Goal: Task Accomplishment & Management: Manage account settings

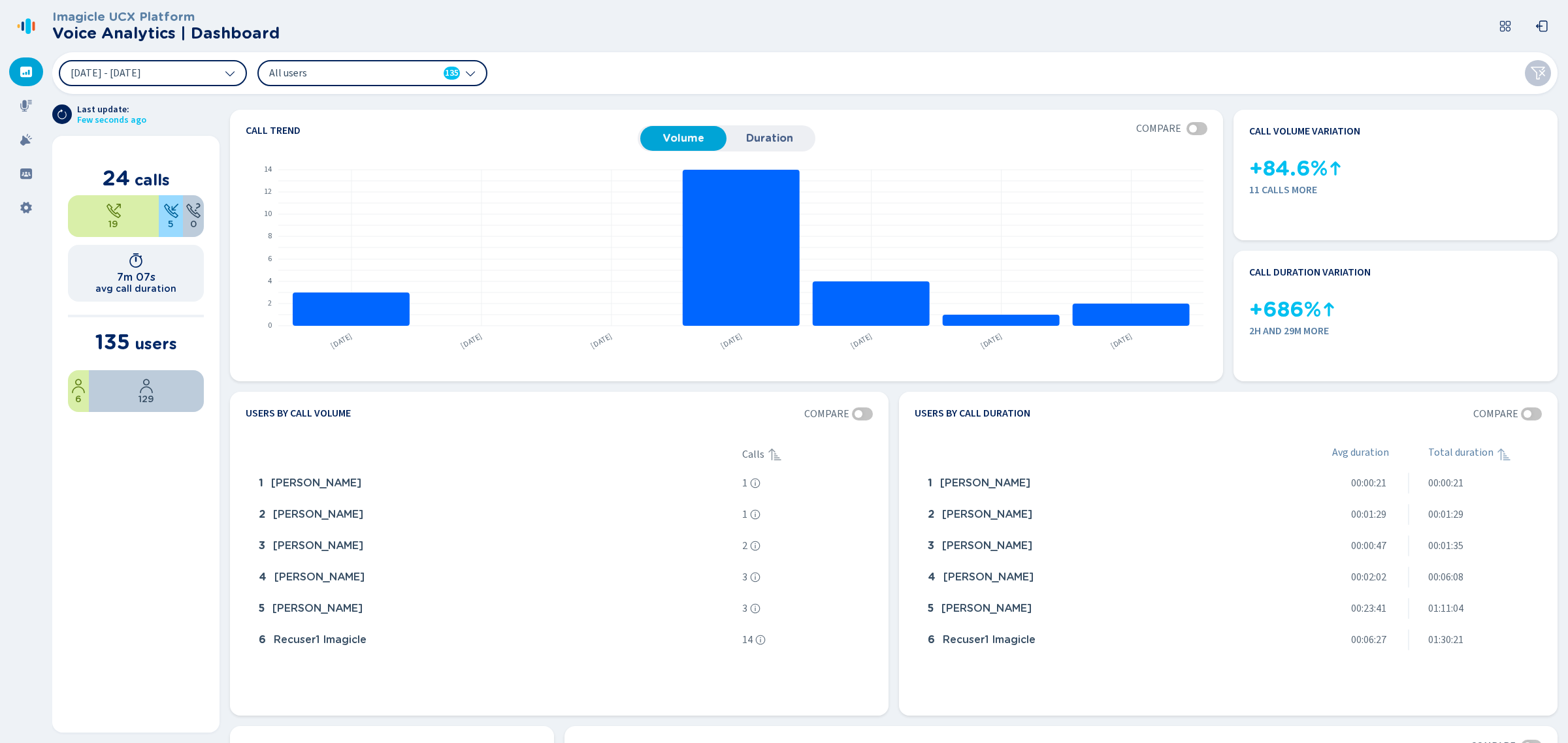
click at [476, 79] on div "All users 135" at bounding box center [372, 73] width 230 height 27
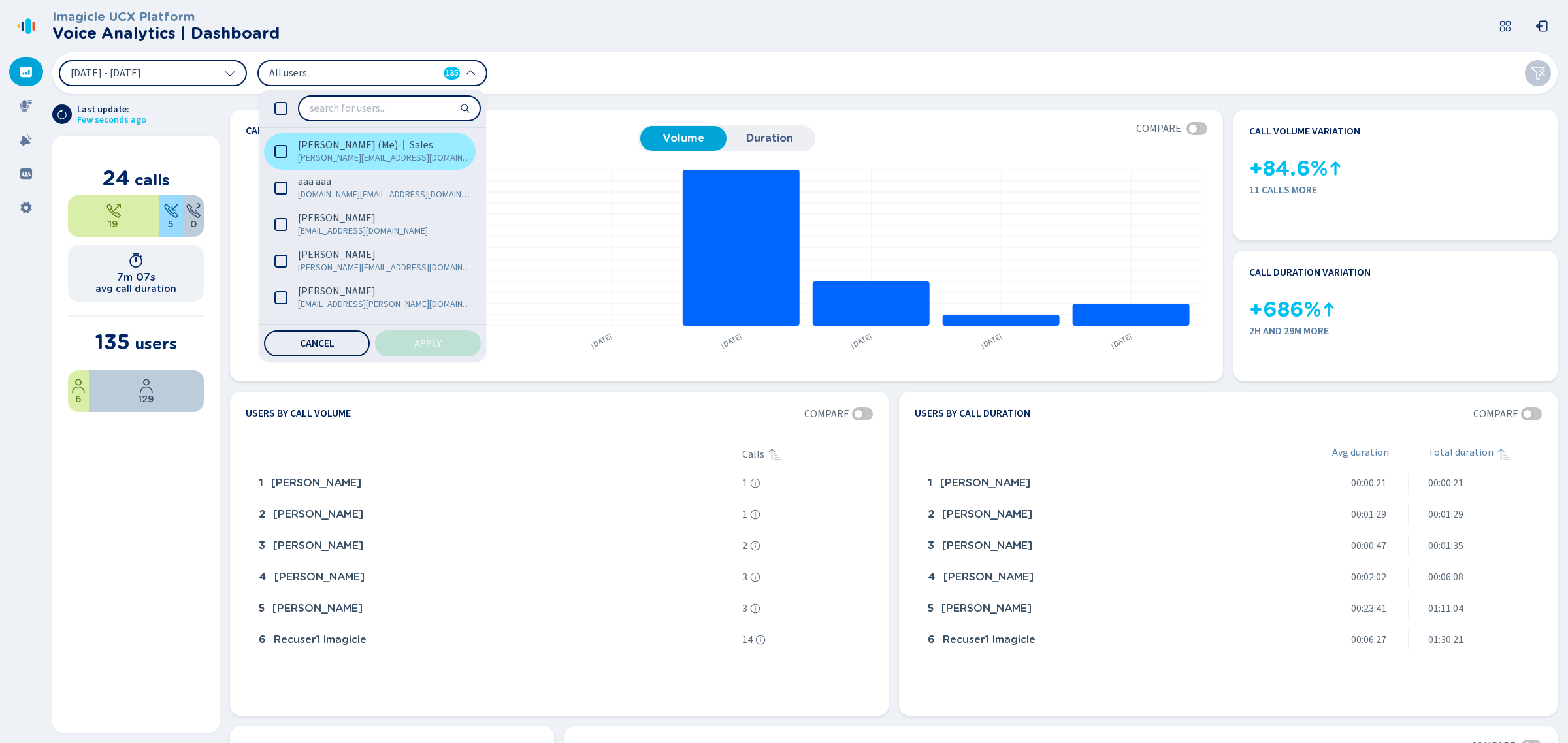
click at [281, 155] on icon at bounding box center [281, 151] width 13 height 13
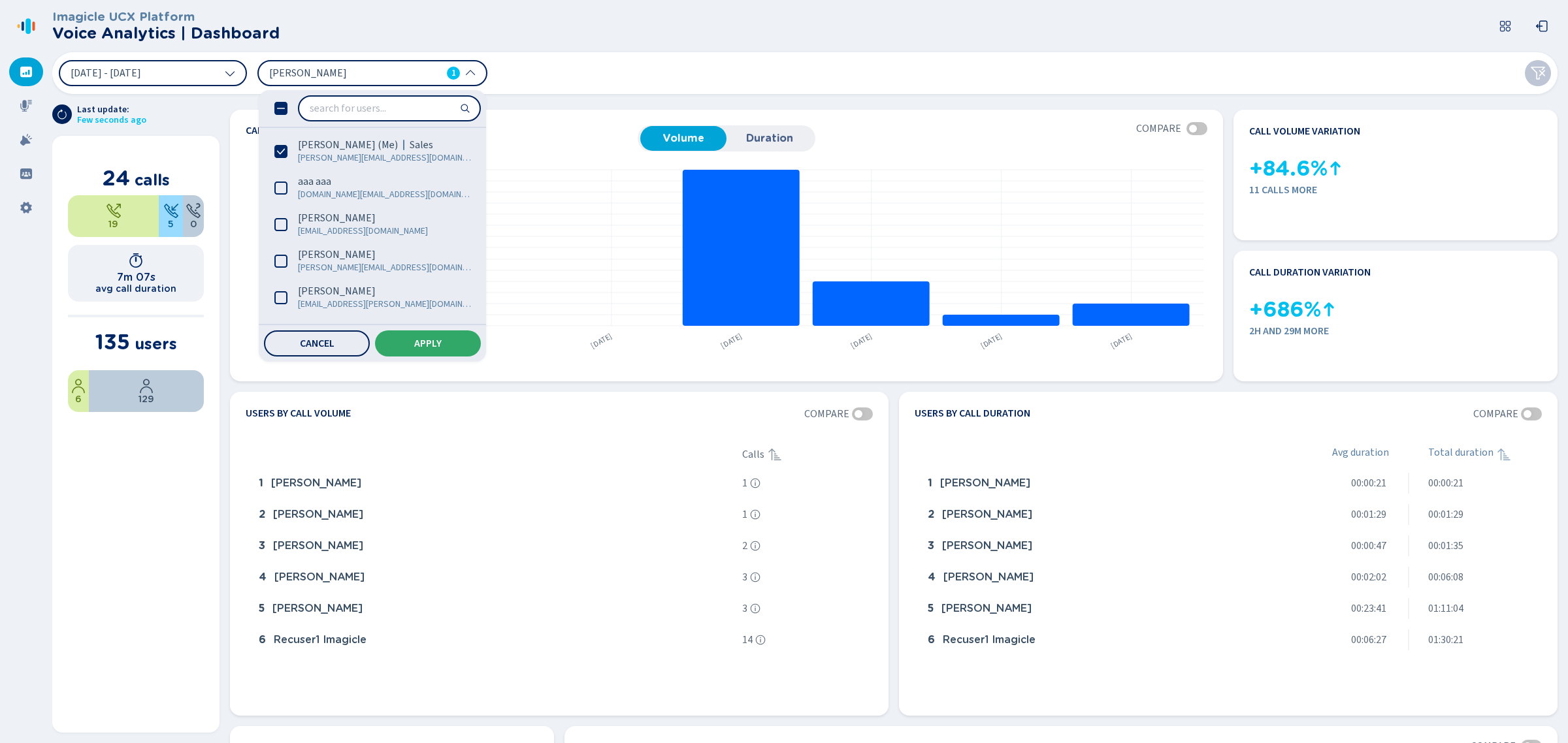
click at [422, 346] on span "Apply" at bounding box center [428, 344] width 27 height 10
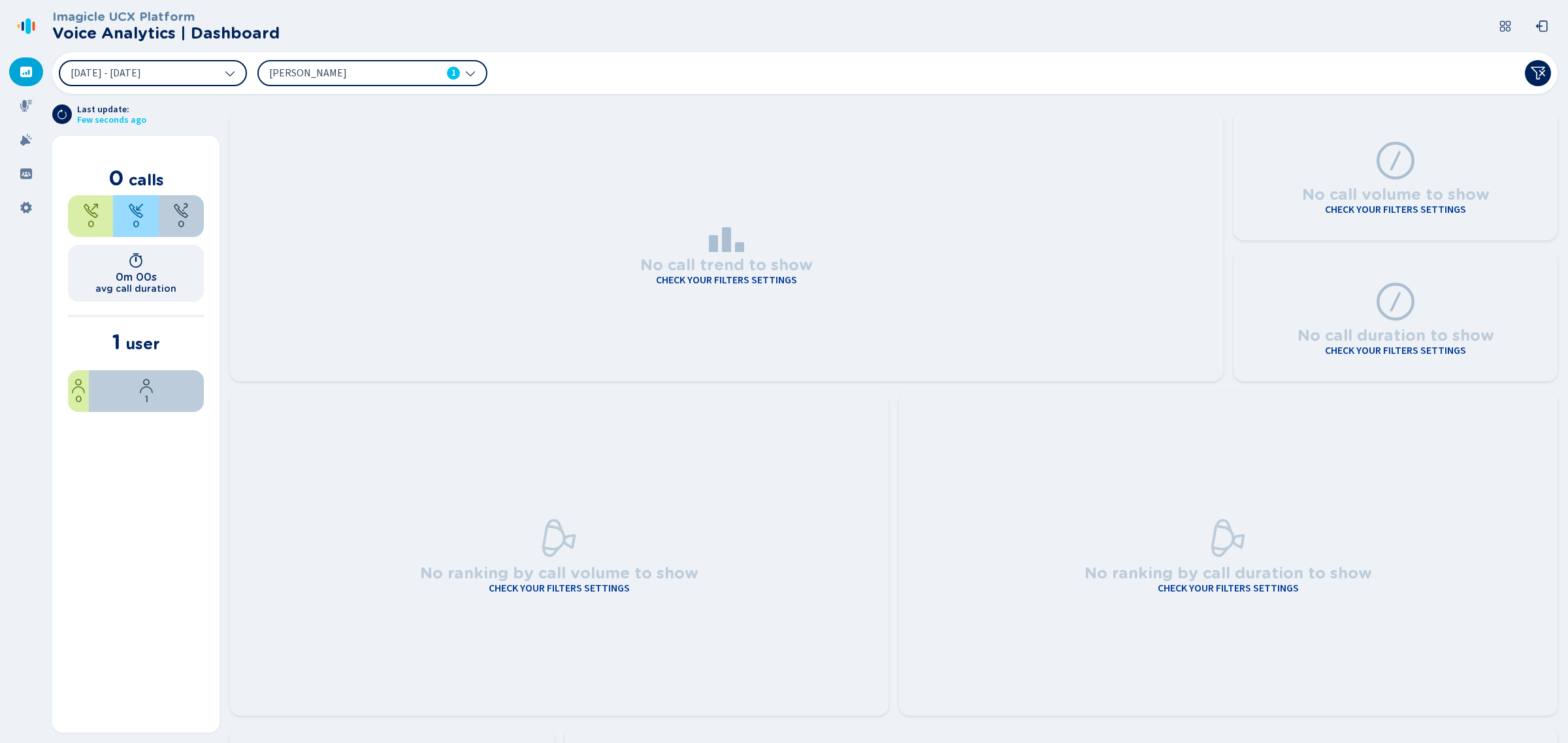
click at [231, 70] on icon at bounding box center [230, 73] width 10 height 10
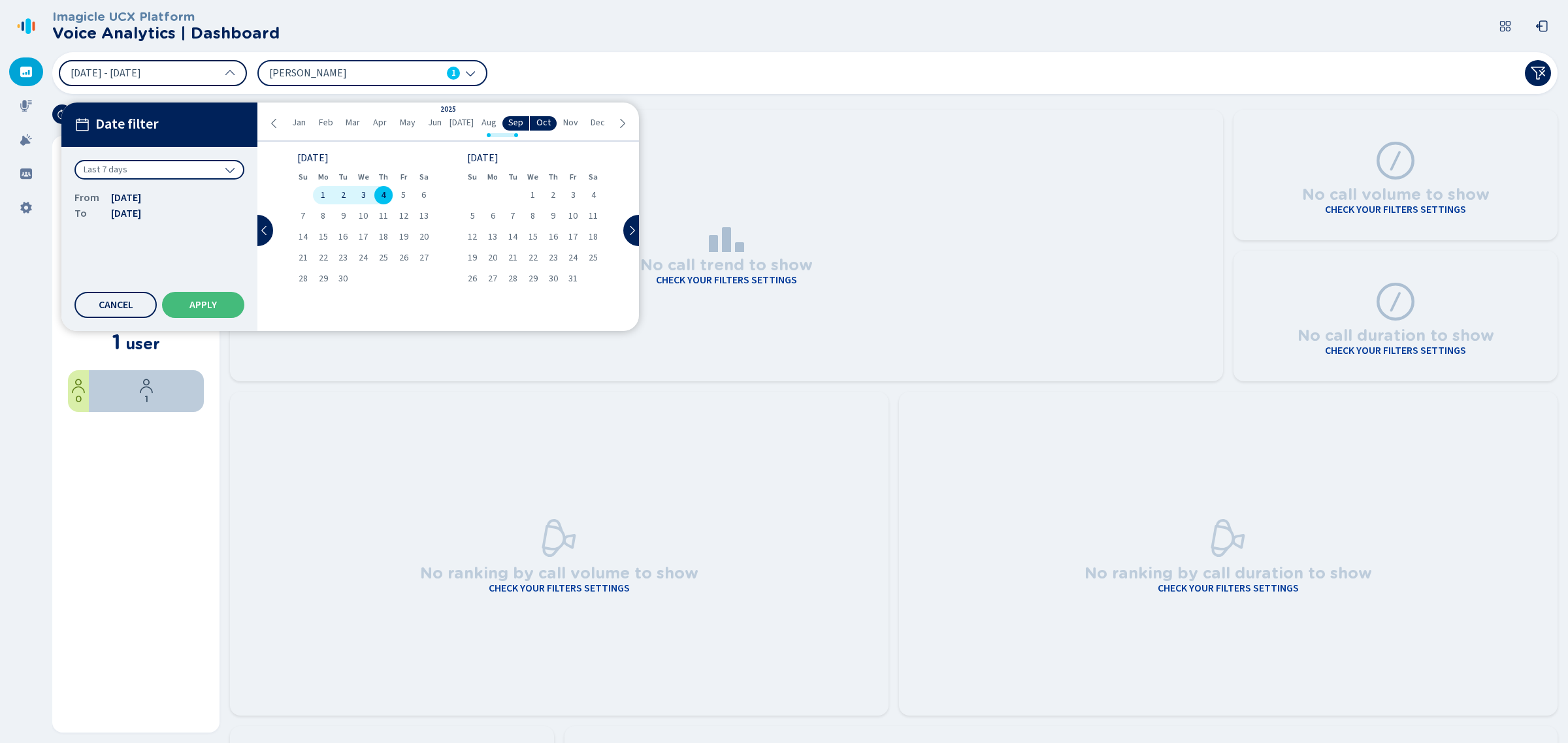
click at [295, 121] on span "Jan" at bounding box center [299, 122] width 14 height 10
click at [358, 190] on div "1" at bounding box center [364, 195] width 21 height 18
click at [510, 123] on span "Sep" at bounding box center [516, 122] width 15 height 10
click at [386, 196] on div "4" at bounding box center [384, 195] width 21 height 18
click at [178, 302] on button "Apply" at bounding box center [203, 304] width 82 height 27
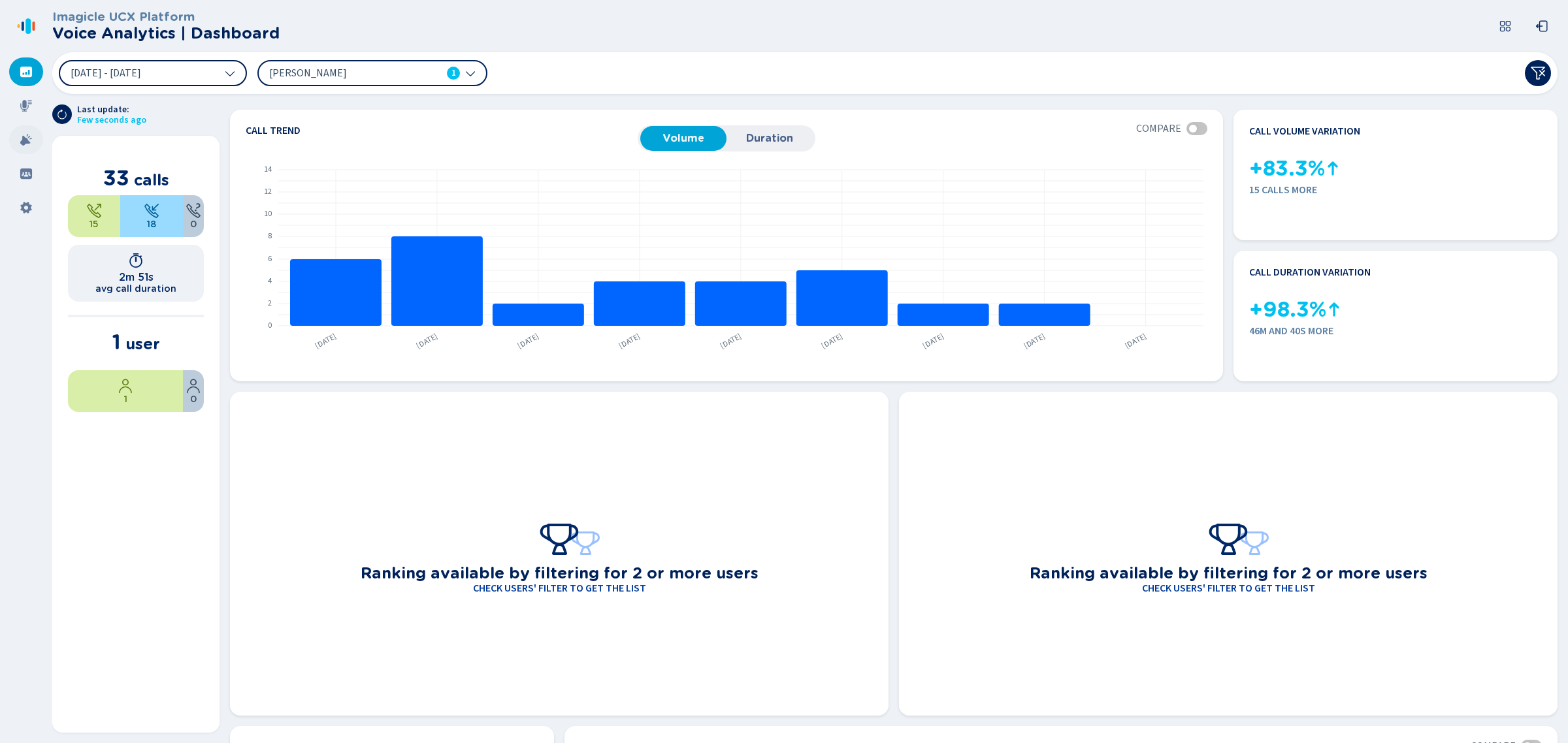
click at [21, 145] on icon at bounding box center [26, 139] width 13 height 13
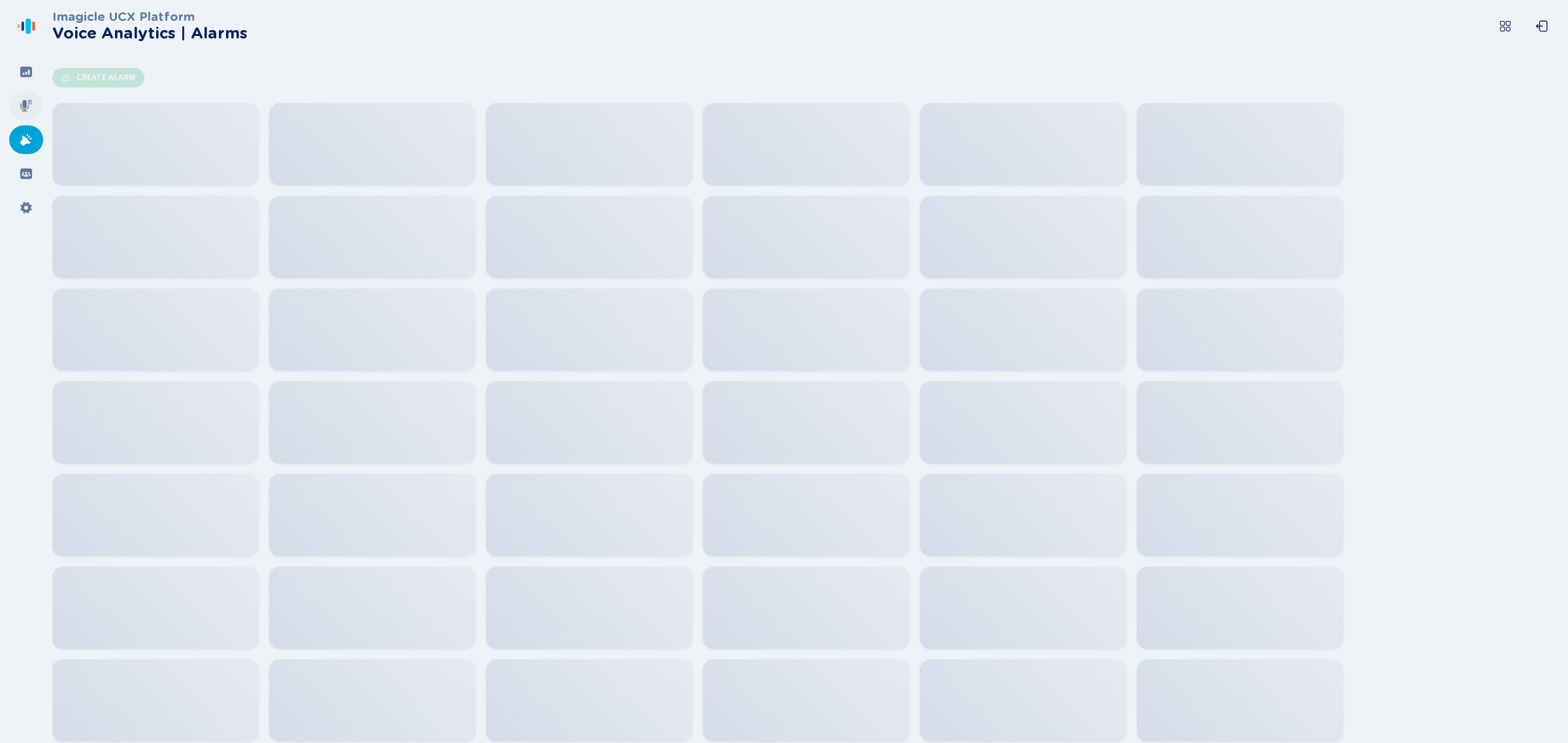
click at [21, 111] on icon at bounding box center [26, 105] width 13 height 13
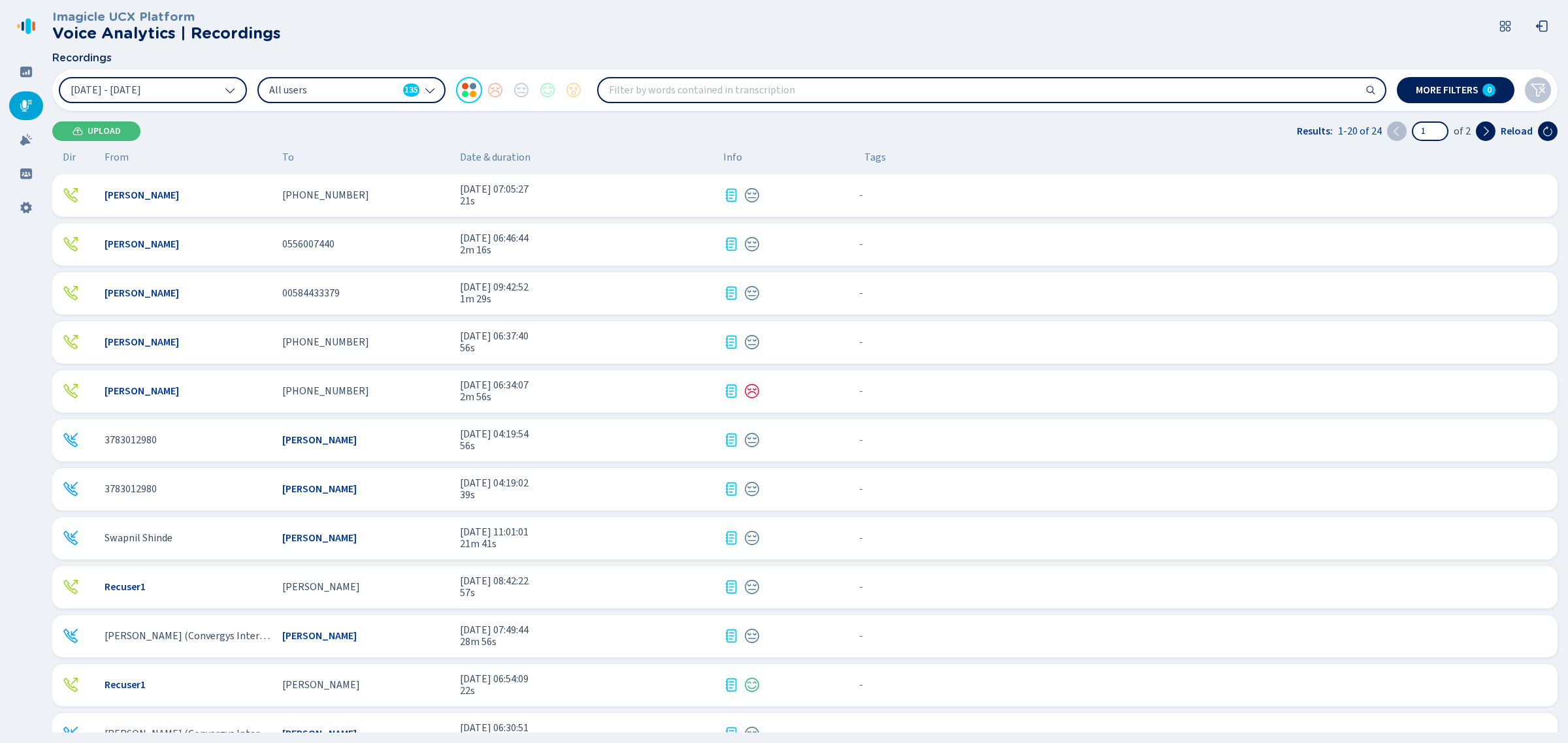
click at [431, 90] on icon at bounding box center [429, 90] width 10 height 10
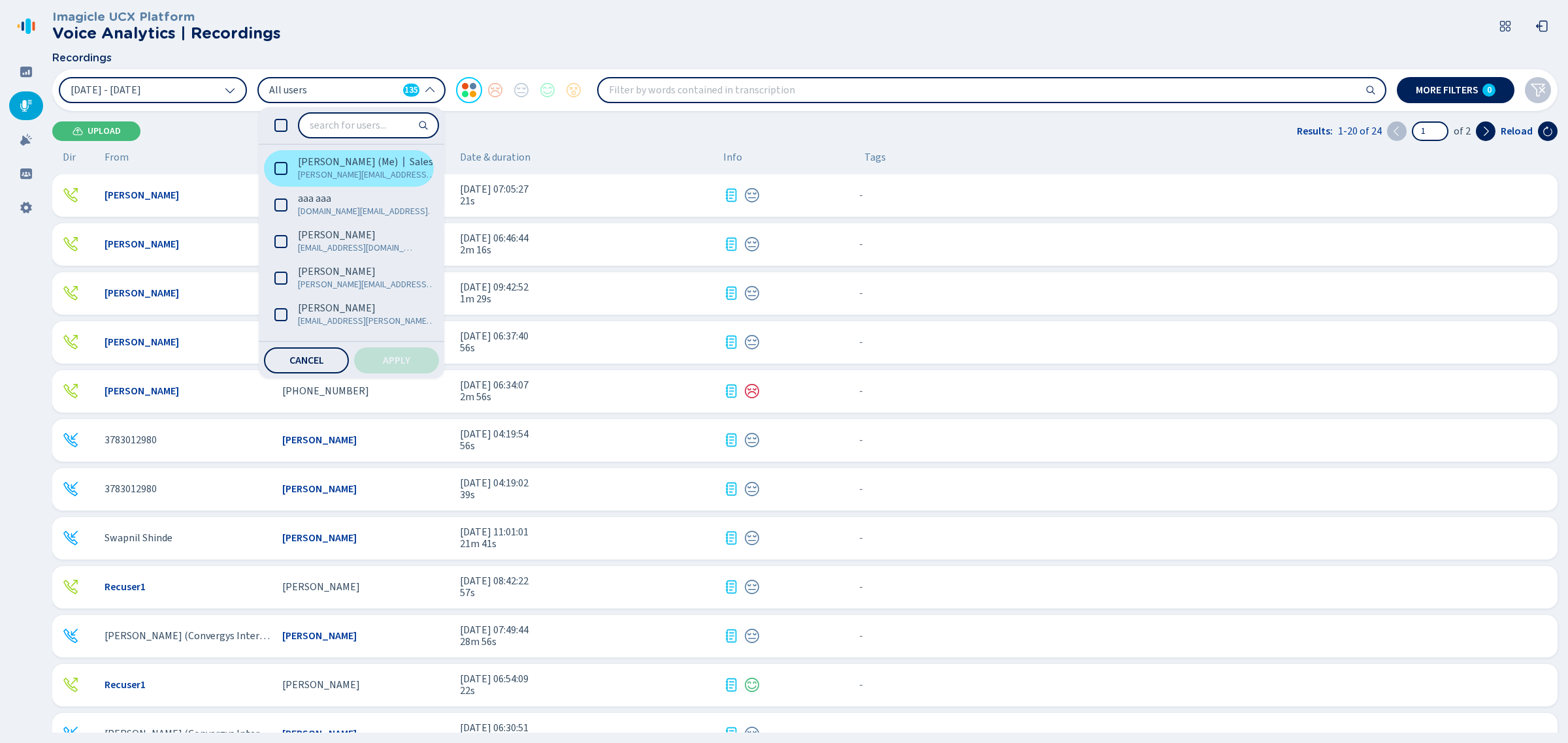
click at [281, 171] on icon at bounding box center [281, 168] width 13 height 13
click at [422, 360] on button "Apply" at bounding box center [396, 360] width 85 height 27
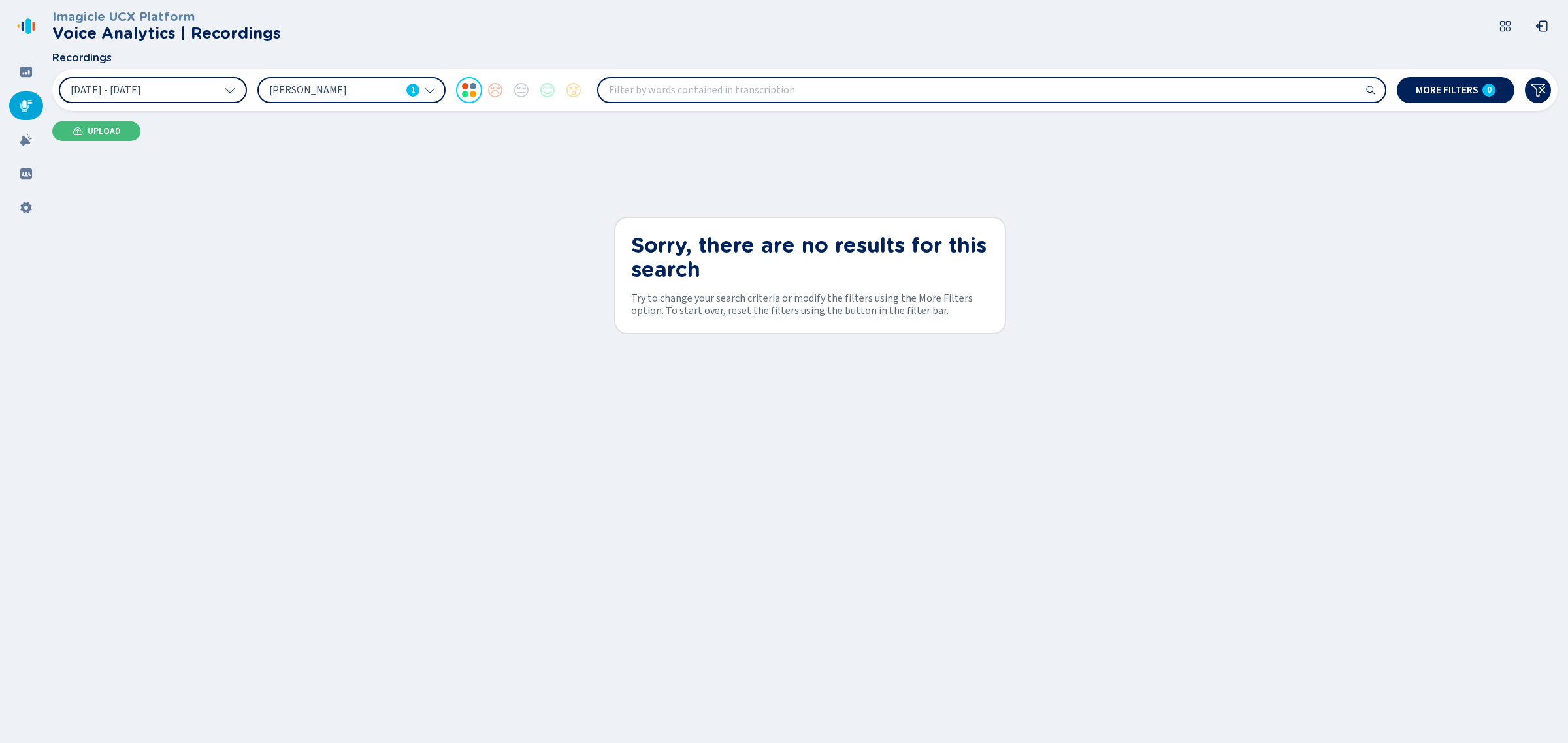
click at [216, 91] on button "[DATE] - [DATE]" at bounding box center [153, 90] width 188 height 27
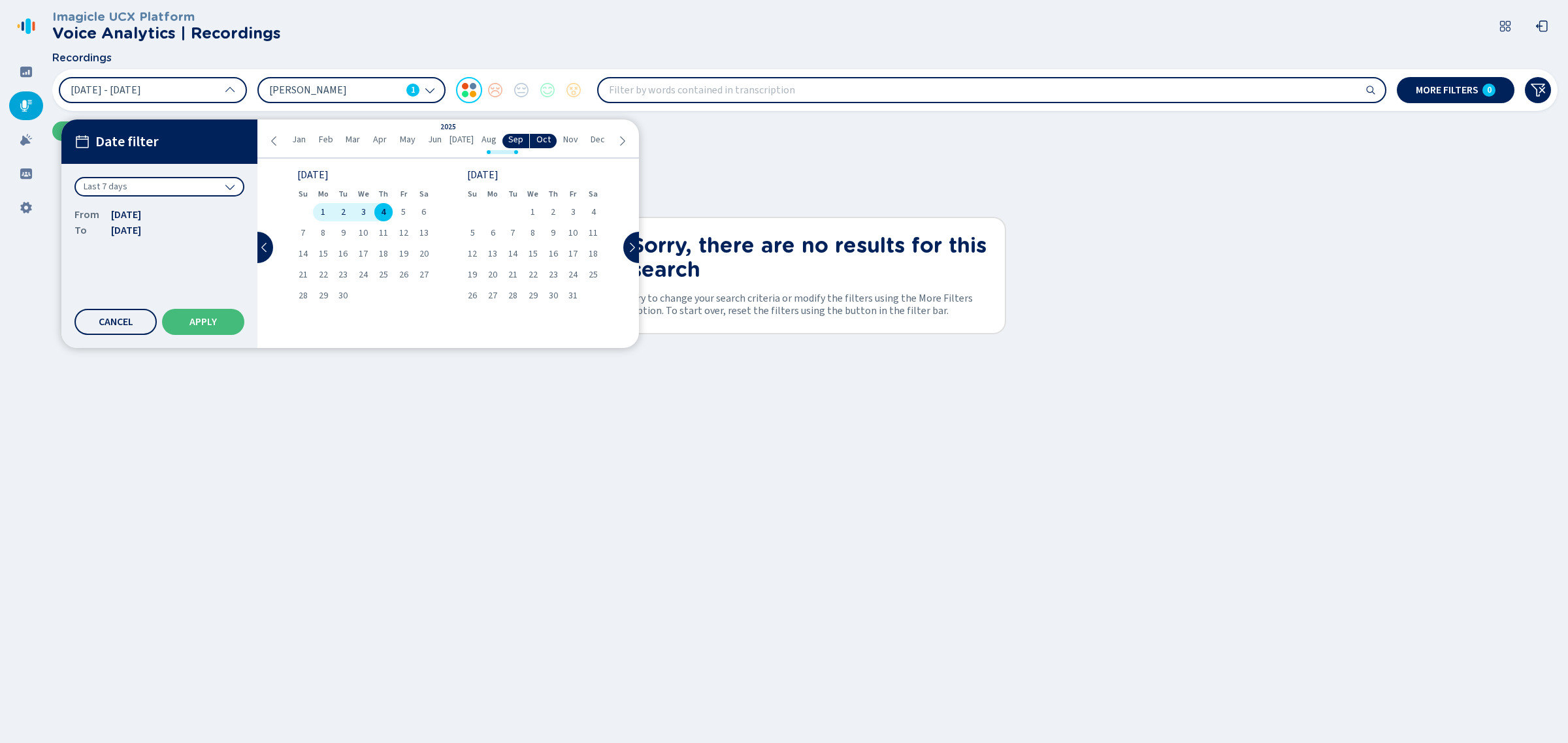
click at [271, 140] on icon at bounding box center [275, 141] width 10 height 10
click at [424, 211] on span "3" at bounding box center [423, 212] width 4 height 9
click at [519, 148] on li "Sep" at bounding box center [516, 141] width 27 height 15
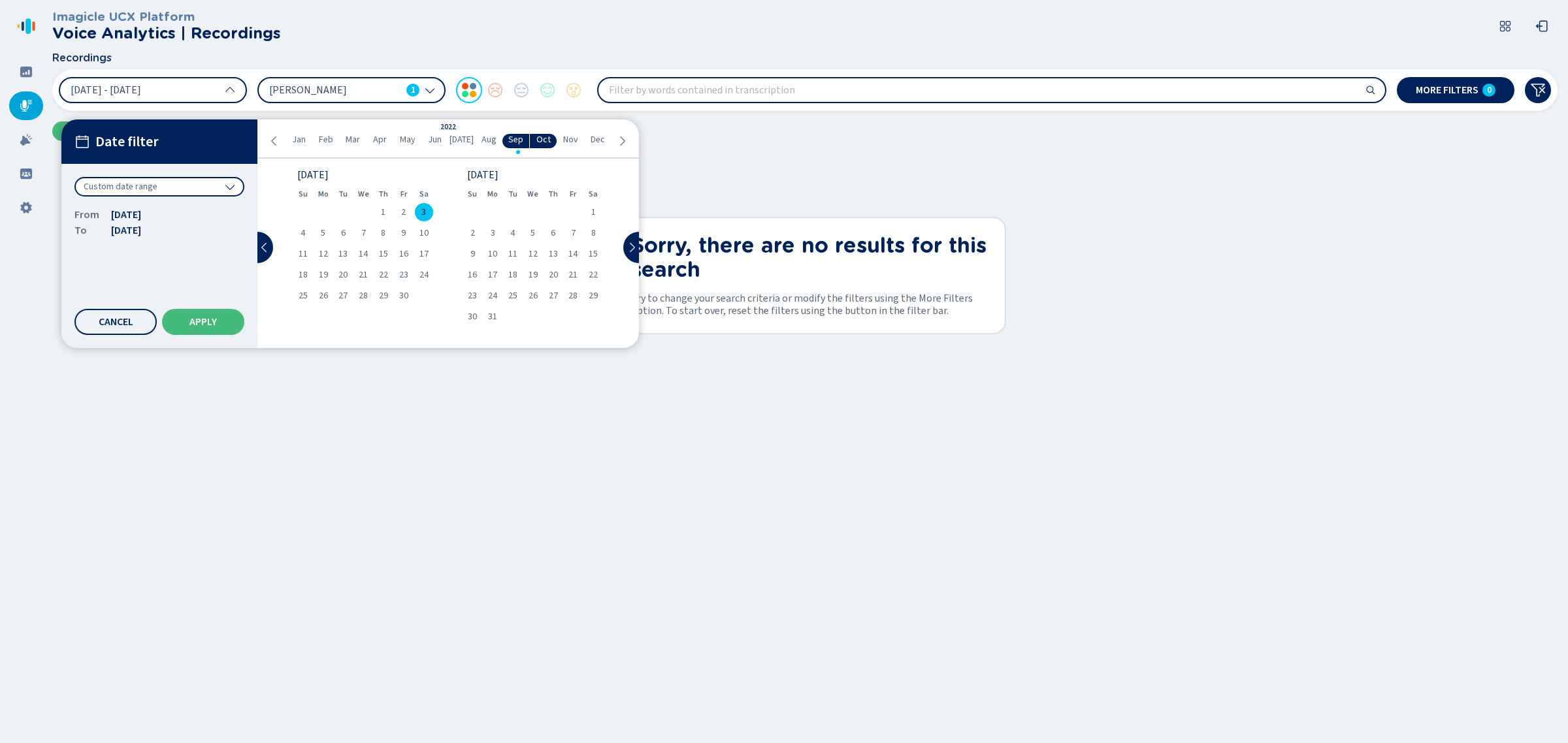
drag, startPoint x: 519, startPoint y: 145, endPoint x: 512, endPoint y: 139, distance: 9.2
click at [512, 139] on li "Sep" at bounding box center [516, 141] width 27 height 15
click at [512, 139] on span "Sep" at bounding box center [516, 139] width 15 height 10
click at [622, 142] on icon at bounding box center [622, 141] width 10 height 10
click at [621, 141] on icon at bounding box center [622, 141] width 10 height 10
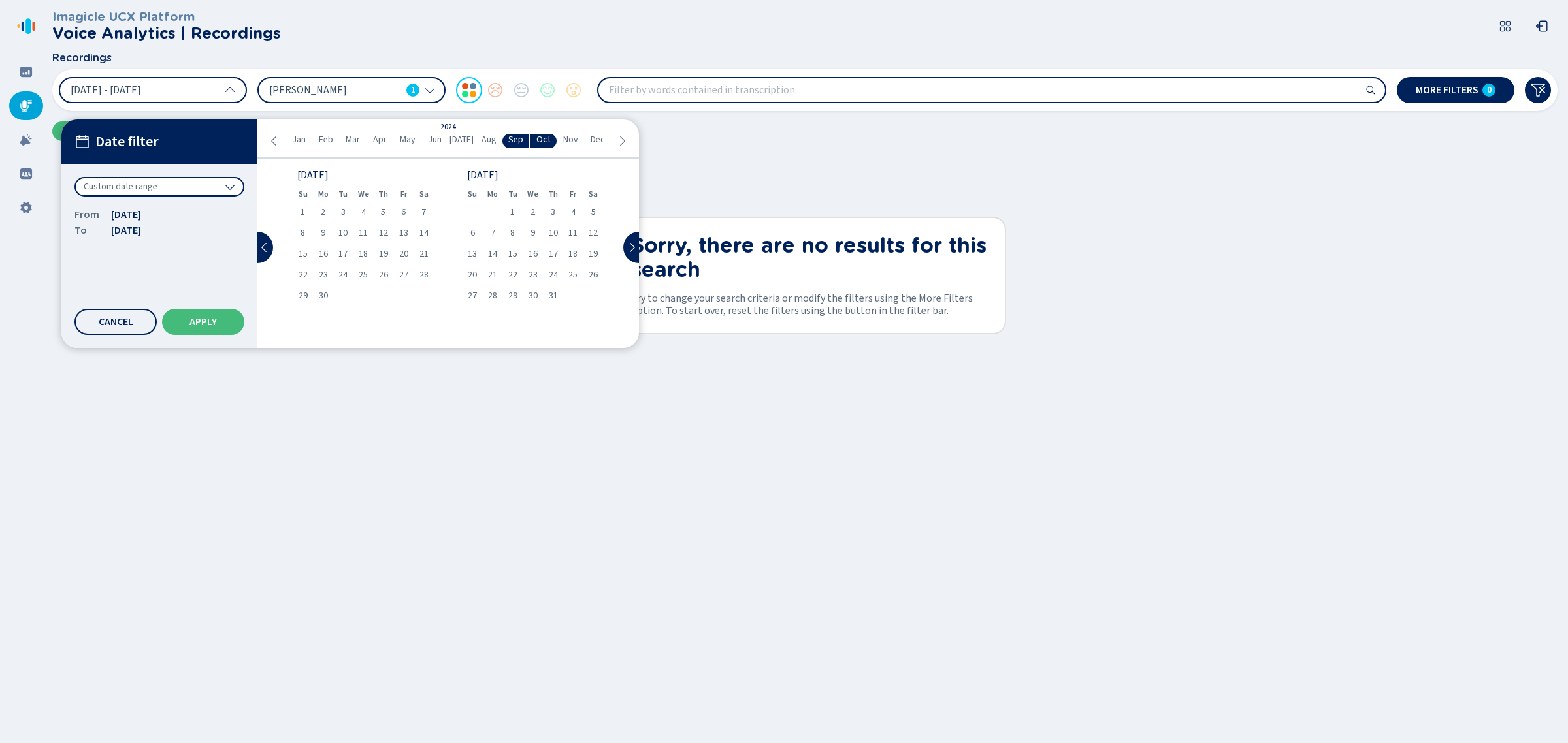
click at [621, 141] on icon at bounding box center [622, 141] width 10 height 10
click at [620, 141] on icon at bounding box center [622, 141] width 10 height 10
click at [273, 145] on div "Jan Feb Mar Apr May Jun [DATE] Aug Sep Oct Nov Dec" at bounding box center [448, 141] width 358 height 15
click at [281, 139] on ul "Jan Feb Mar Apr May Jun [DATE] Aug Sep Oct Nov Dec" at bounding box center [447, 141] width 336 height 15
click at [278, 140] on icon at bounding box center [275, 141] width 10 height 10
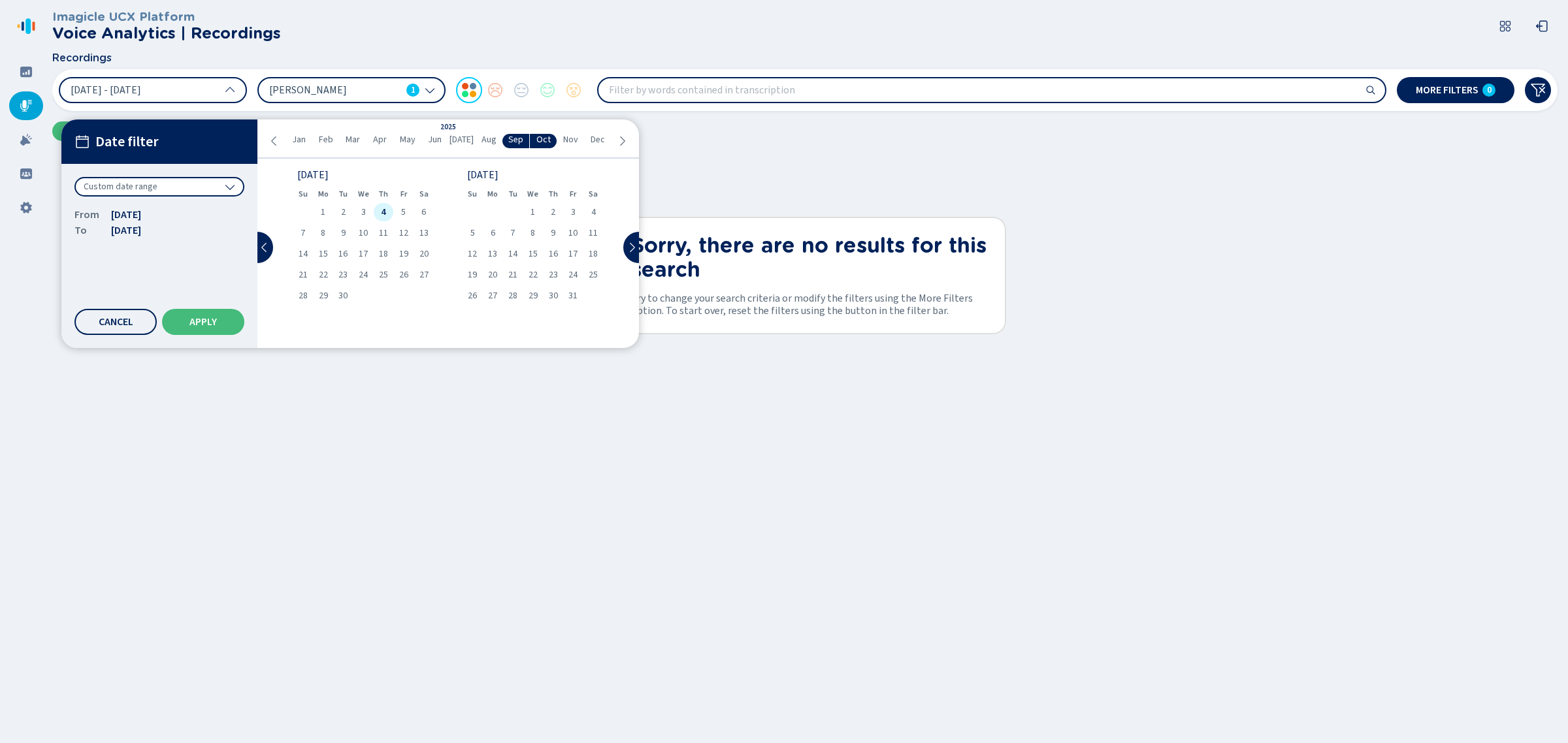
click at [382, 212] on span "4" at bounding box center [382, 212] width 4 height 9
click at [177, 317] on button "Apply" at bounding box center [203, 321] width 82 height 27
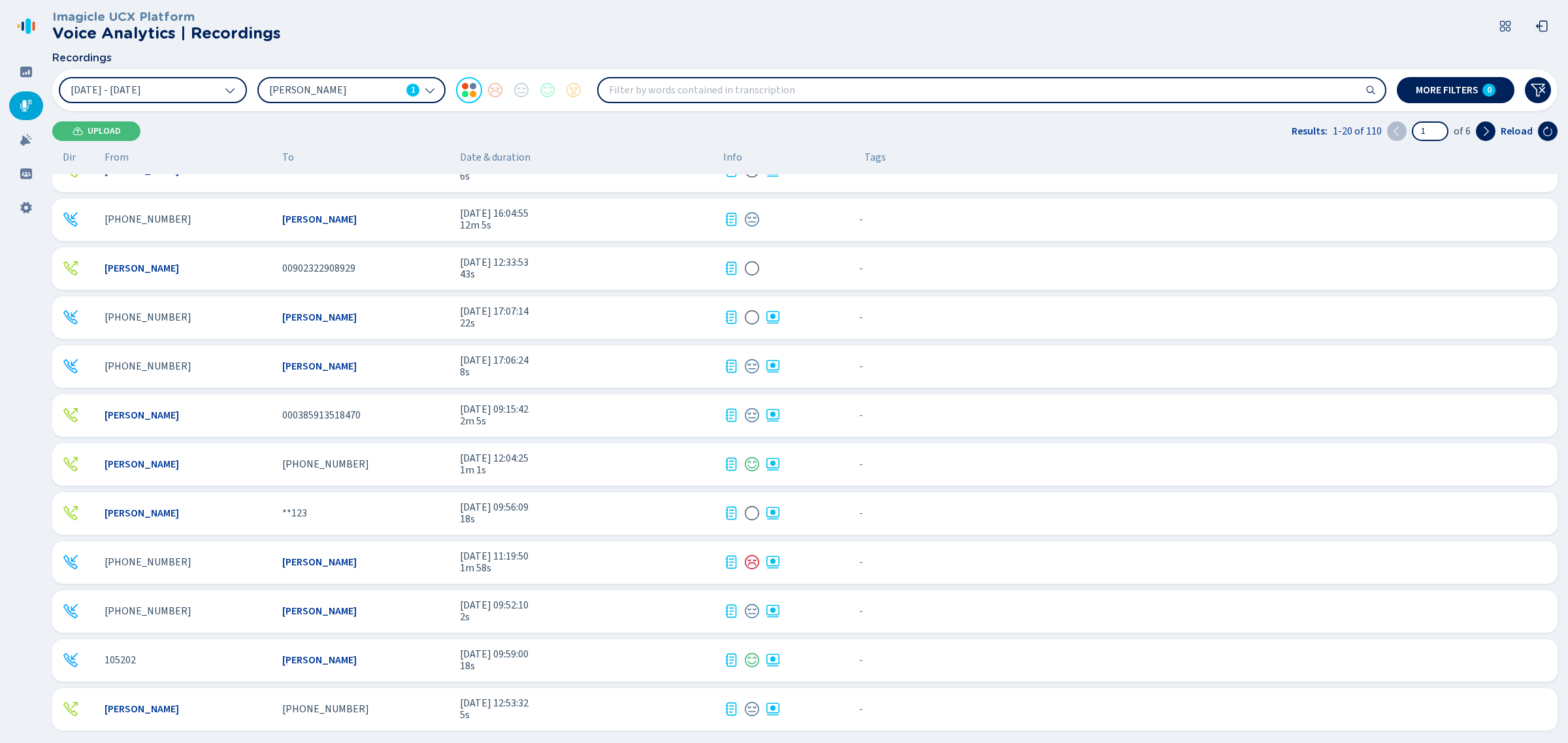
scroll to position [418, 0]
click at [923, 714] on div "- {{hiddenTagsCount}} more" at bounding box center [1200, 707] width 693 height 17
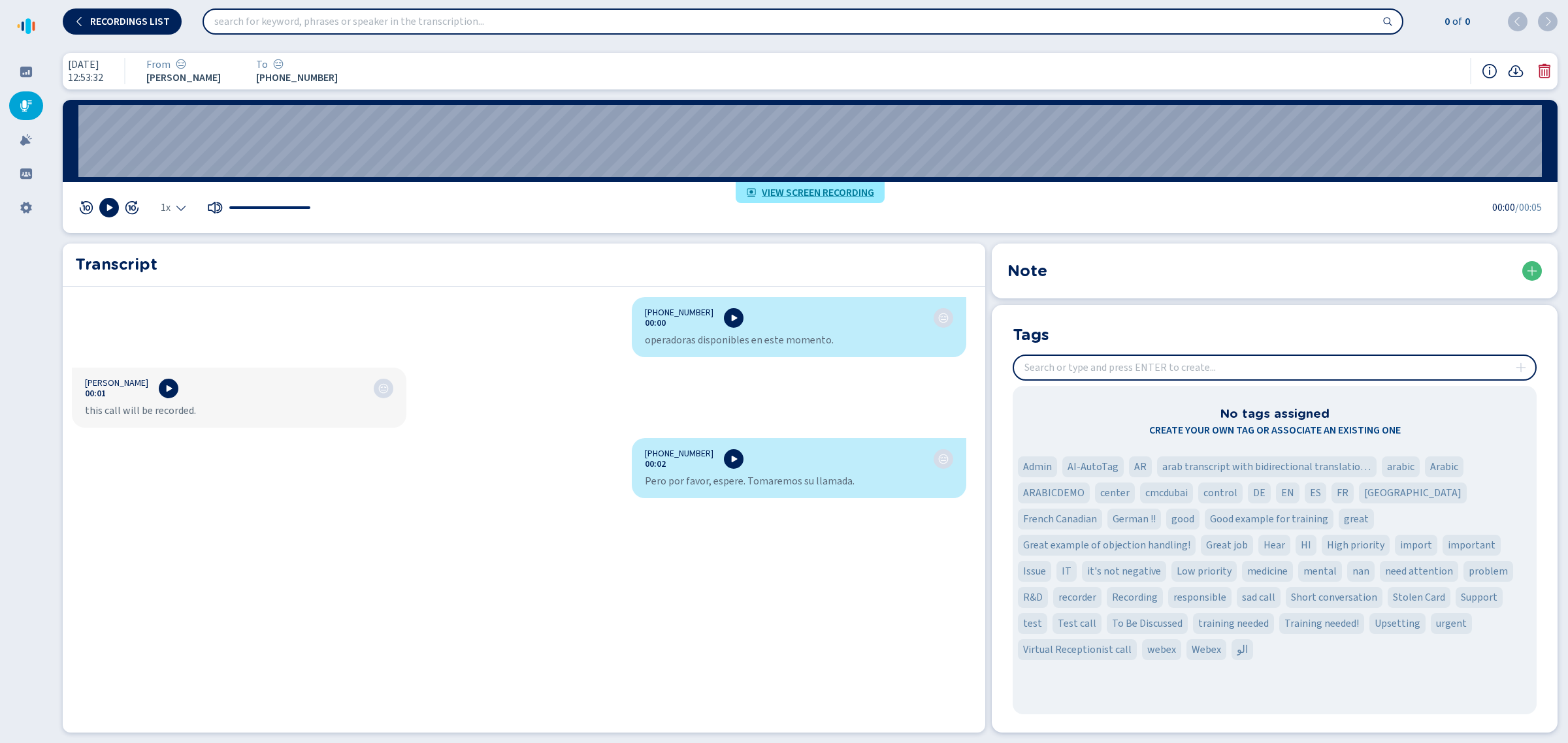
click at [1542, 68] on icon at bounding box center [1544, 71] width 12 height 15
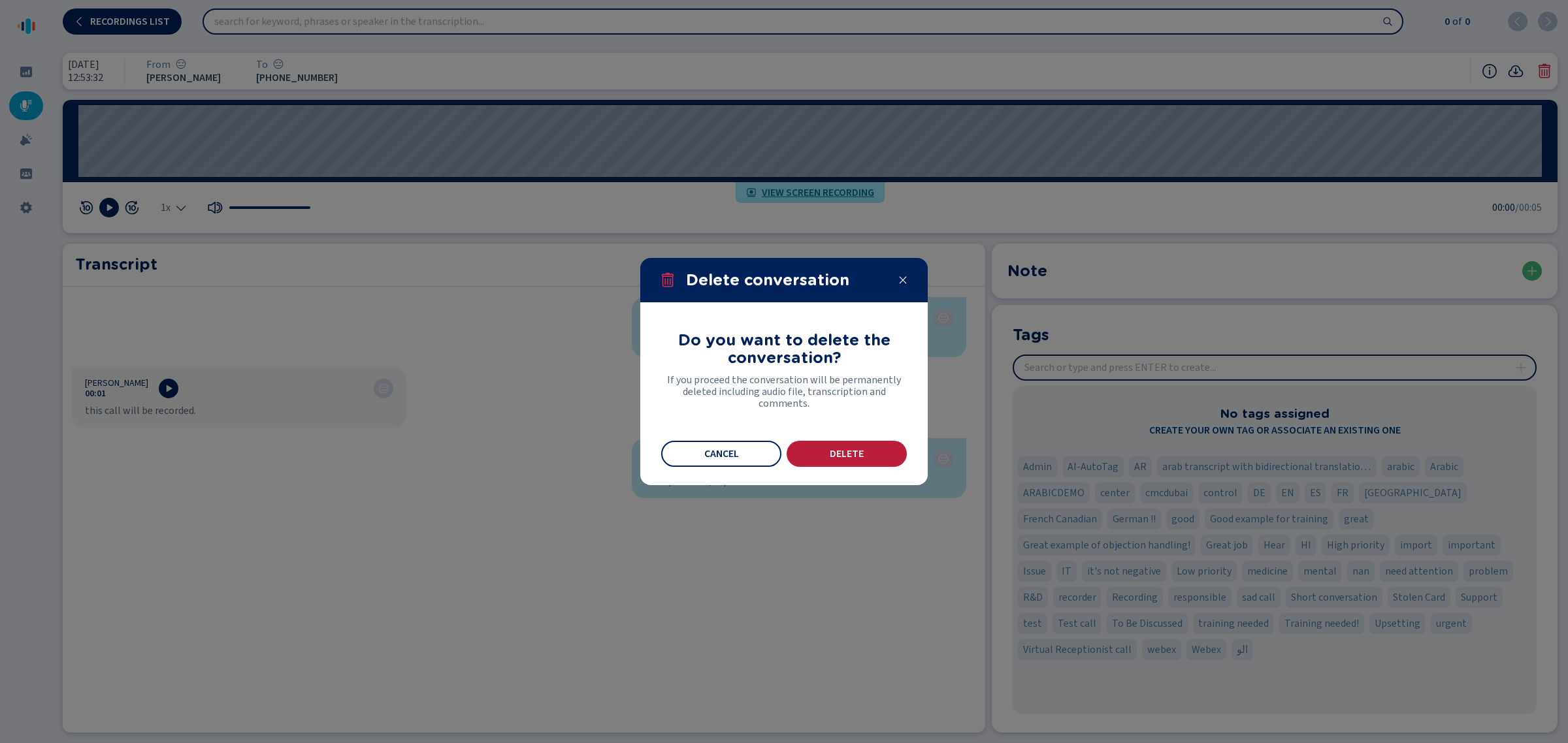
click at [878, 455] on button "Delete" at bounding box center [846, 453] width 121 height 27
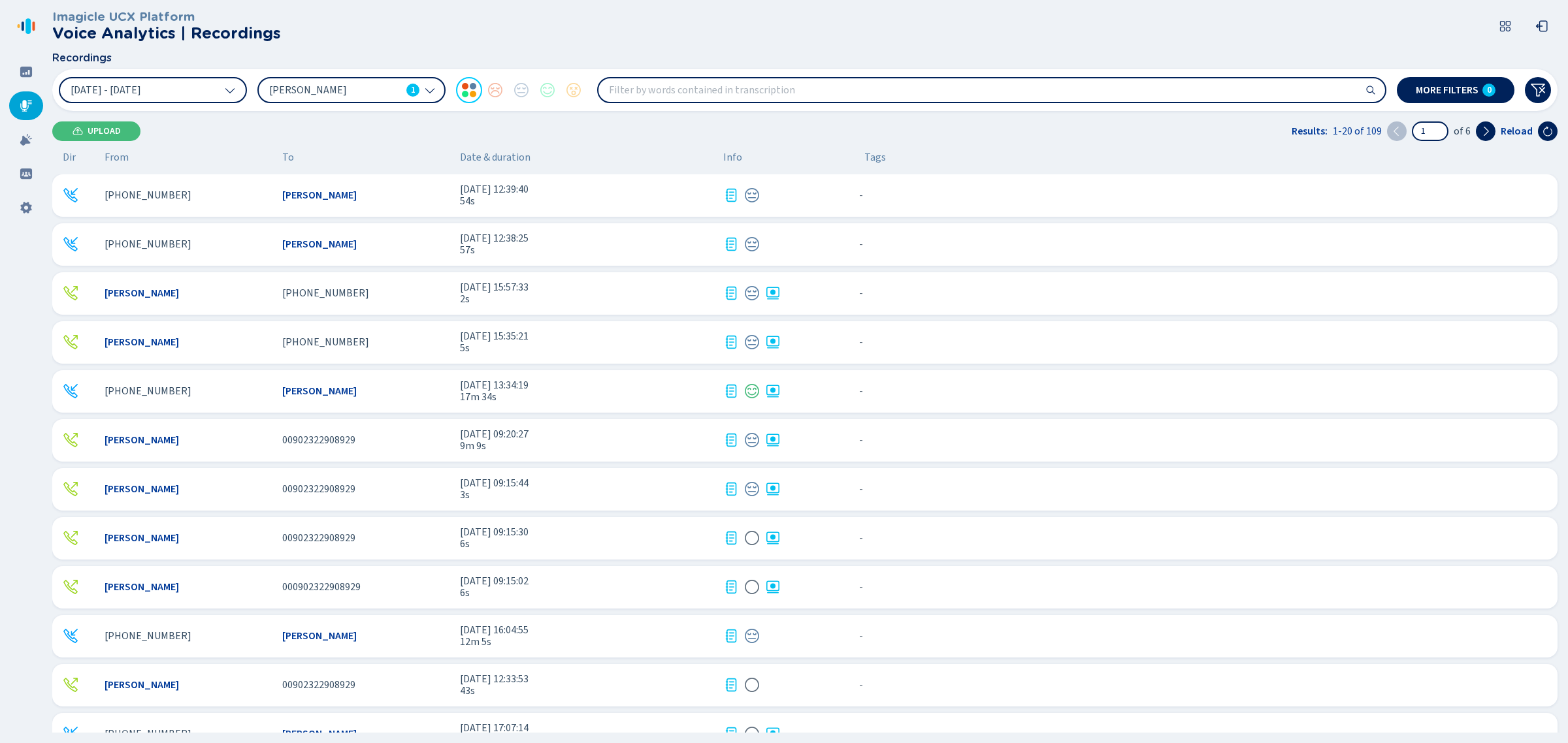
click at [1047, 303] on div "[PERSON_NAME] [PHONE_NUMBER] [DATE] 15:57:33 2s - {{hiddenTagsCount}} more" at bounding box center [804, 293] width 1505 height 43
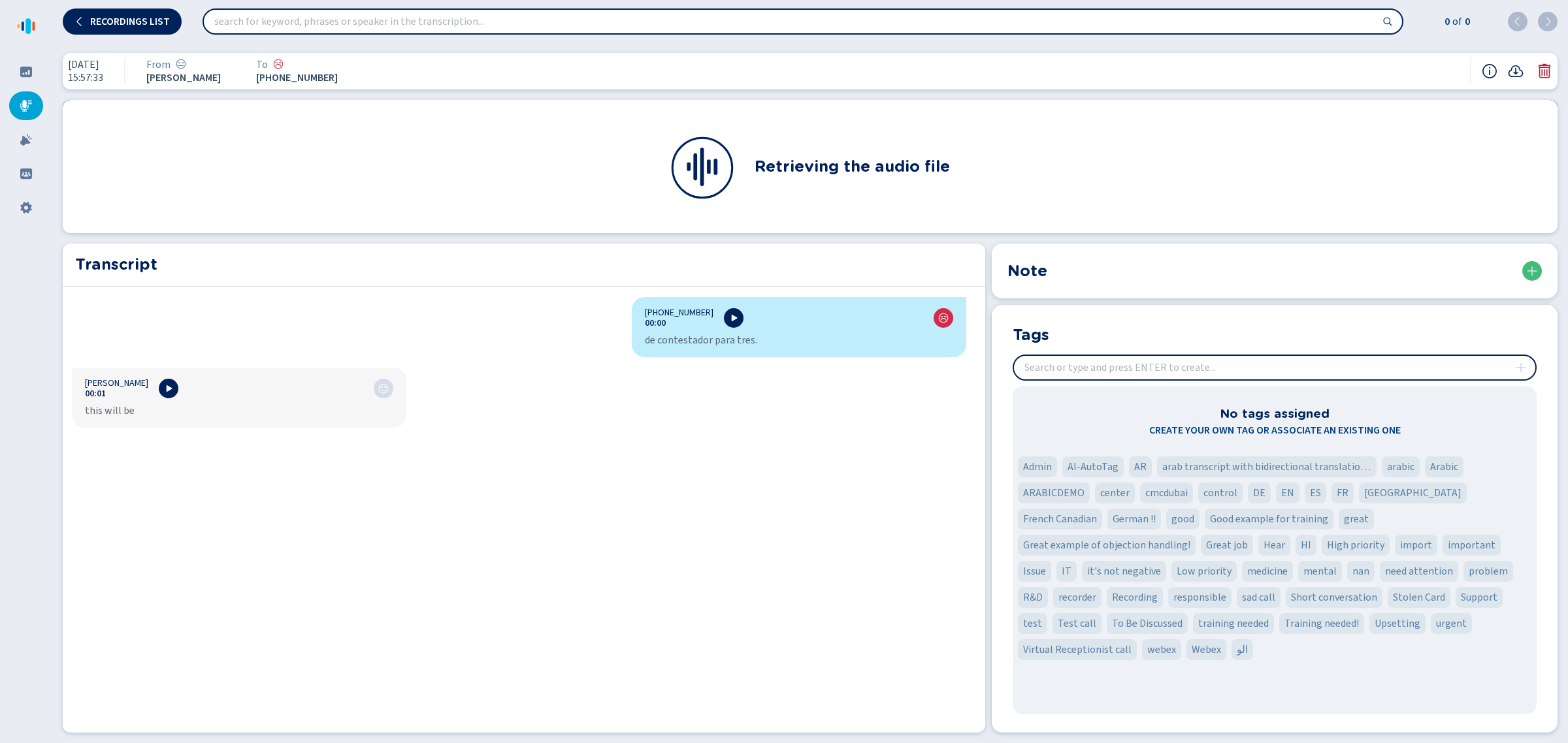
click at [1541, 75] on icon at bounding box center [1544, 71] width 12 height 15
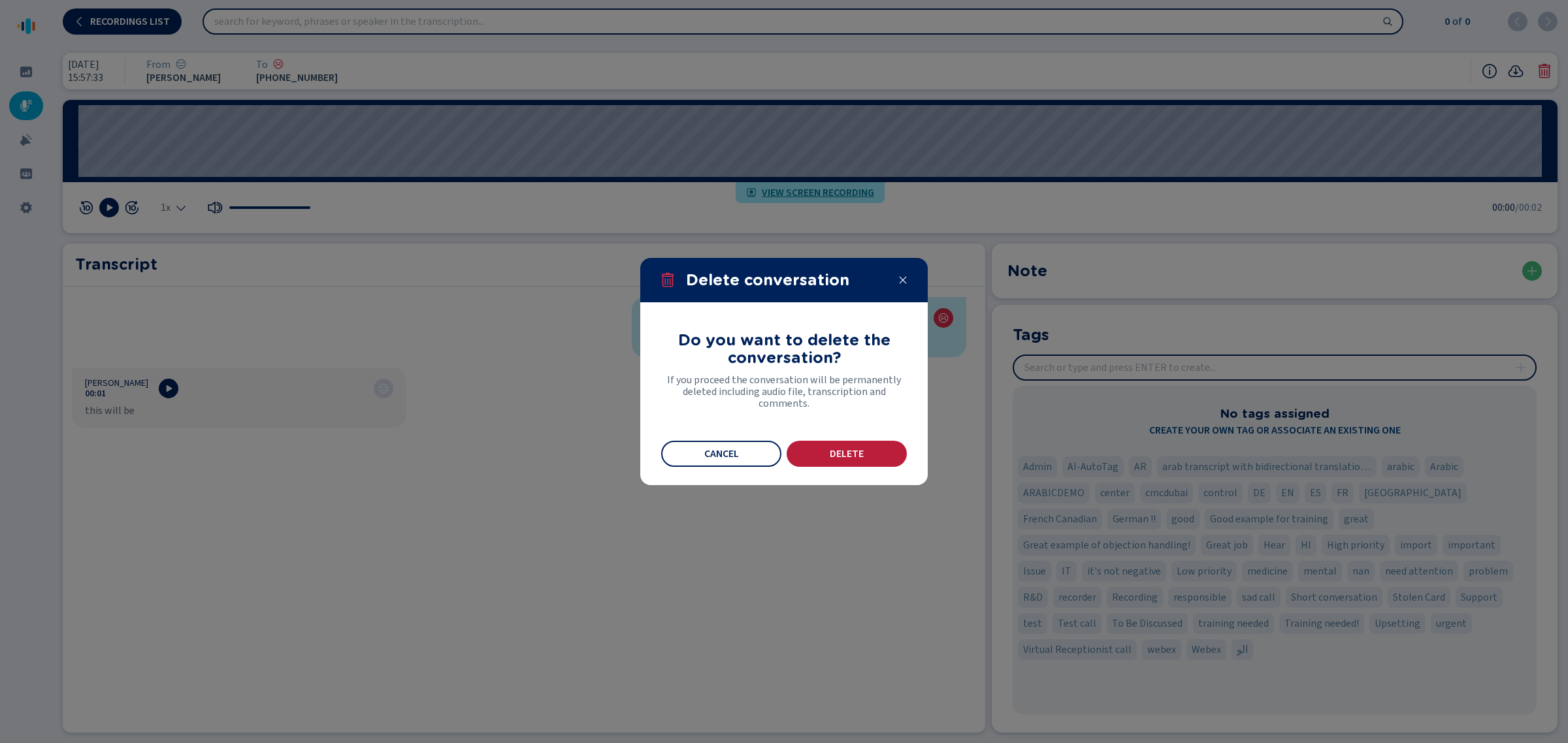
click at [846, 441] on button "Delete" at bounding box center [846, 453] width 121 height 27
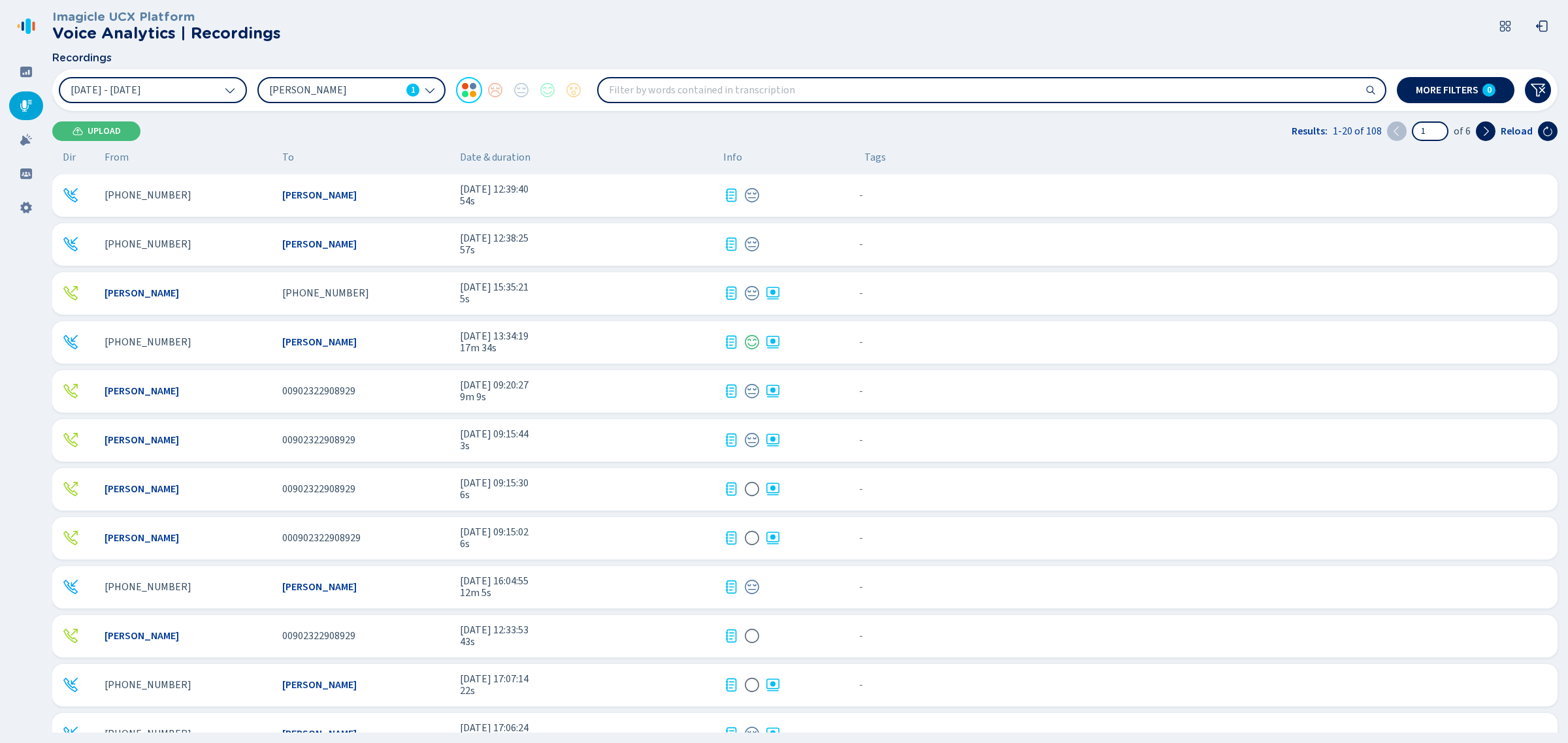
click at [844, 294] on div "[PERSON_NAME] [PHONE_NUMBER] [DATE] 15:35:21 5s - {{hiddenTagsCount}} more" at bounding box center [804, 293] width 1505 height 43
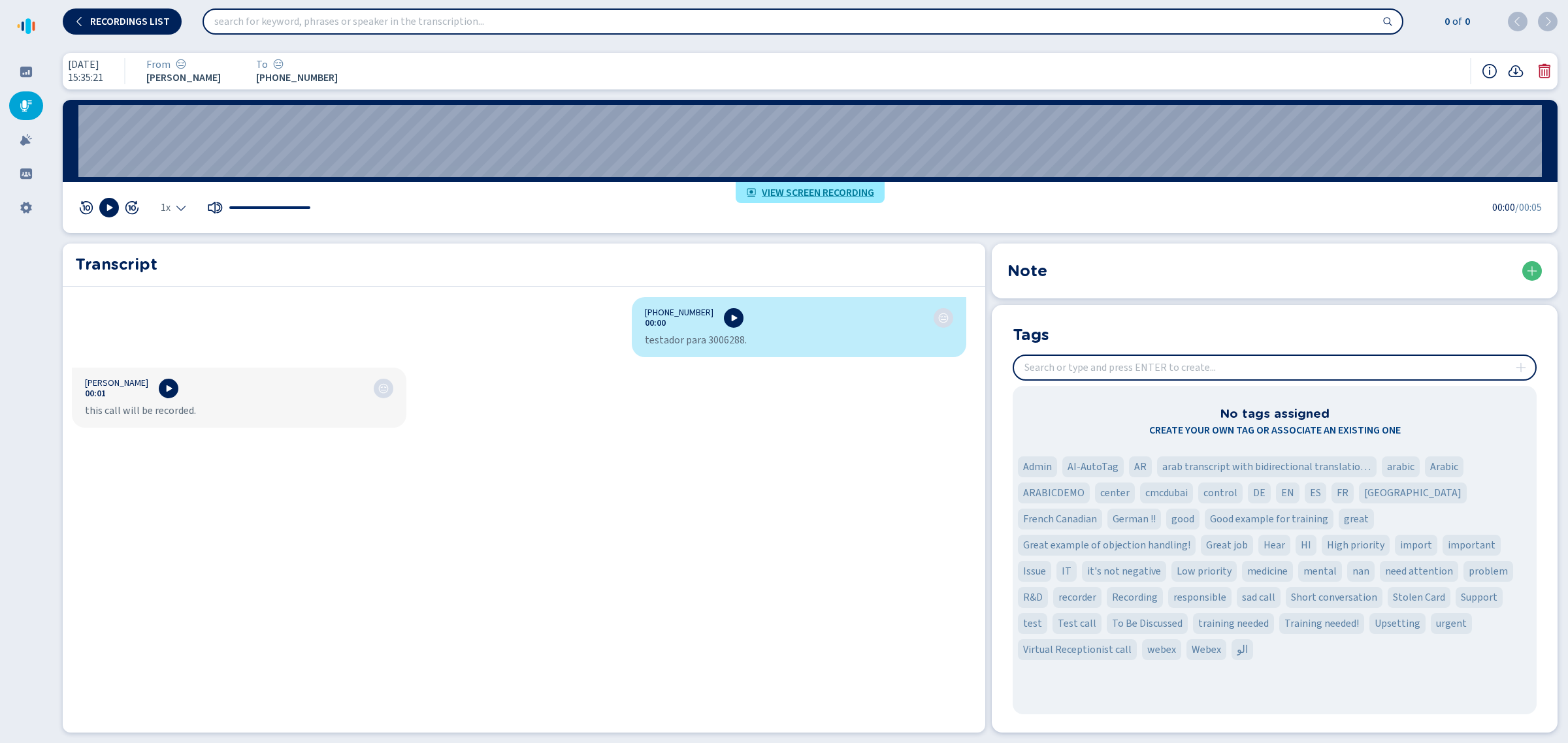
click at [1541, 70] on icon at bounding box center [1544, 71] width 12 height 15
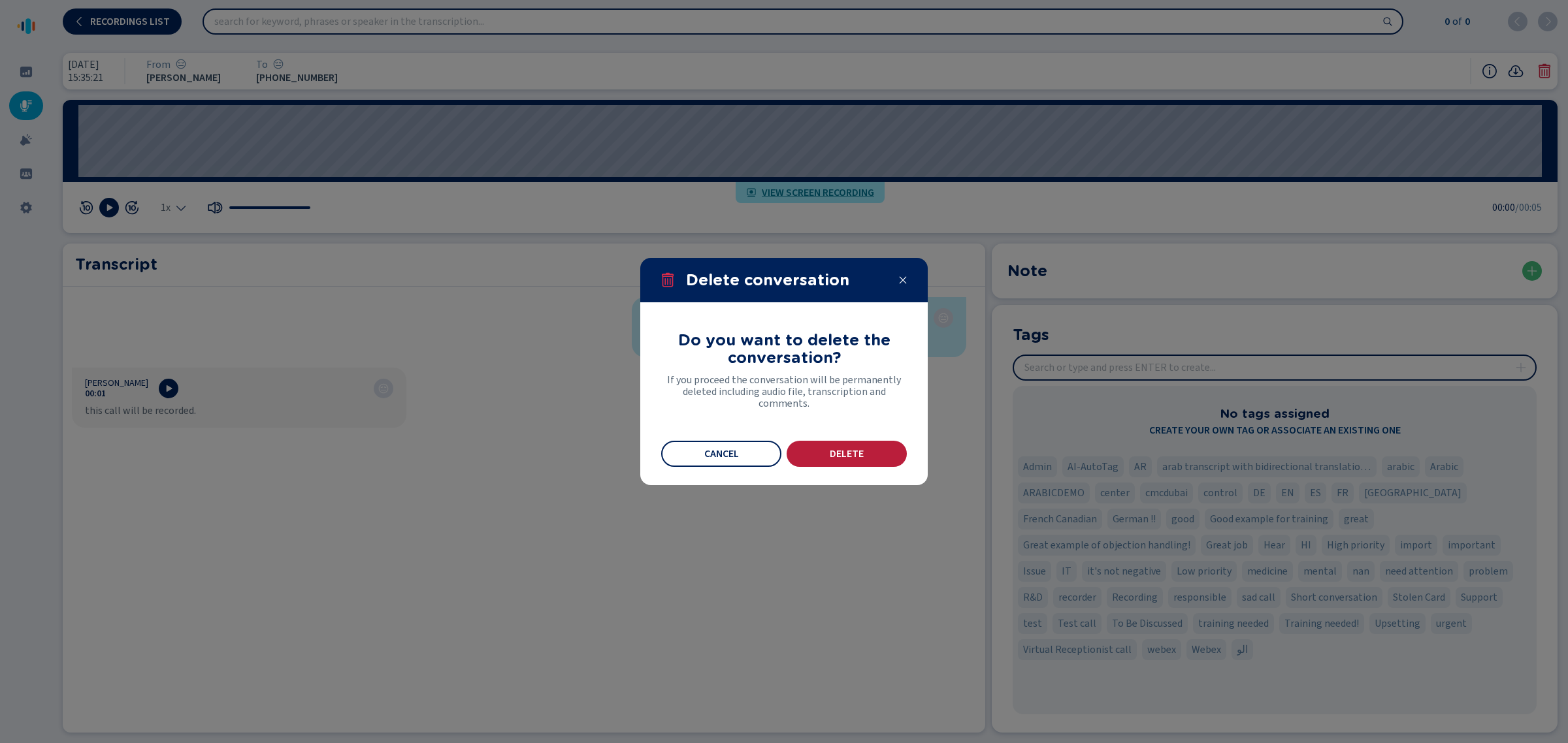
click at [861, 445] on button "Delete" at bounding box center [846, 453] width 121 height 27
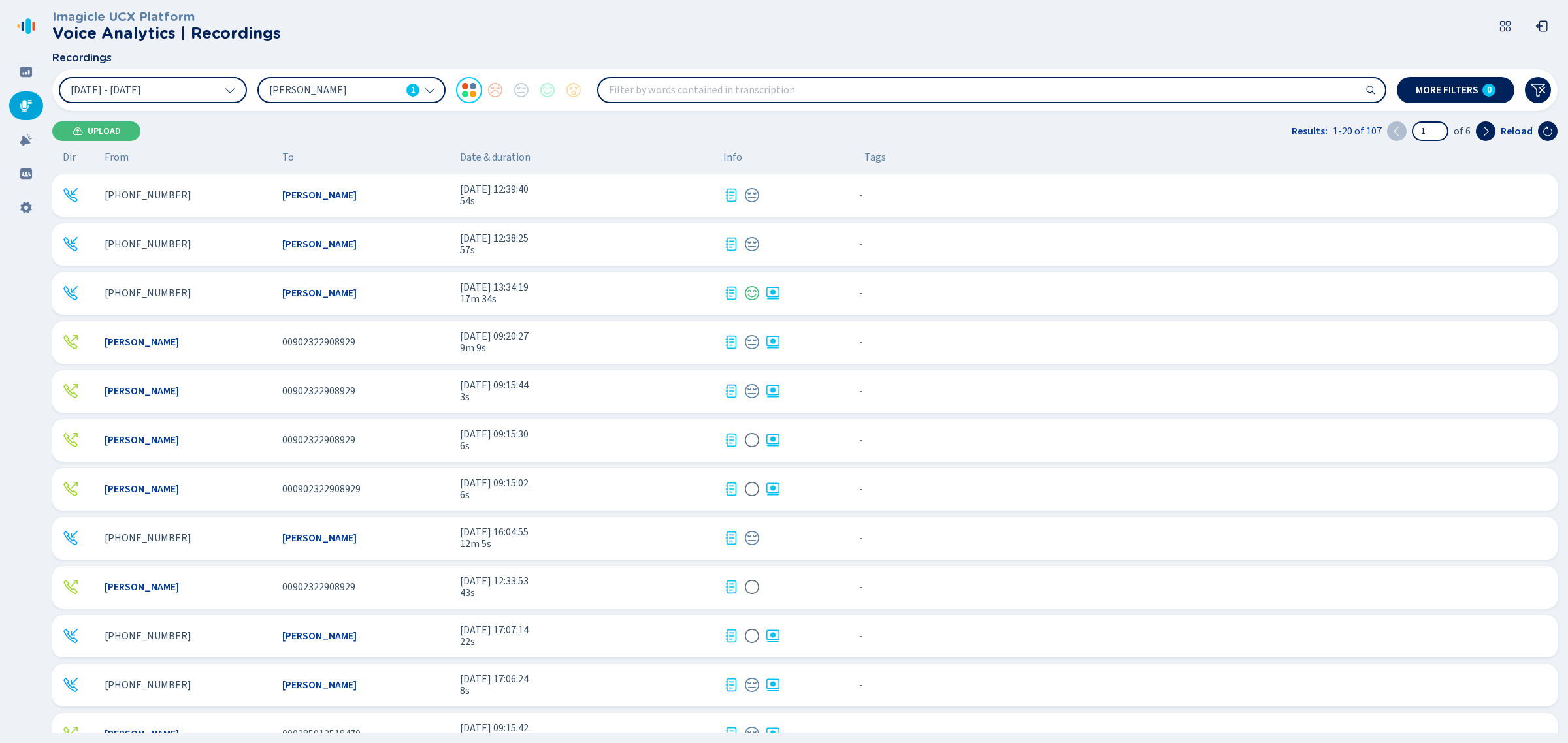
click at [894, 301] on div "- {{hiddenTagsCount}} more" at bounding box center [1200, 293] width 693 height 17
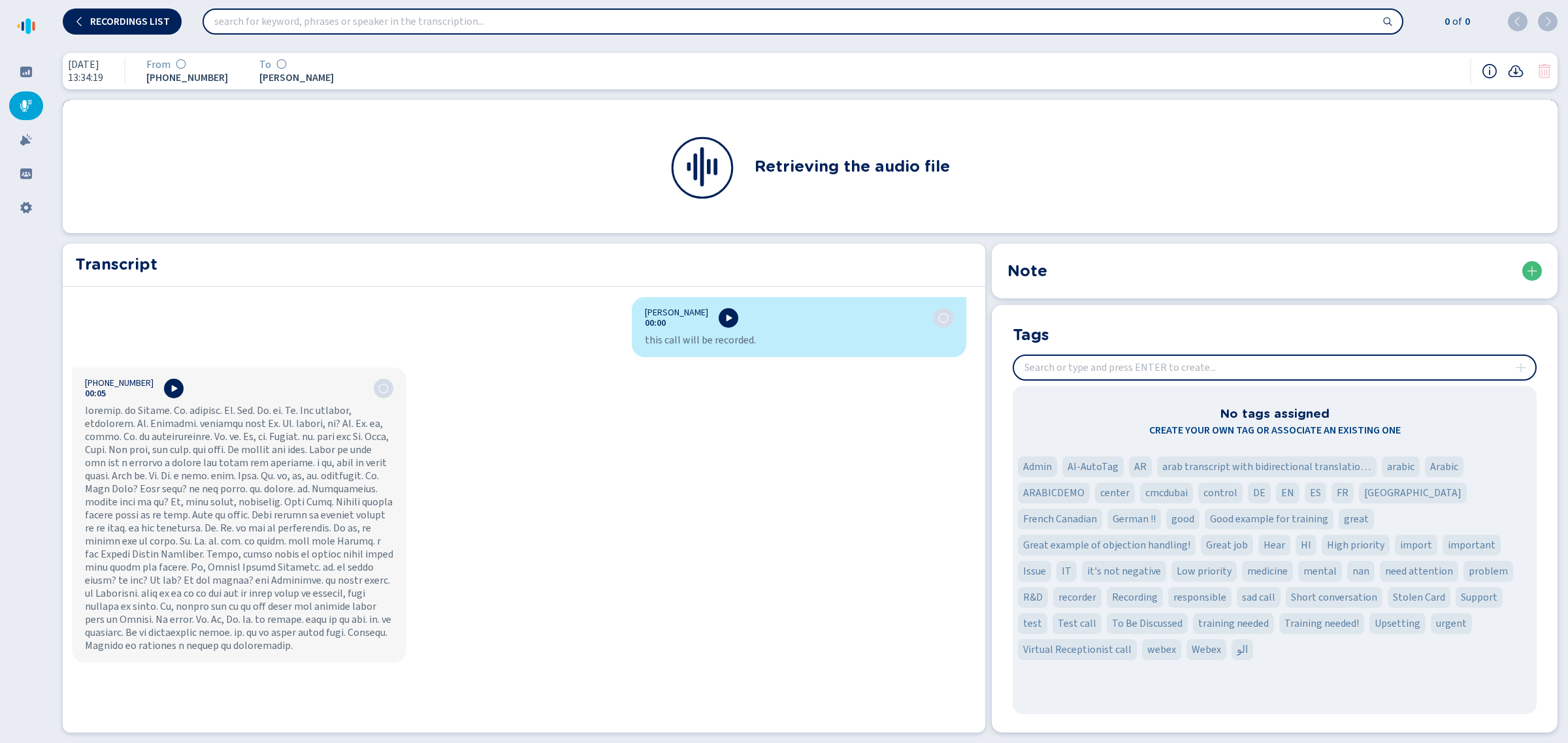
click at [1539, 70] on icon at bounding box center [1544, 71] width 12 height 15
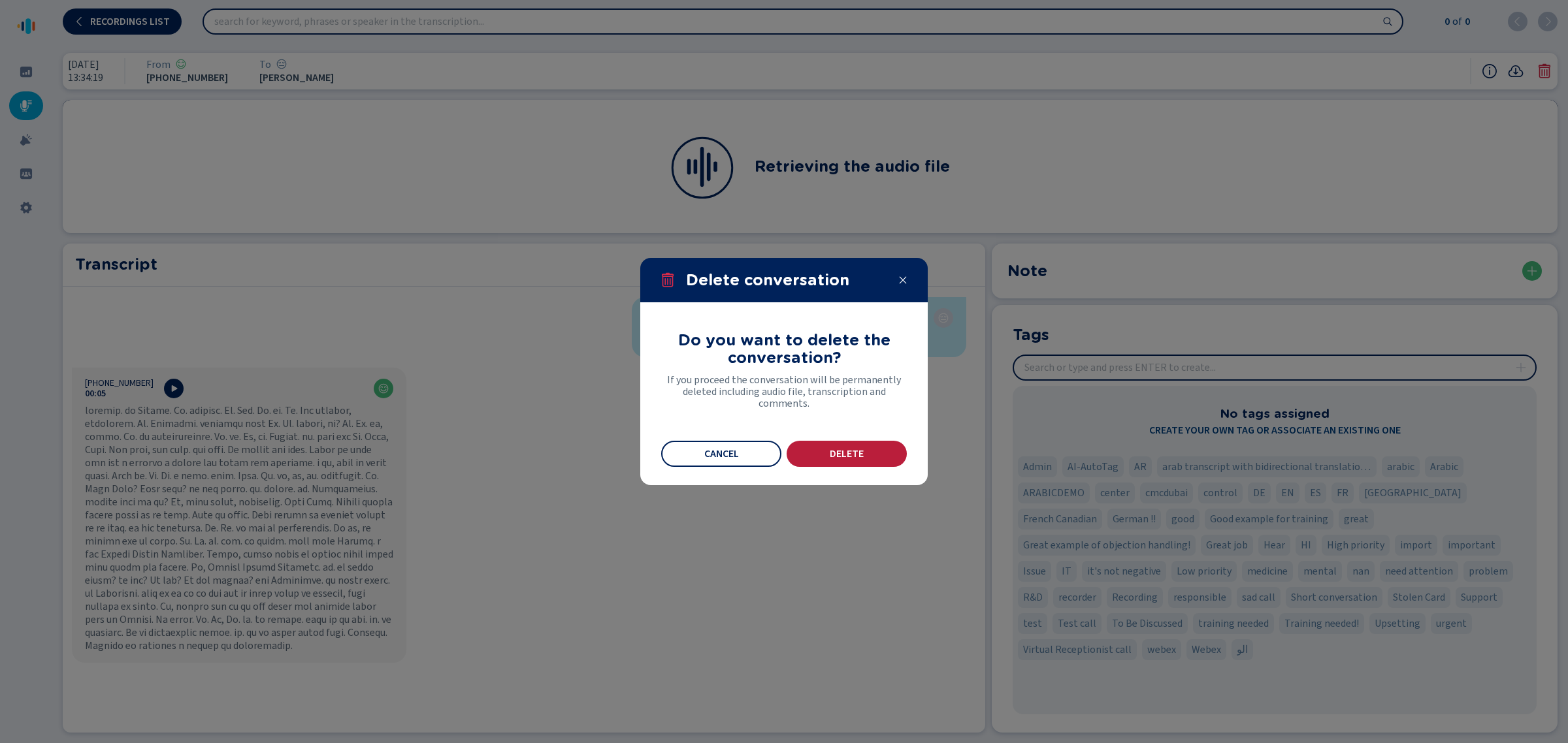
click at [893, 451] on button "Delete" at bounding box center [846, 453] width 121 height 27
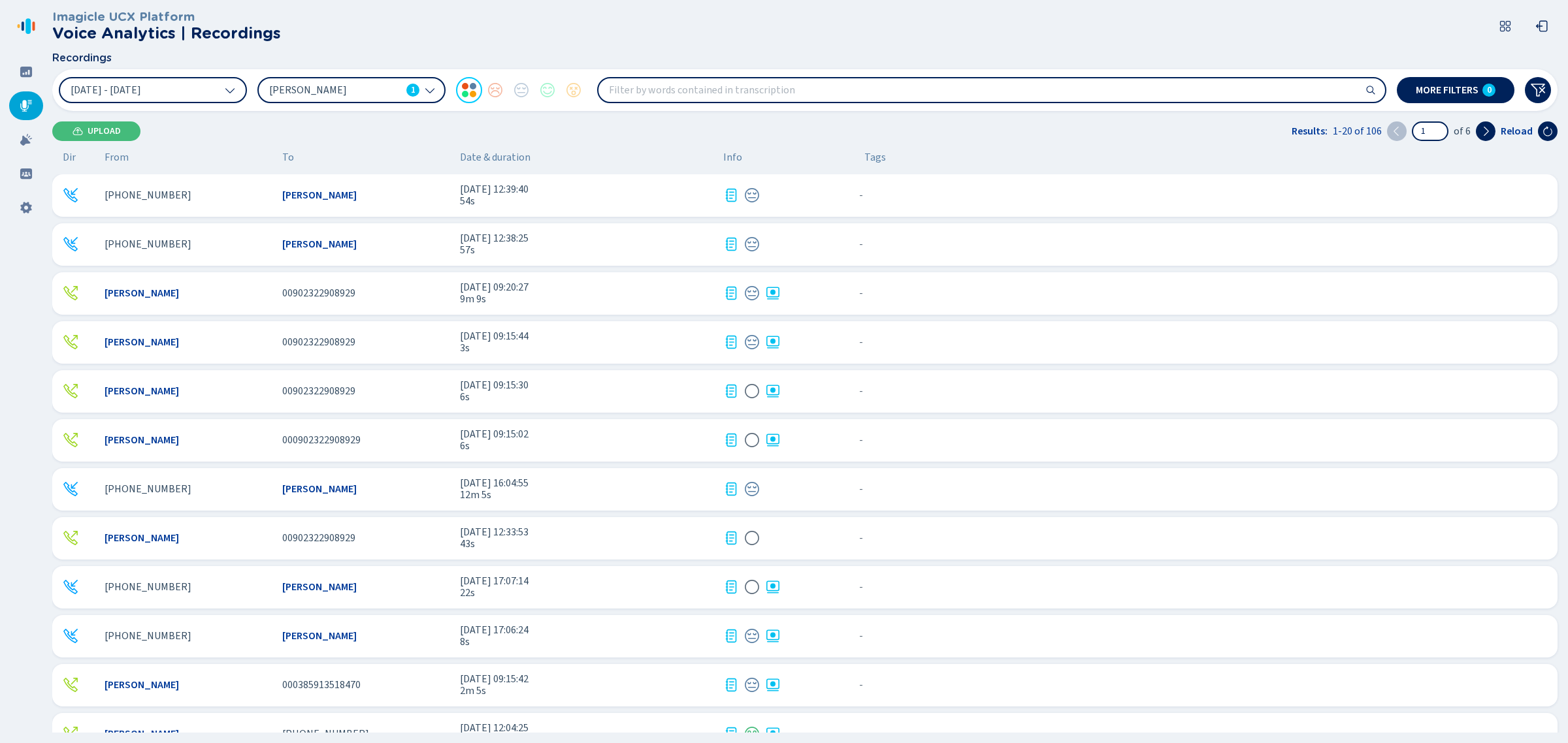
click at [950, 294] on div "- {{hiddenTagsCount}} more" at bounding box center [1200, 293] width 693 height 17
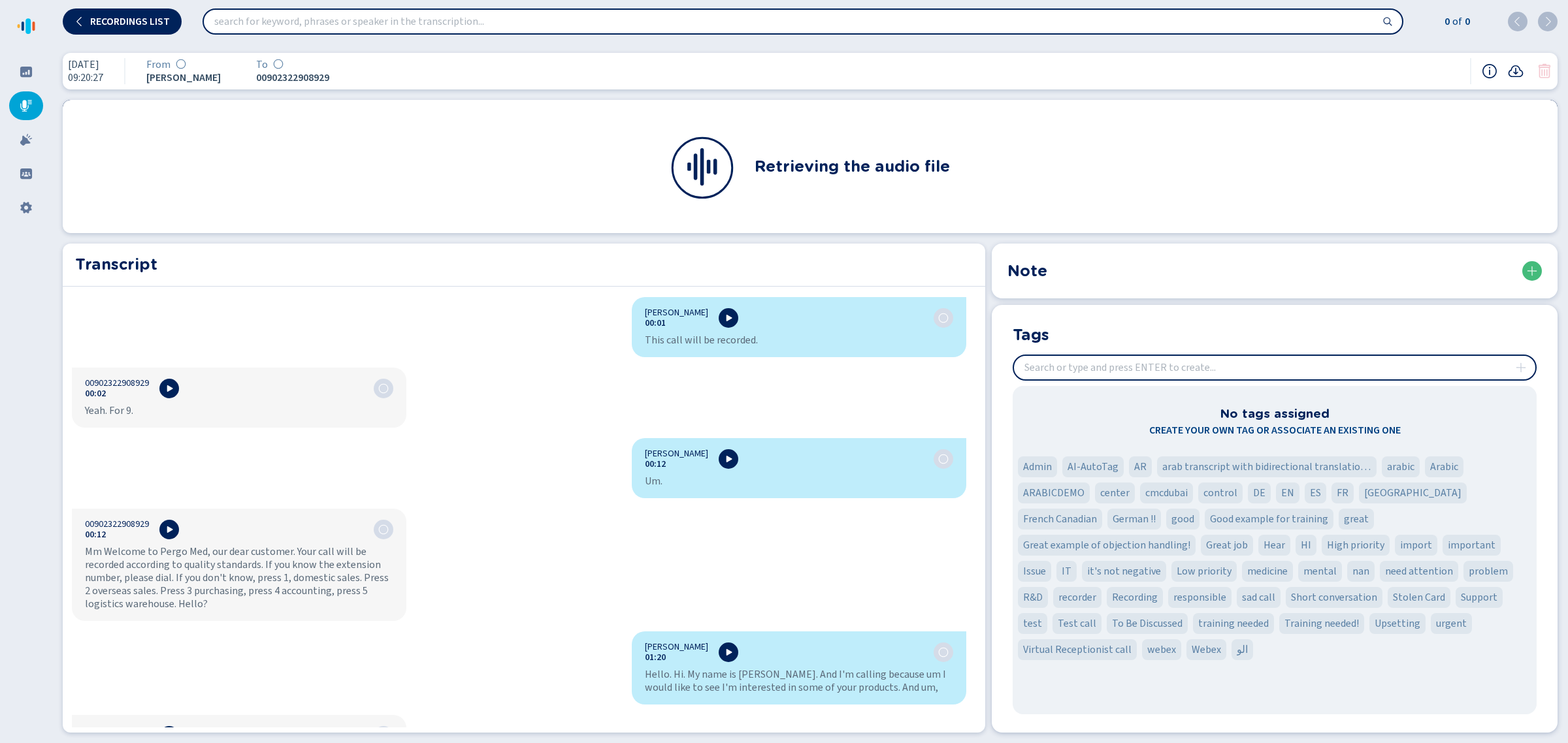
click at [1545, 72] on icon at bounding box center [1544, 71] width 15 height 15
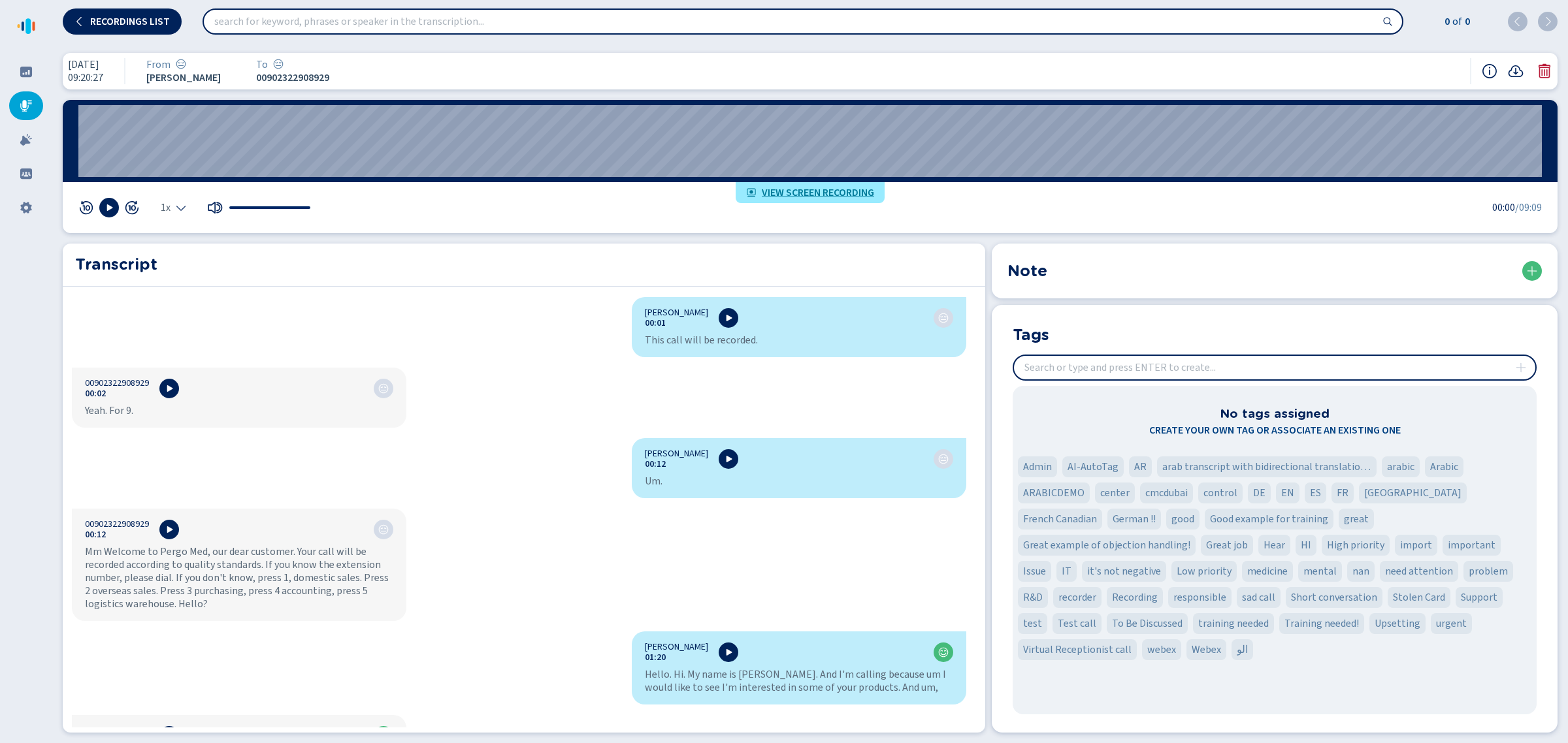
click at [1546, 69] on icon at bounding box center [1544, 71] width 15 height 15
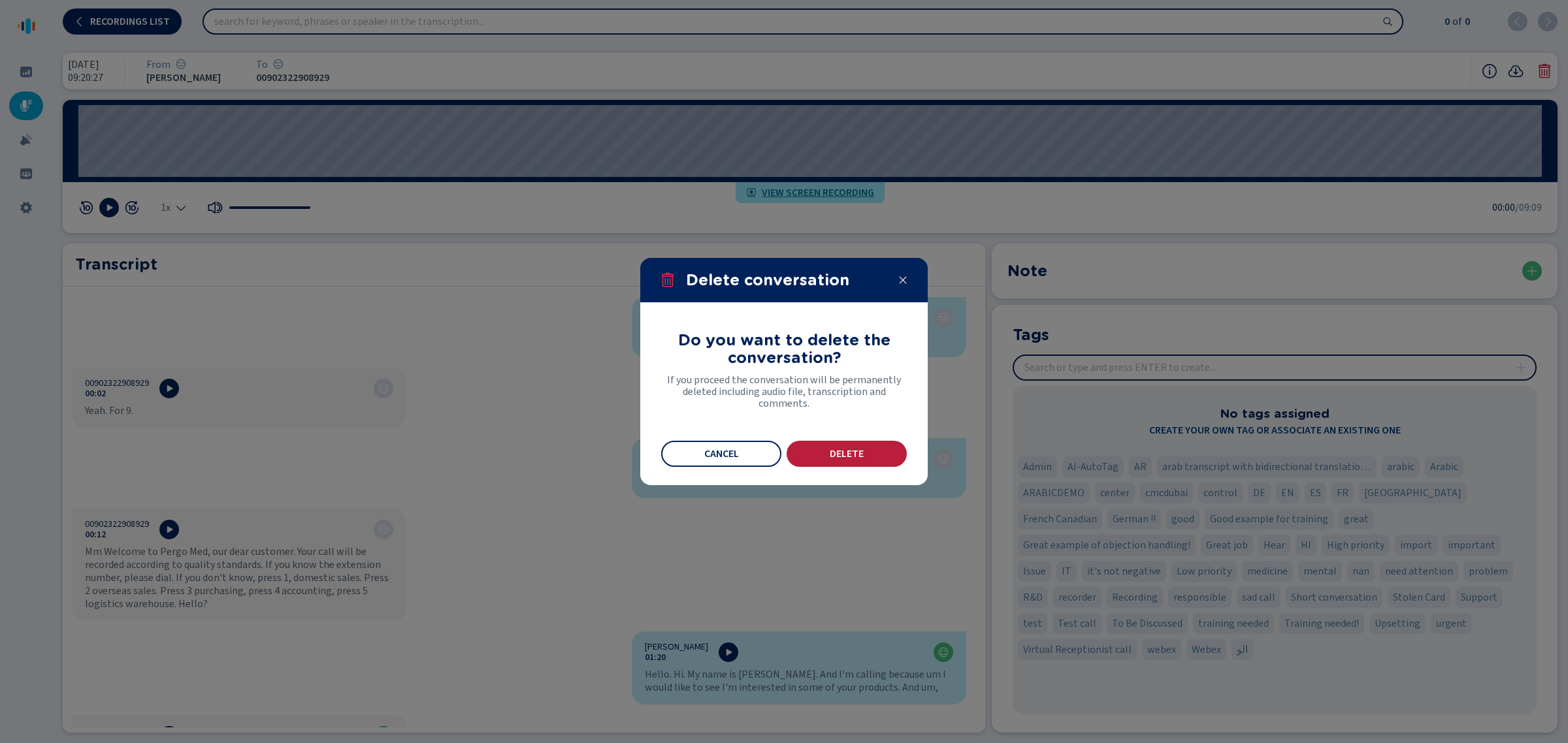
click at [896, 463] on button "Delete" at bounding box center [846, 453] width 121 height 27
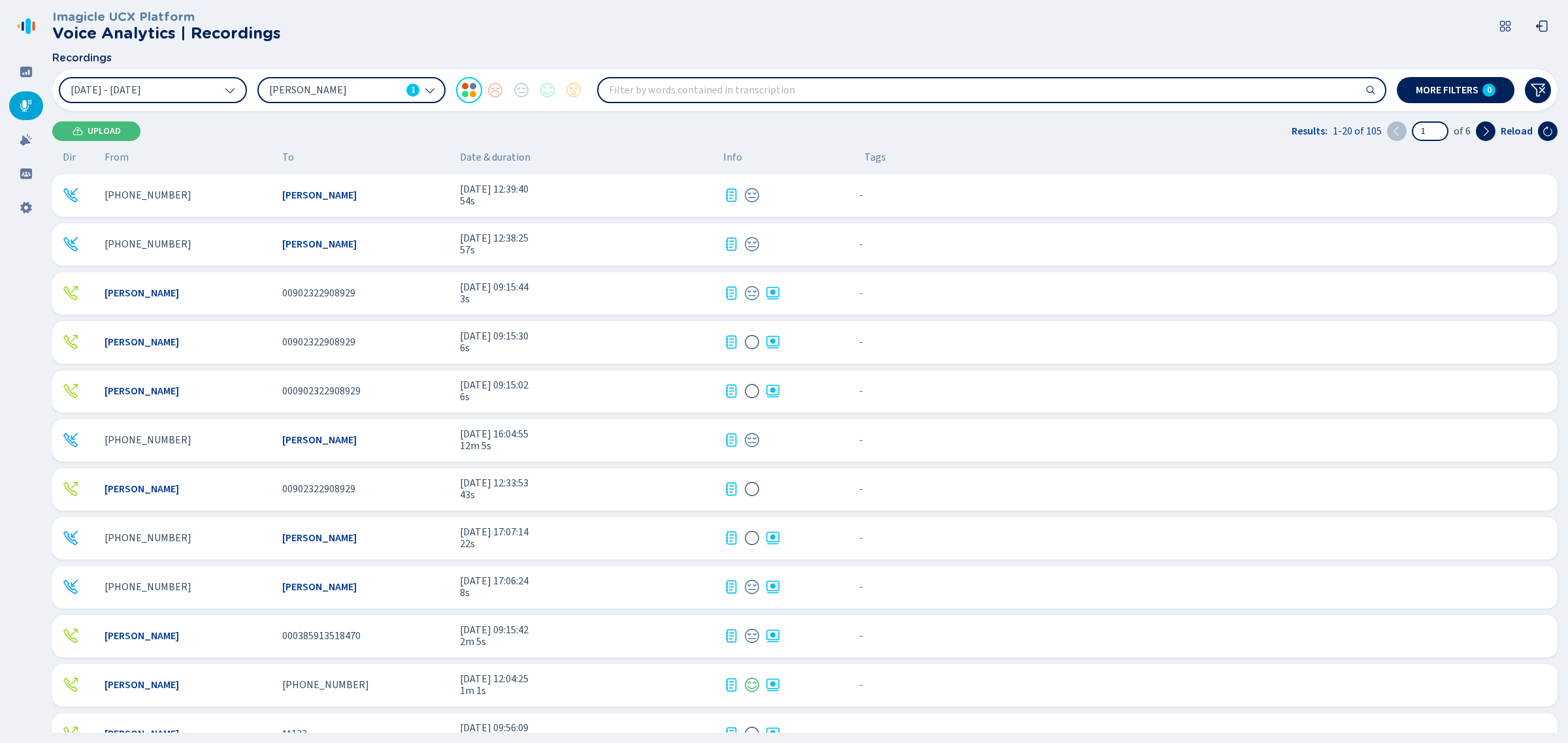
click at [948, 206] on div "[PHONE_NUMBER] [PERSON_NAME] [DATE] 12:39:40 54s - {{hiddenTagsCount}} more" at bounding box center [804, 196] width 1505 height 43
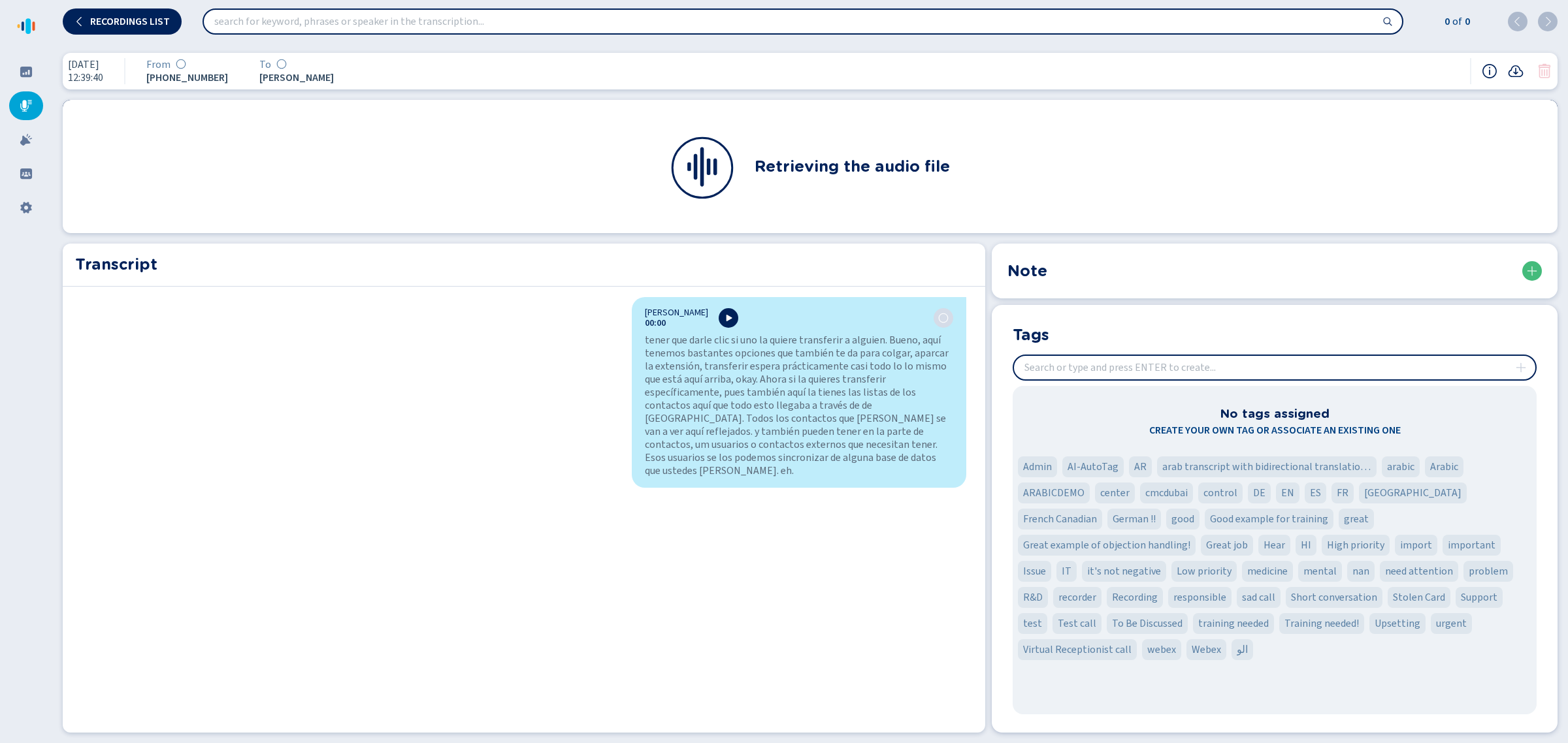
click at [1542, 74] on icon at bounding box center [1544, 71] width 15 height 15
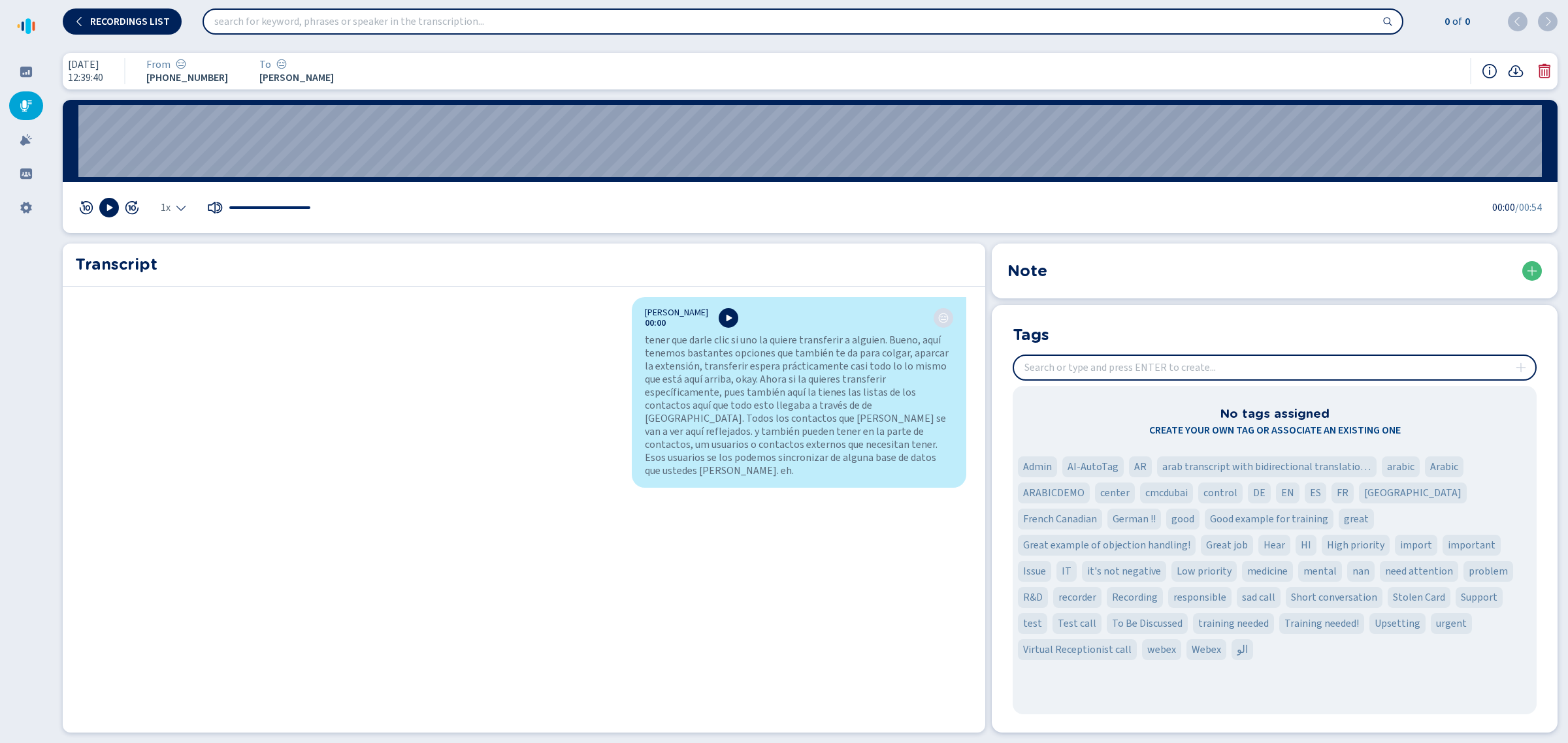
click at [1542, 74] on icon at bounding box center [1544, 71] width 15 height 15
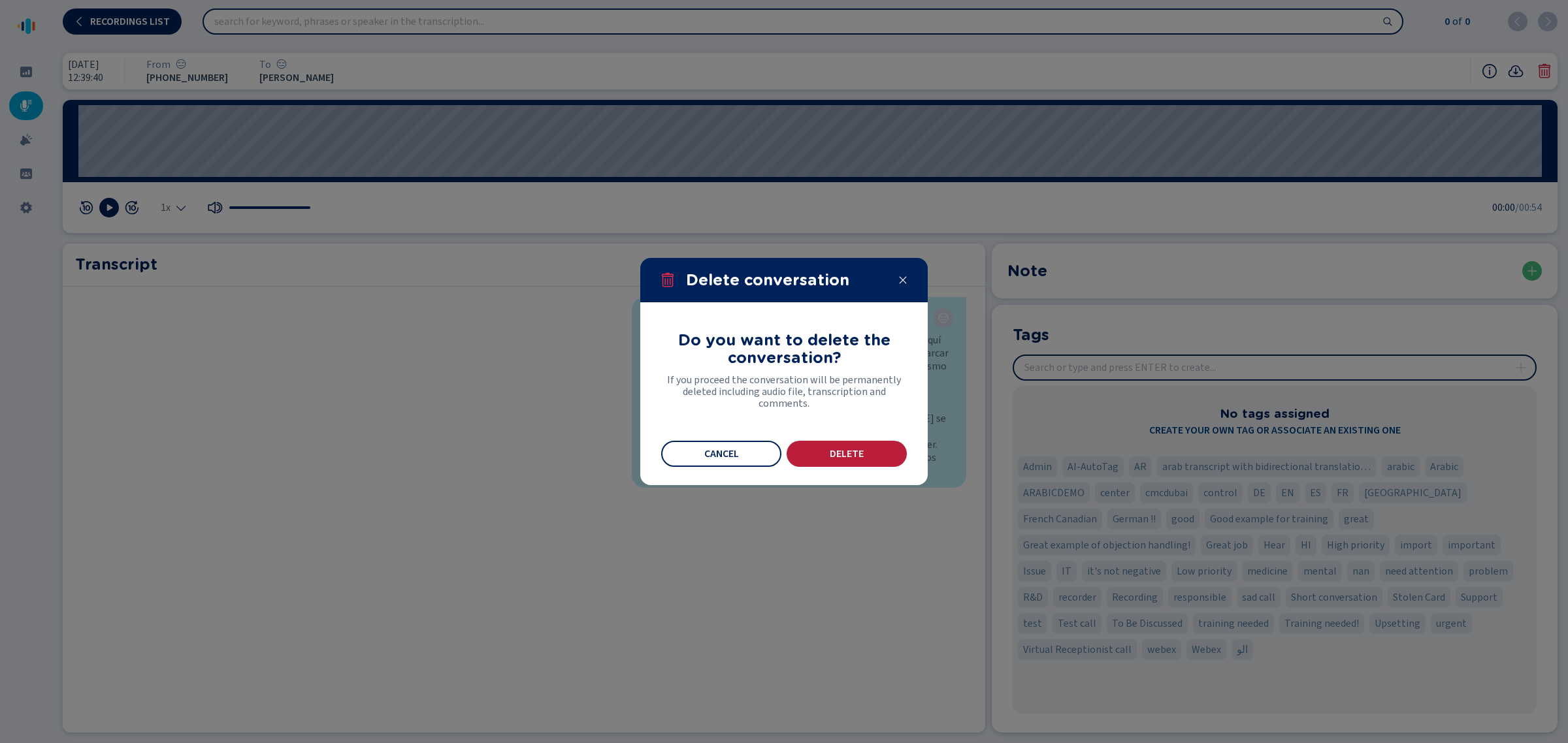
click at [844, 443] on button "Delete" at bounding box center [846, 453] width 121 height 27
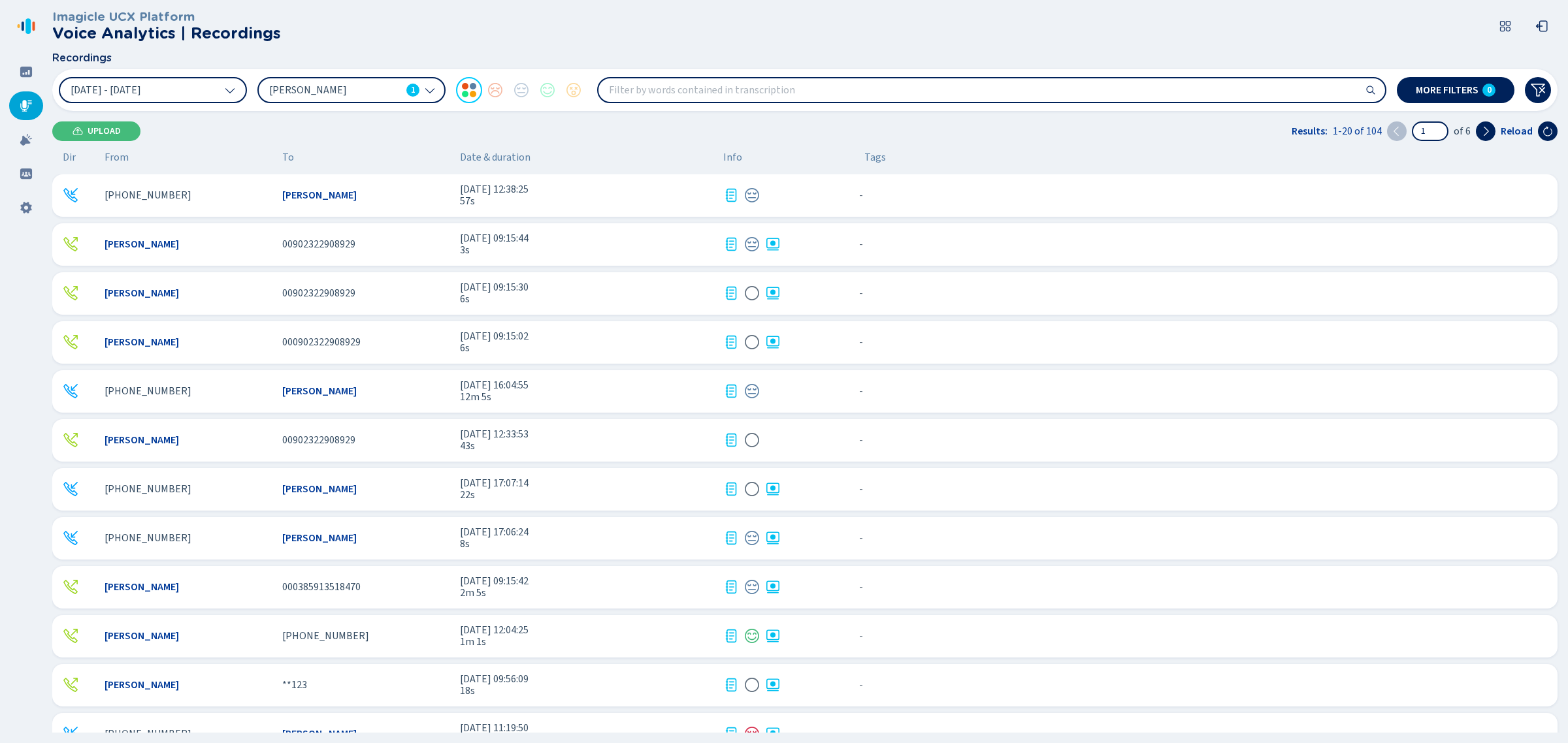
click at [830, 200] on div at bounding box center [783, 195] width 121 height 15
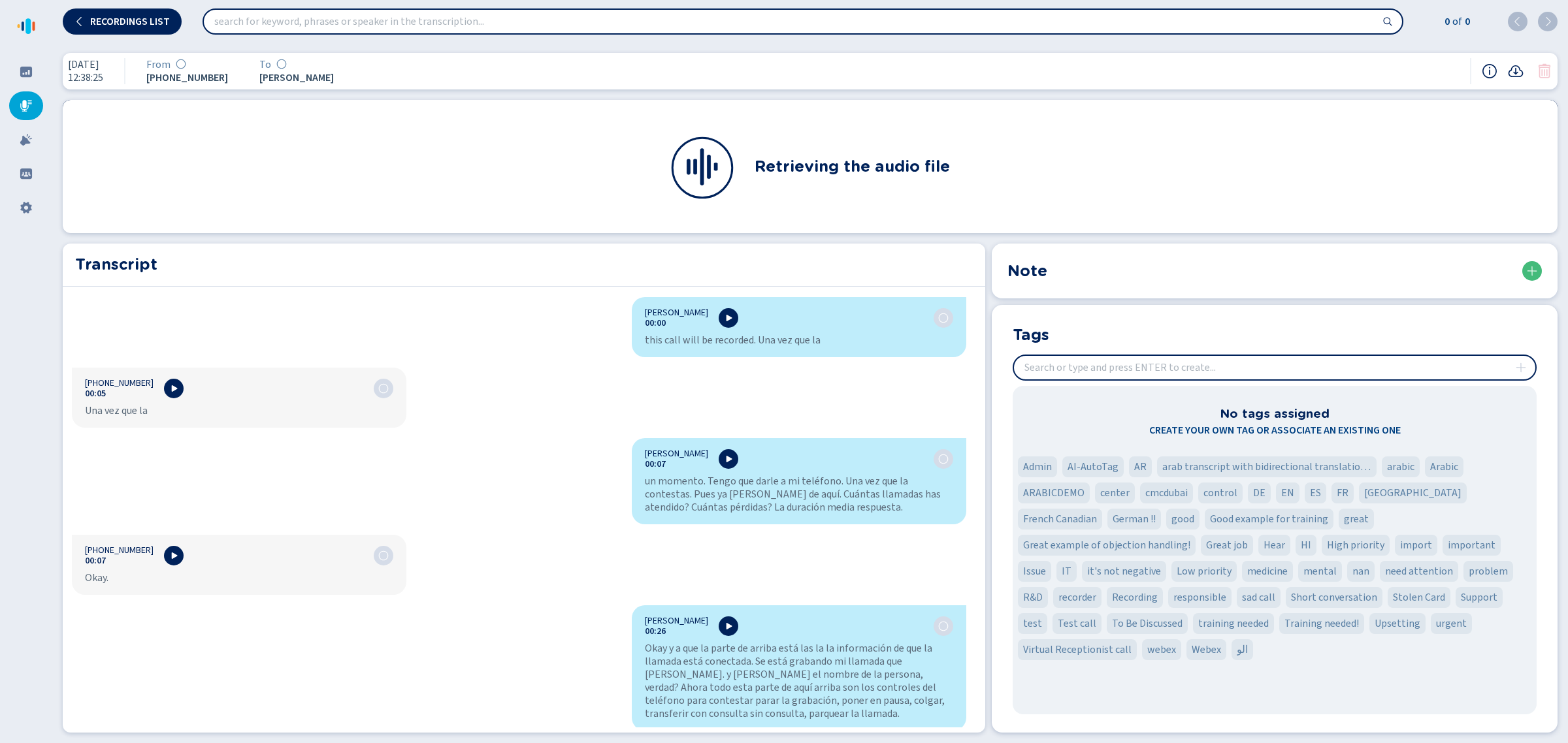
click at [1545, 80] on div at bounding box center [1517, 71] width 70 height 27
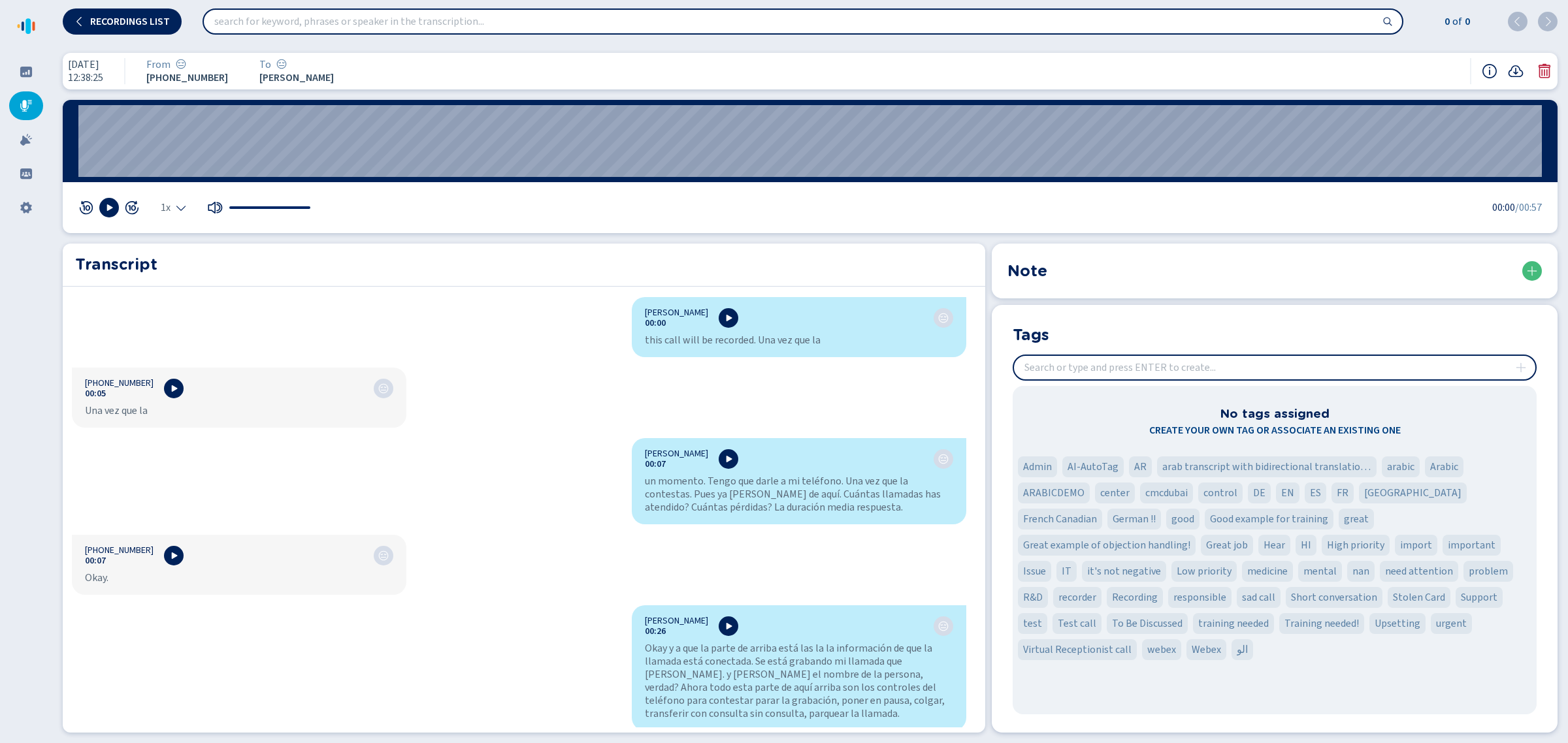
click at [1545, 77] on icon at bounding box center [1544, 71] width 12 height 15
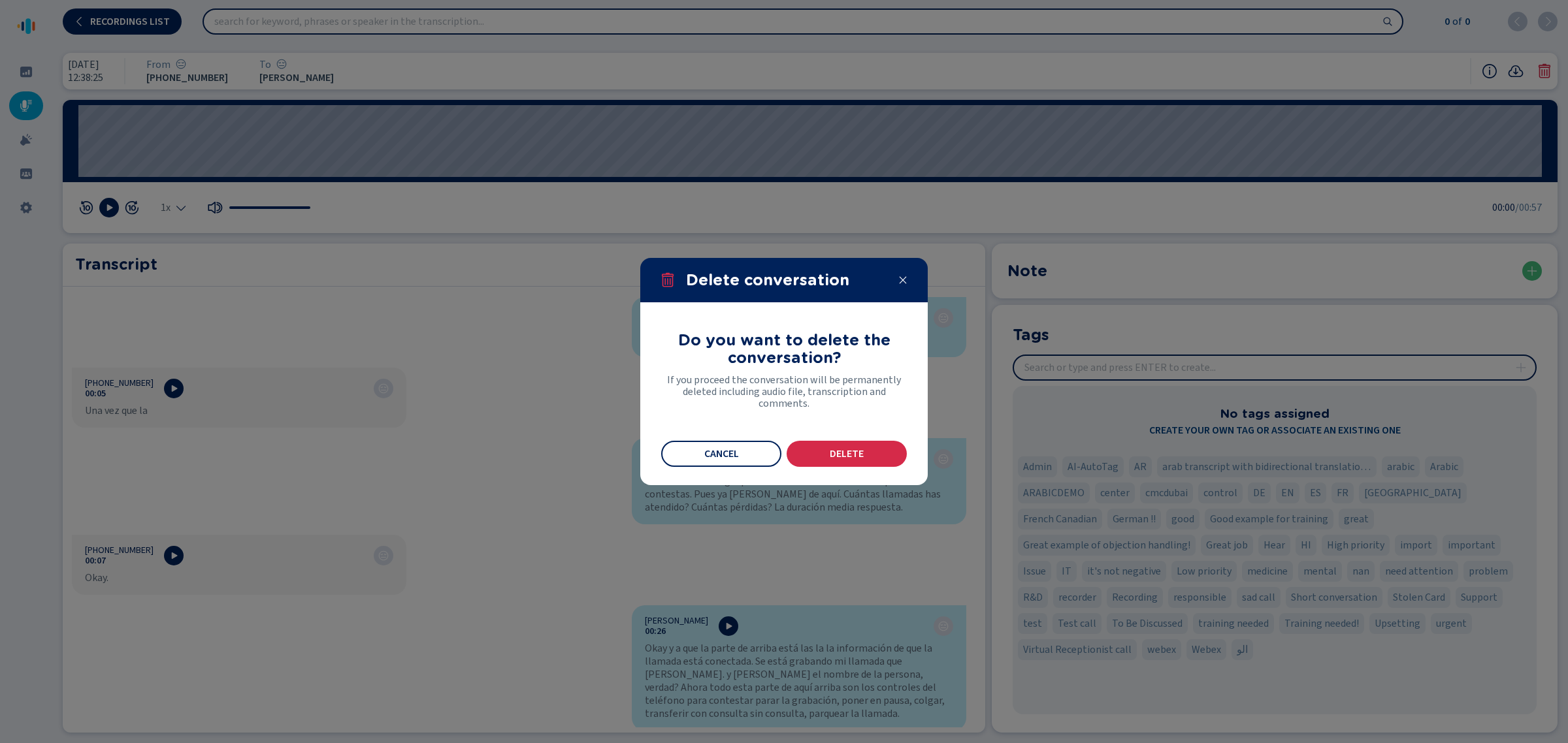
click at [857, 439] on div "Do you want to delete the conversation? If you proceed the conversation will be…" at bounding box center [784, 393] width 246 height 146
click at [856, 452] on span "Delete" at bounding box center [847, 454] width 34 height 10
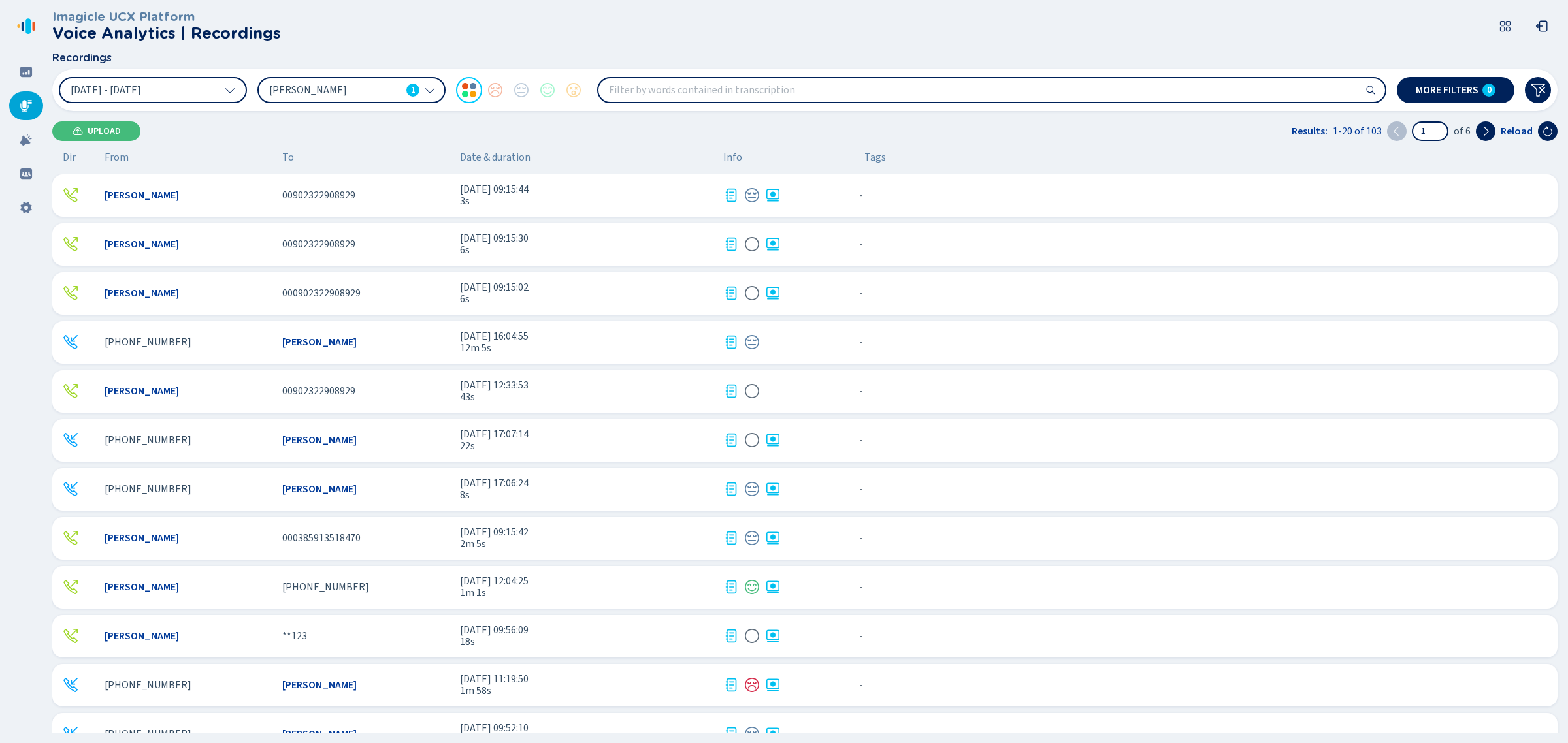
click at [944, 204] on div "[PERSON_NAME] 00902322908929 [DATE] 09:15:44 3s - {{hiddenTagsCount}} more" at bounding box center [804, 196] width 1505 height 43
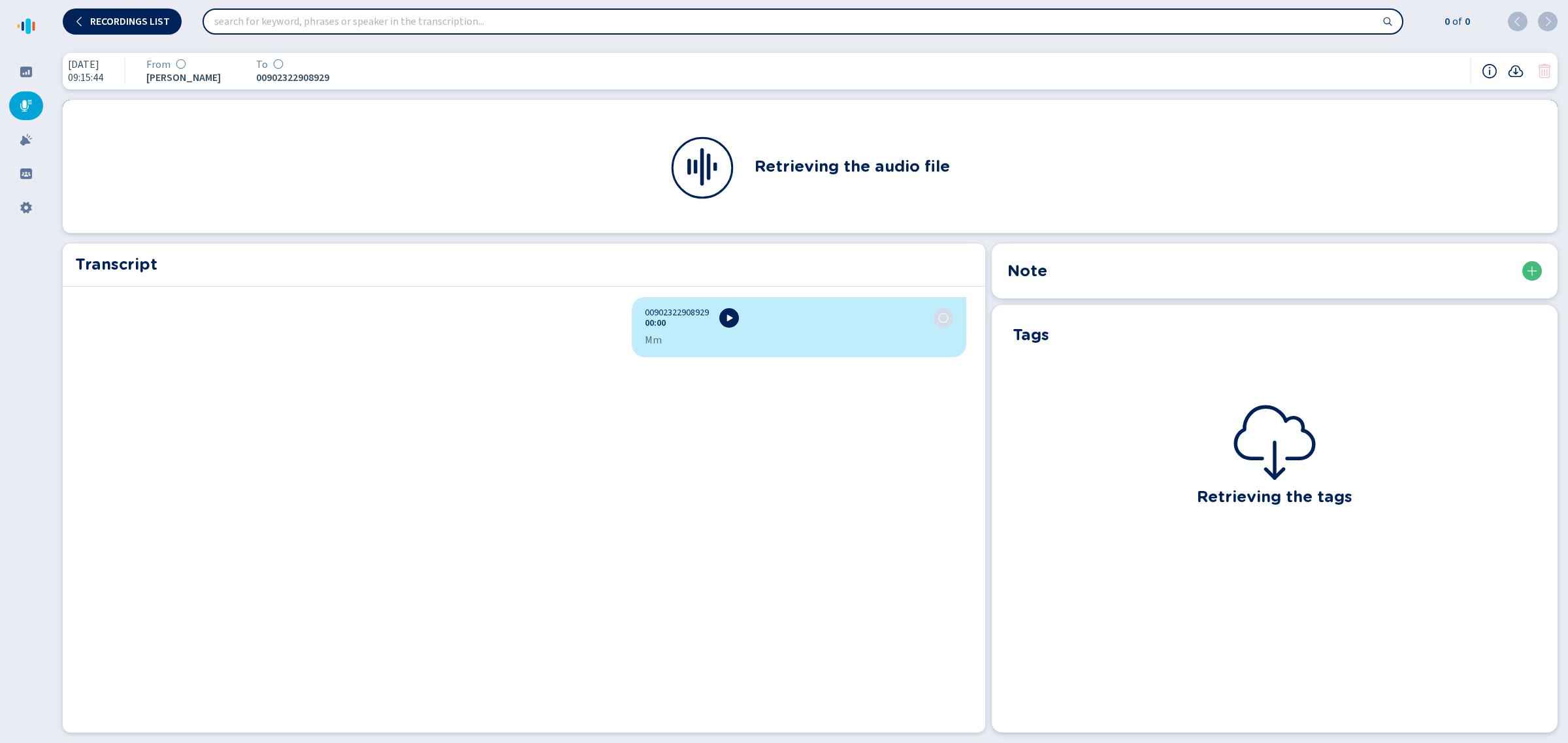
click at [1539, 69] on icon at bounding box center [1544, 71] width 12 height 15
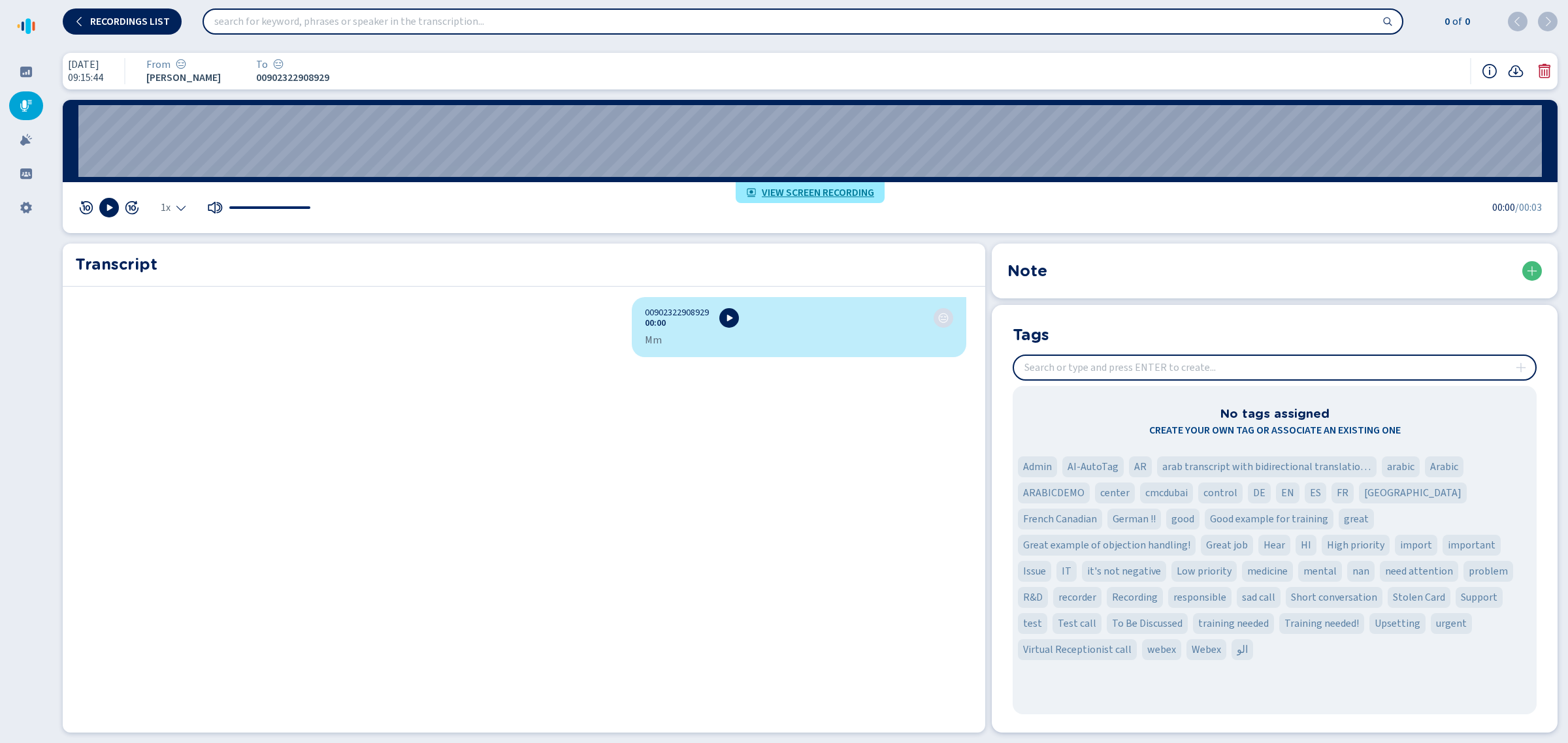
click at [1538, 70] on icon at bounding box center [1544, 71] width 15 height 15
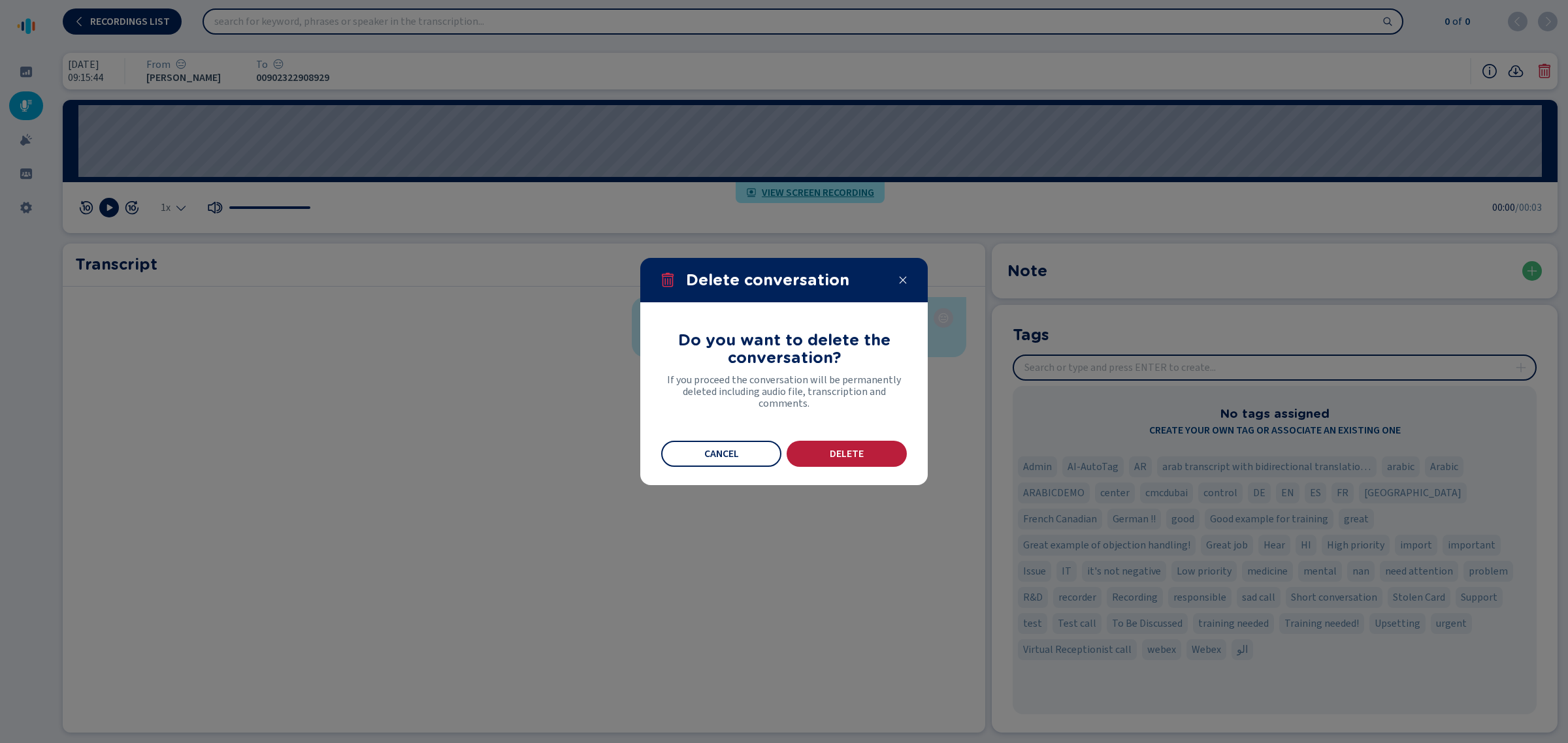
click at [886, 457] on button "Delete" at bounding box center [846, 453] width 121 height 27
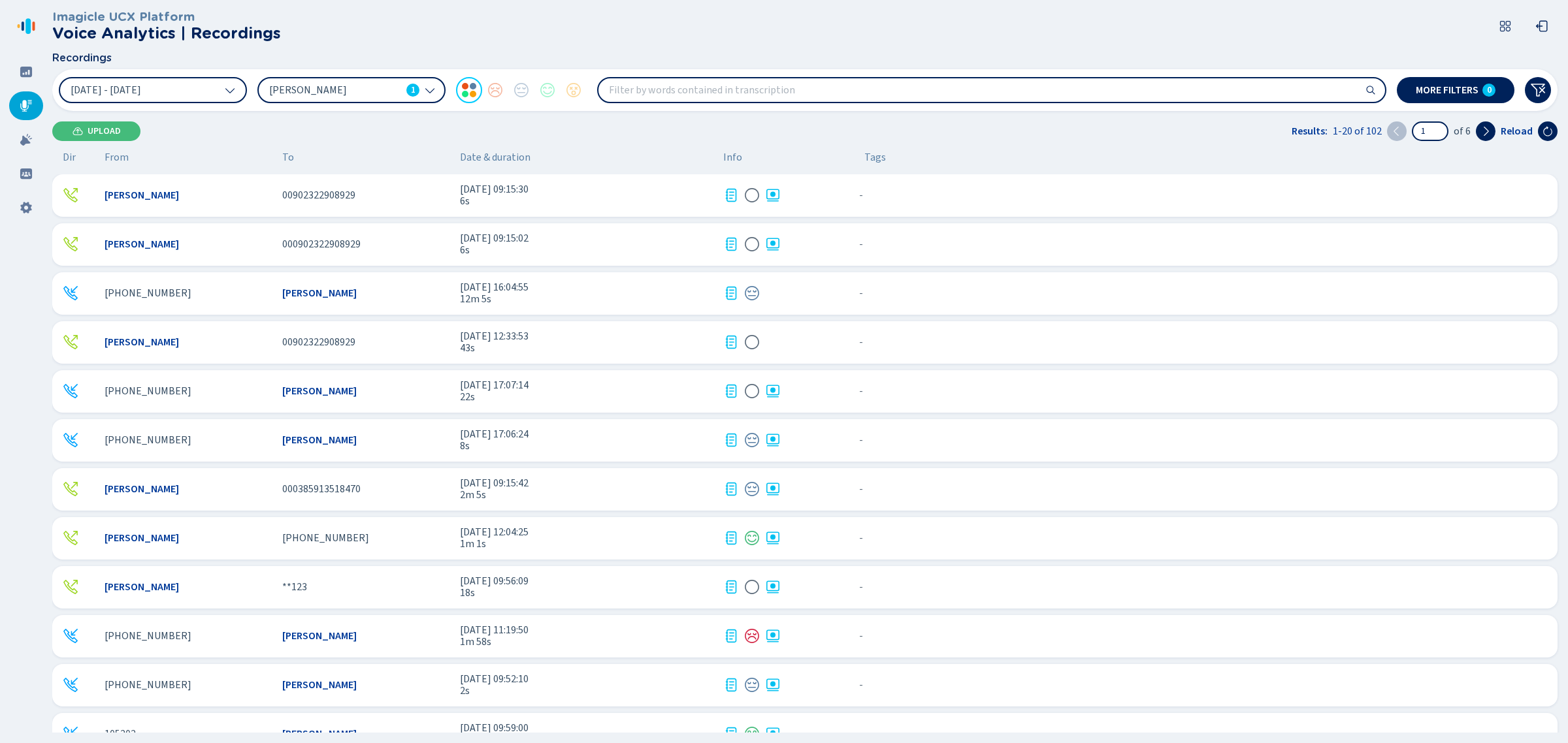
click at [884, 197] on div "- {{hiddenTagsCount}} more" at bounding box center [1200, 195] width 693 height 17
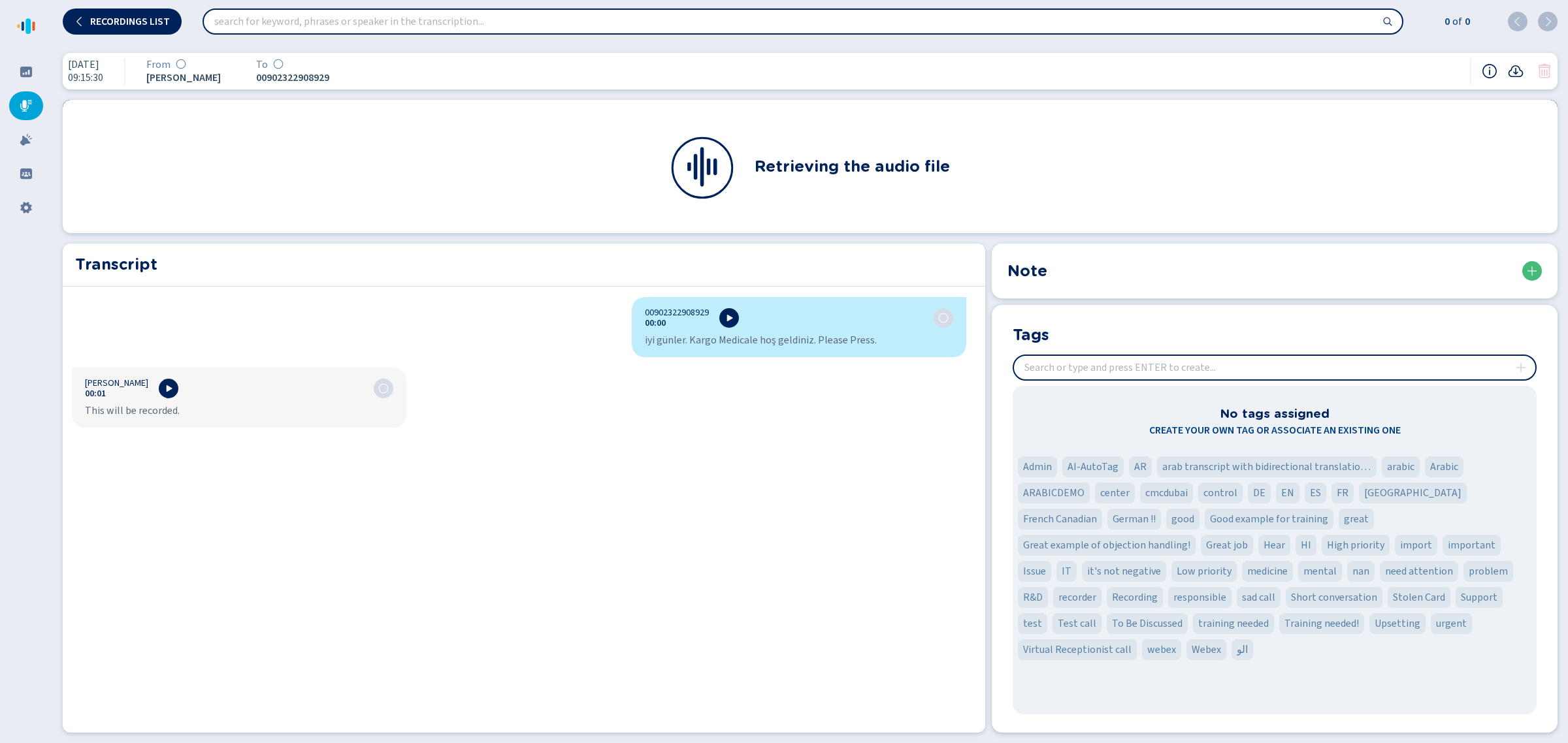
click at [1537, 72] on icon at bounding box center [1544, 71] width 15 height 15
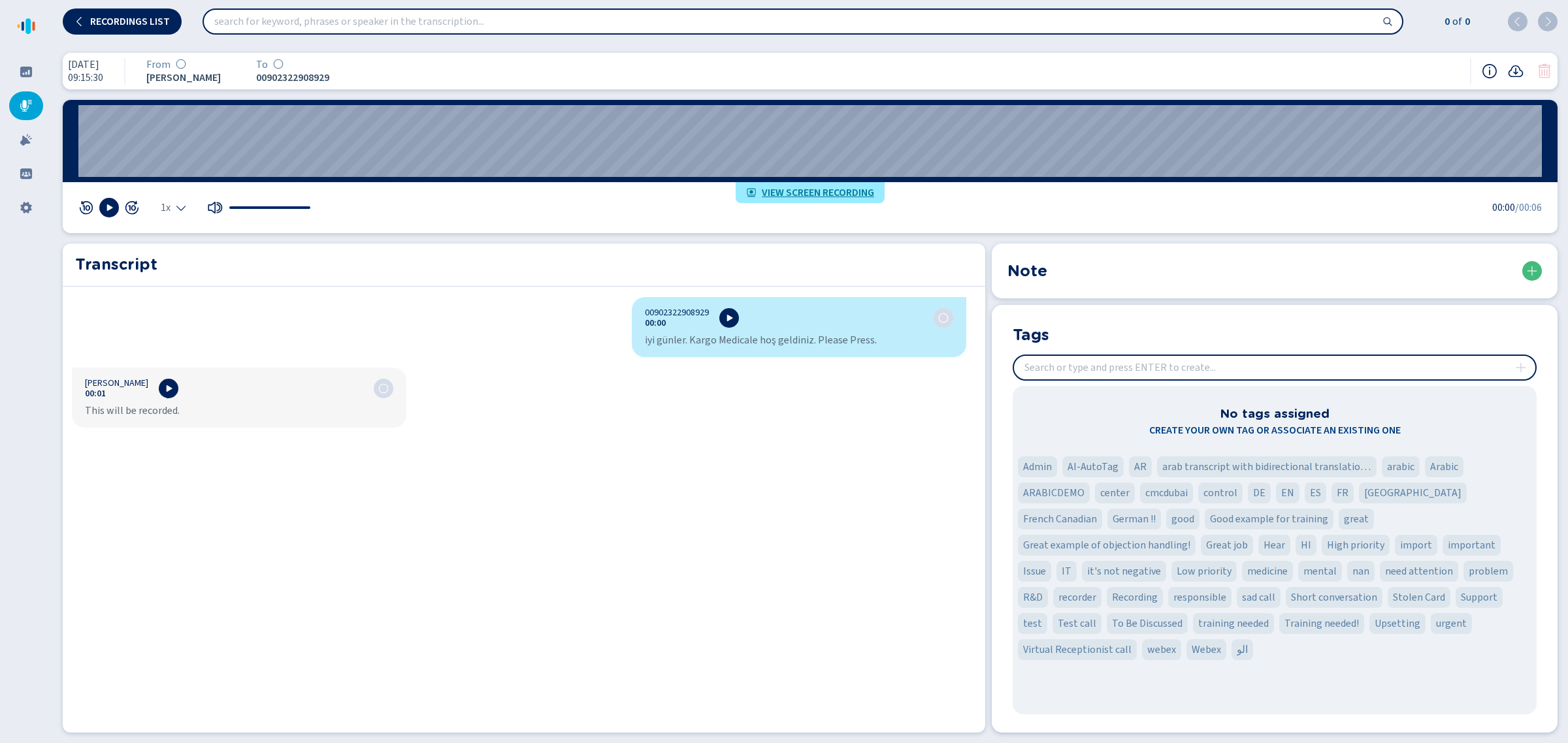
click at [1546, 77] on icon at bounding box center [1544, 71] width 12 height 15
click at [1537, 75] on icon at bounding box center [1544, 71] width 15 height 15
click at [1543, 68] on icon at bounding box center [1544, 71] width 15 height 15
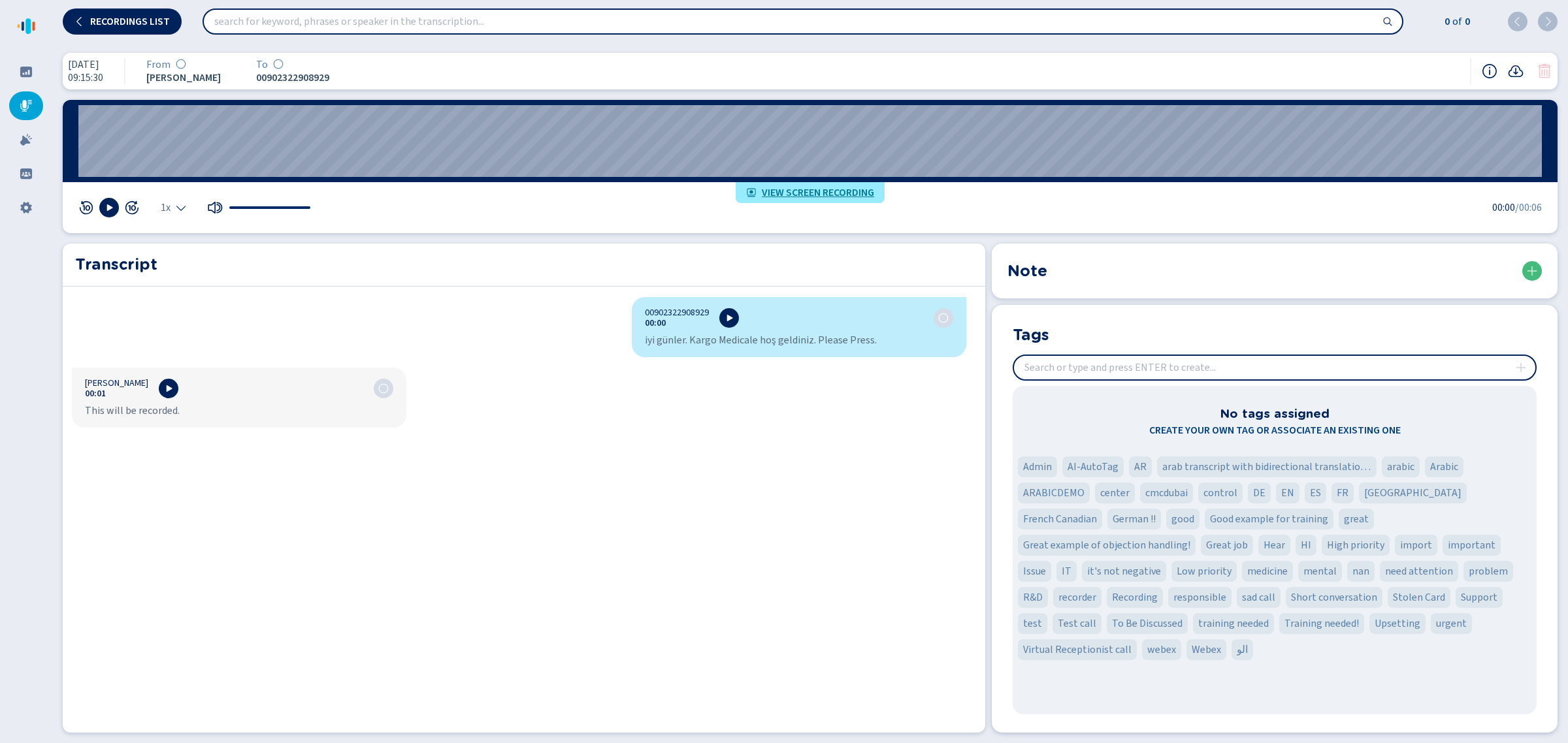
click at [842, 474] on div "00902322908929 00:00 iyi günler. Kargo Medicale hoş geldiniz. Please Press. [PE…" at bounding box center [519, 511] width 914 height 430
click at [1548, 68] on icon at bounding box center [1544, 71] width 15 height 15
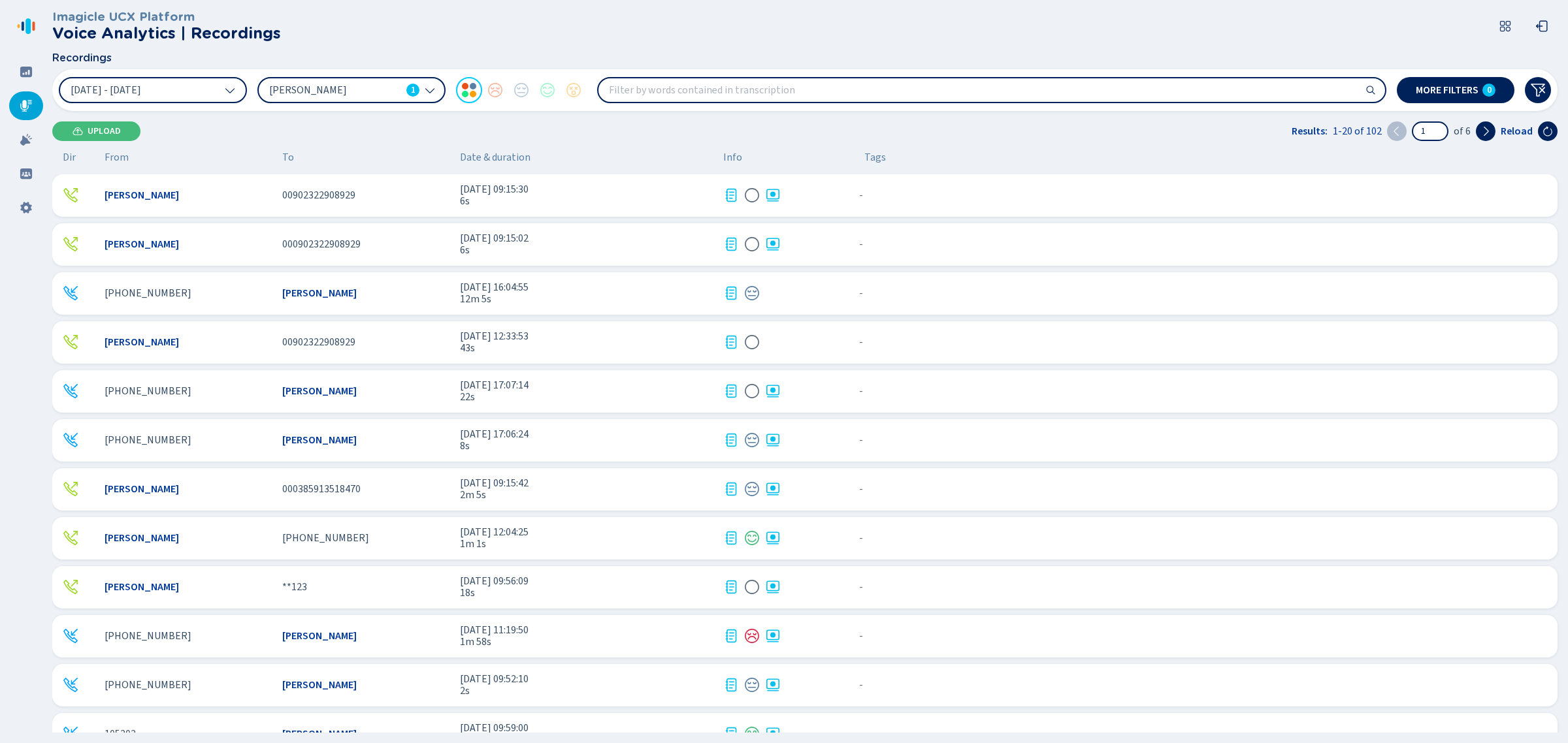
click at [903, 243] on div "- {{hiddenTagsCount}} more" at bounding box center [1200, 245] width 693 height 17
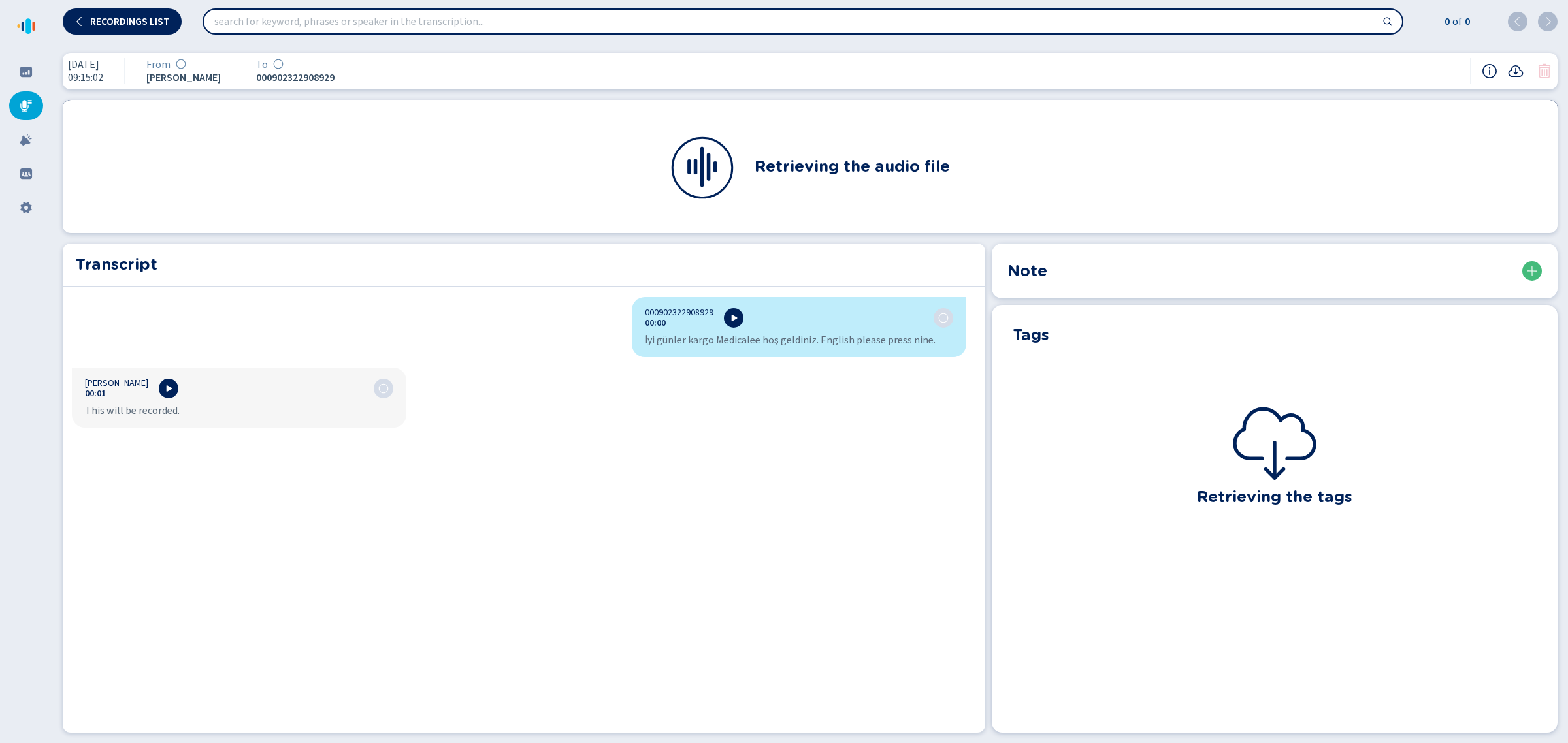
click at [1543, 77] on icon at bounding box center [1544, 71] width 12 height 15
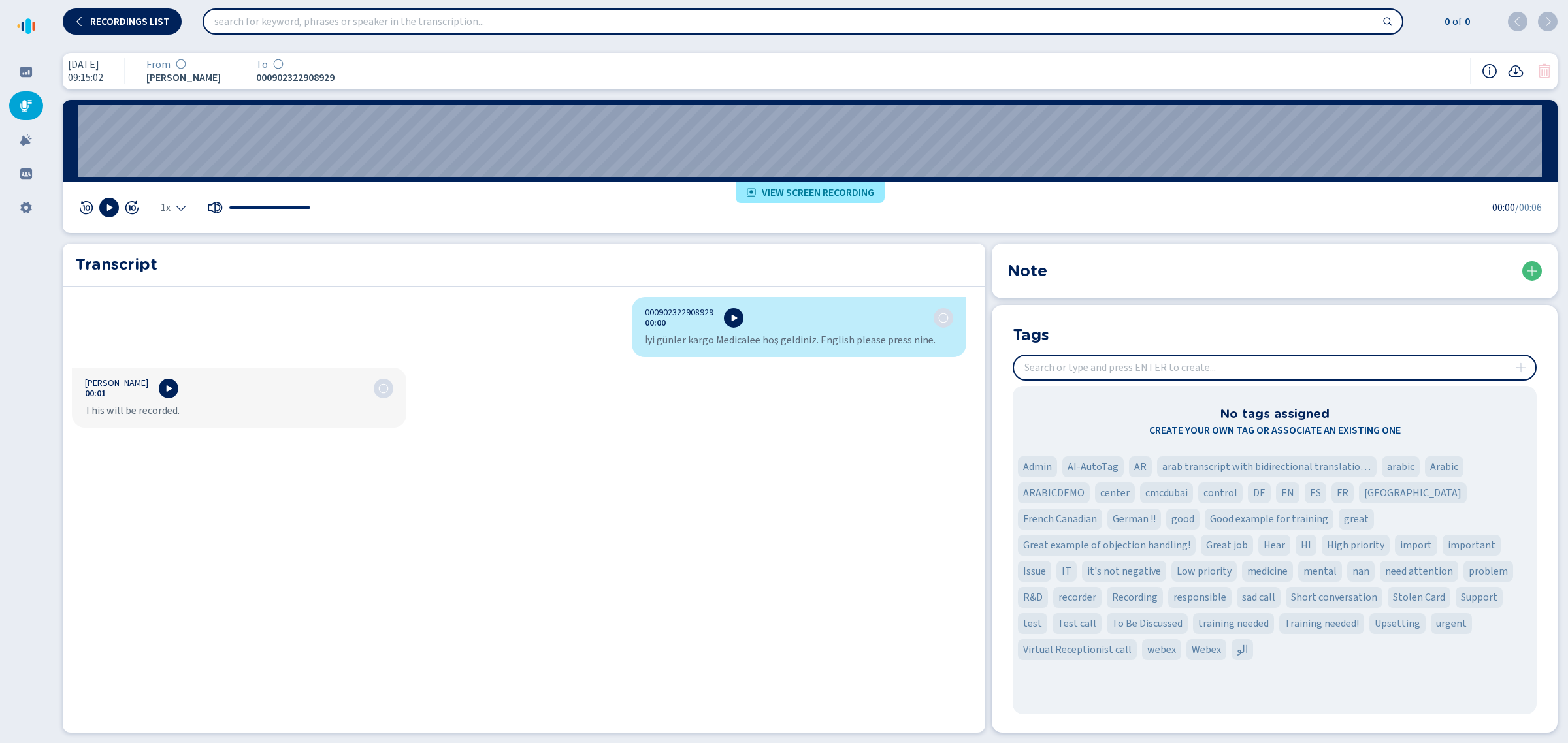
click at [1542, 72] on icon at bounding box center [1544, 71] width 15 height 15
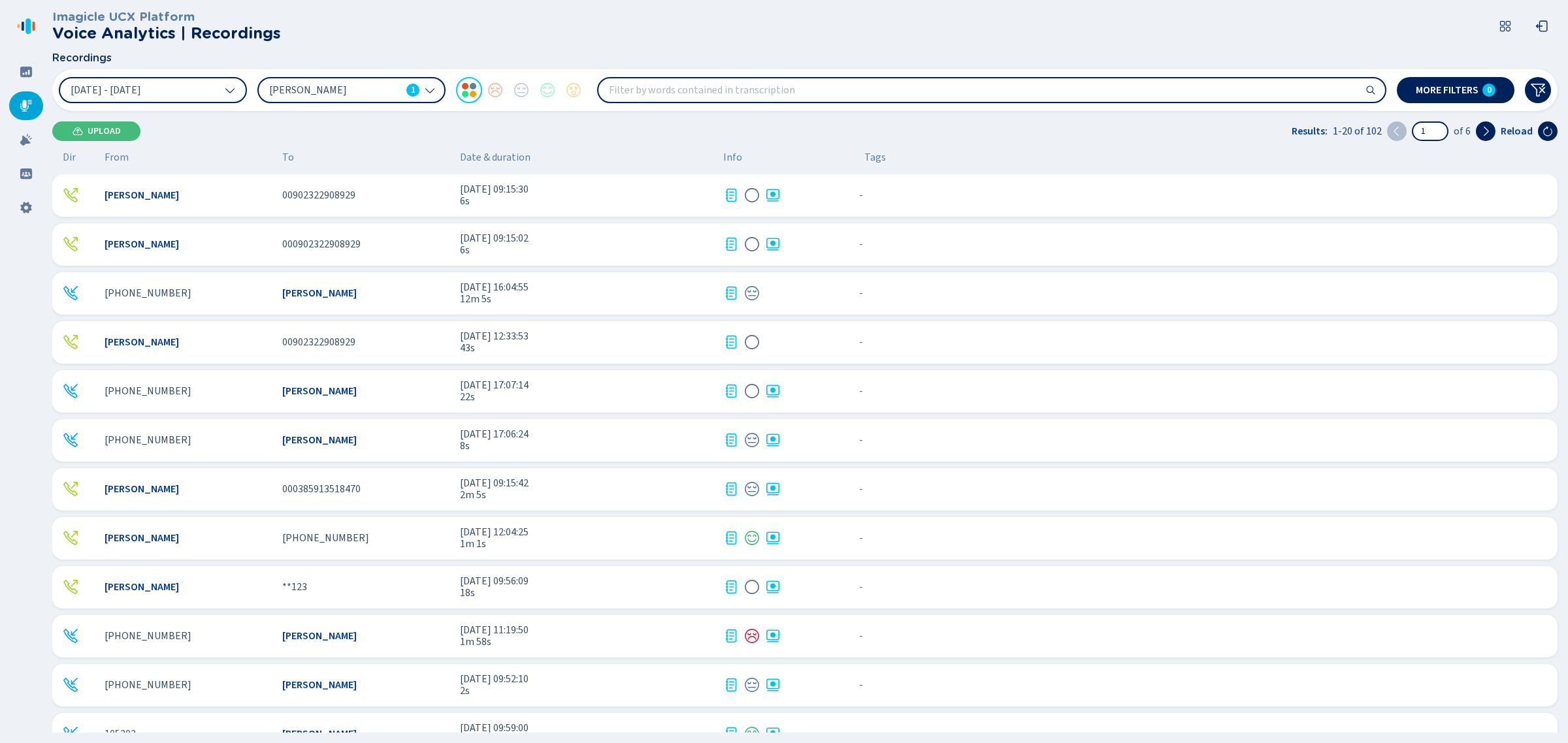
click at [863, 393] on div "- {{hiddenTagsCount}} more" at bounding box center [861, 391] width 15 height 17
click at [623, 404] on div "[PHONE_NUMBER] [PERSON_NAME] [DATE] 17:07:14 22s - {{hiddenTagsCount}} more" at bounding box center [804, 392] width 1505 height 43
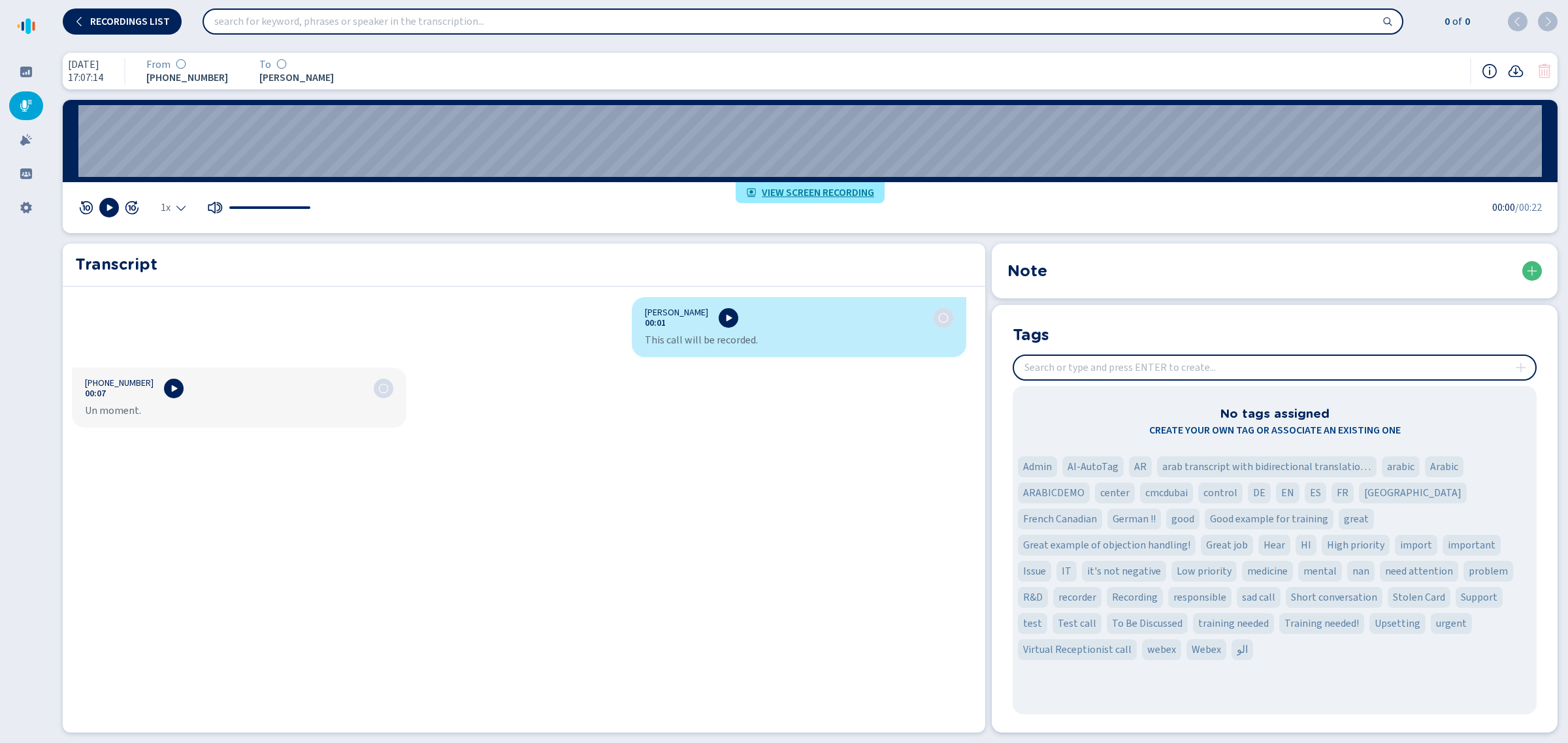
click at [1545, 70] on icon at bounding box center [1544, 71] width 15 height 15
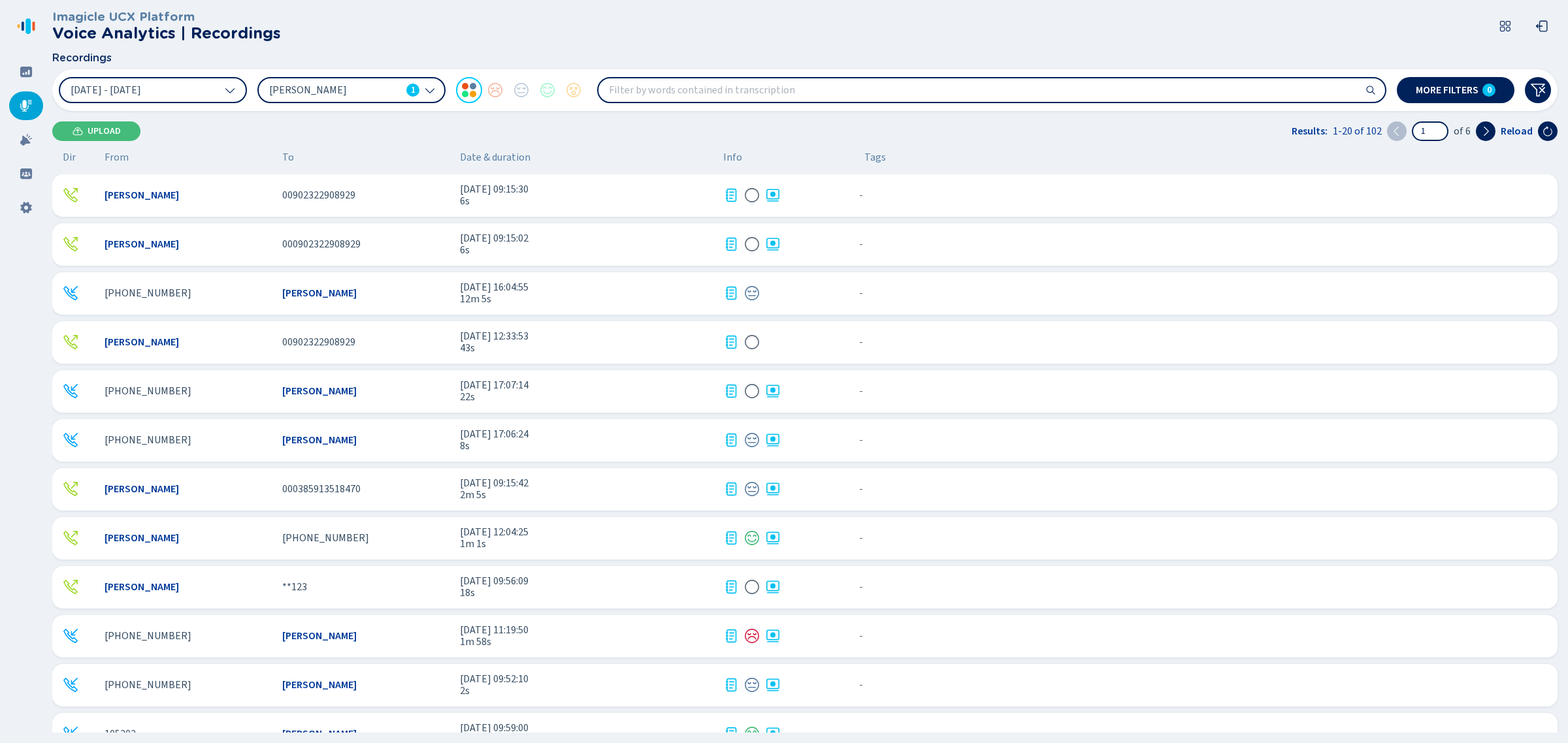
click at [240, 444] on div "[PHONE_NUMBER]" at bounding box center [187, 440] width 167 height 12
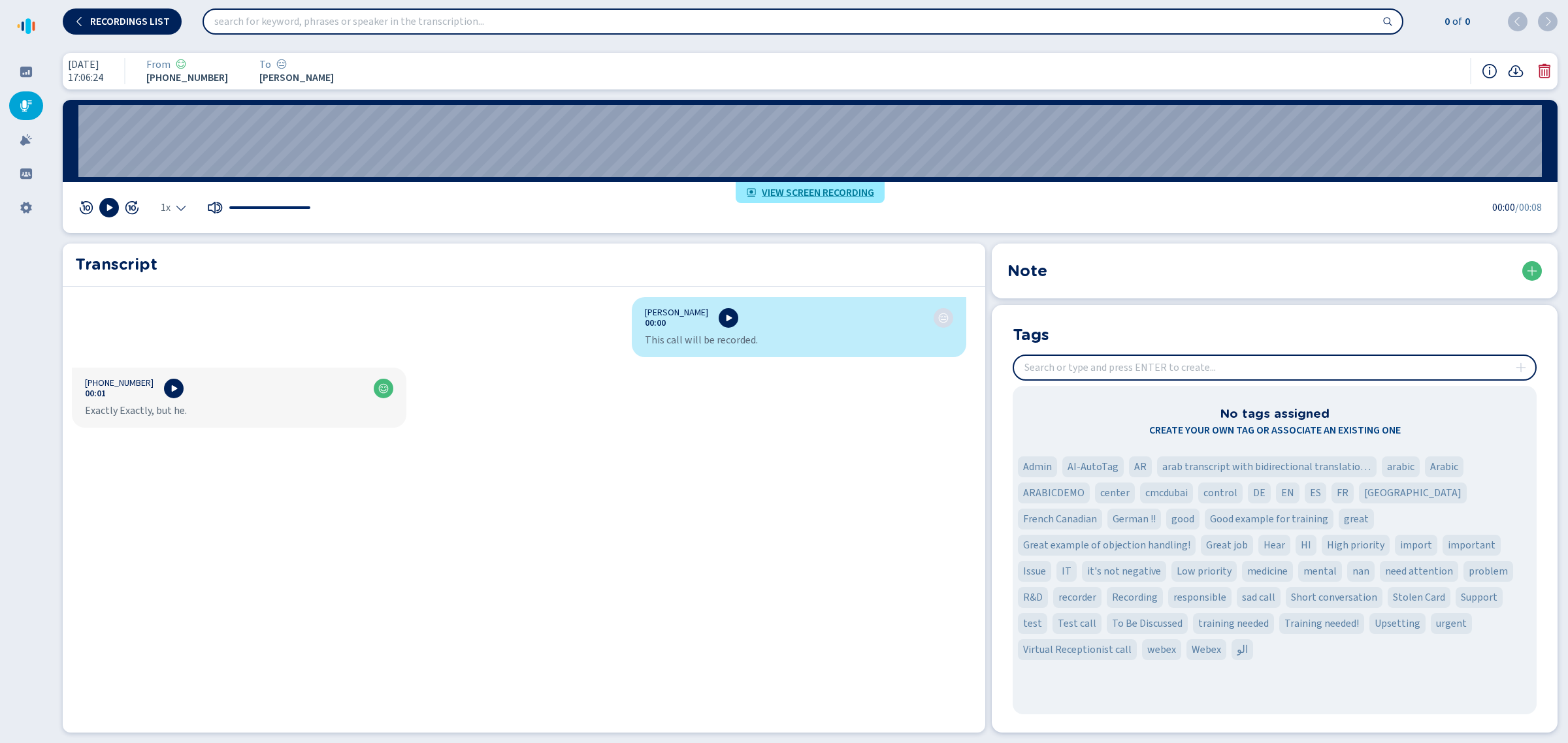
click at [1545, 77] on icon at bounding box center [1544, 71] width 12 height 15
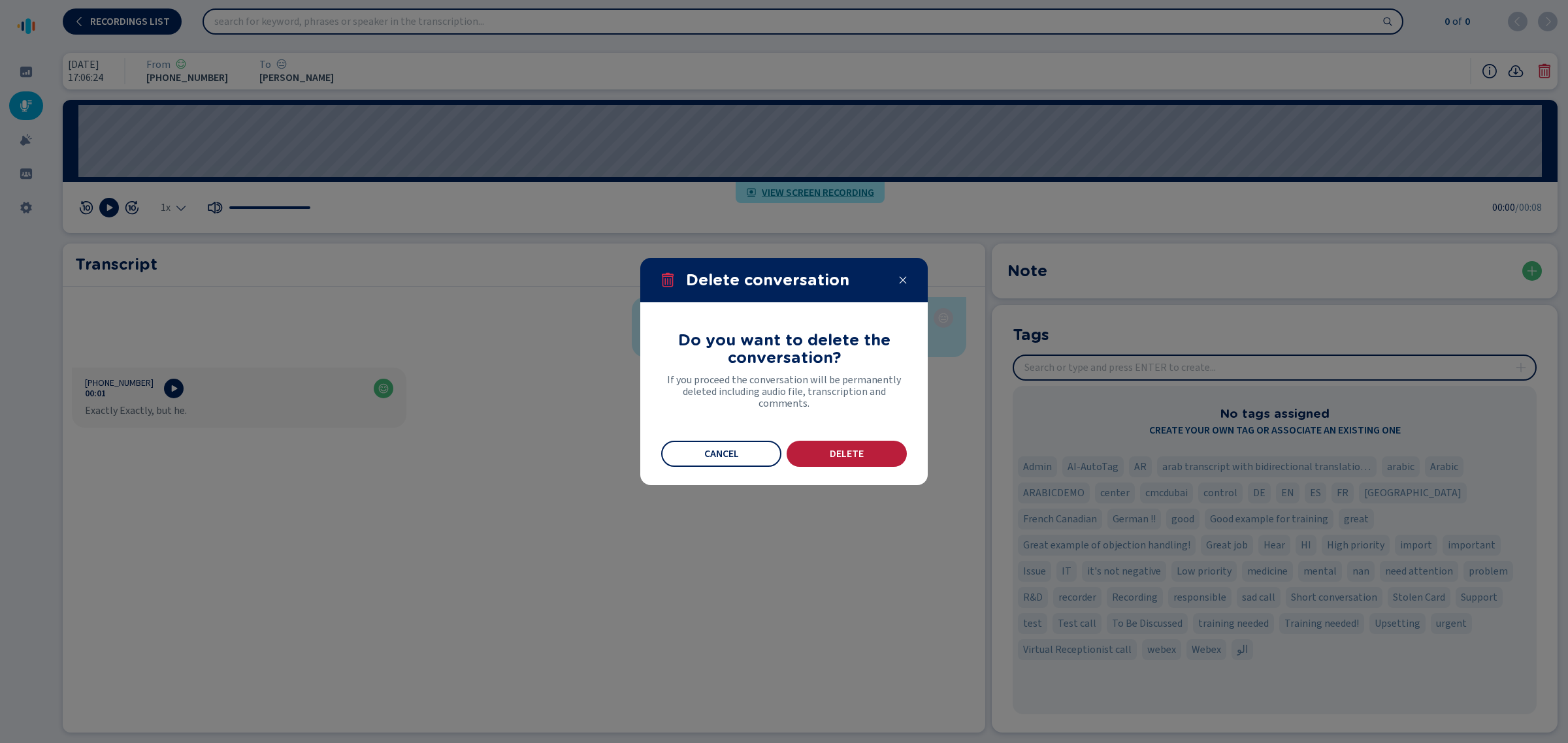
click at [862, 451] on span "Delete" at bounding box center [847, 454] width 34 height 10
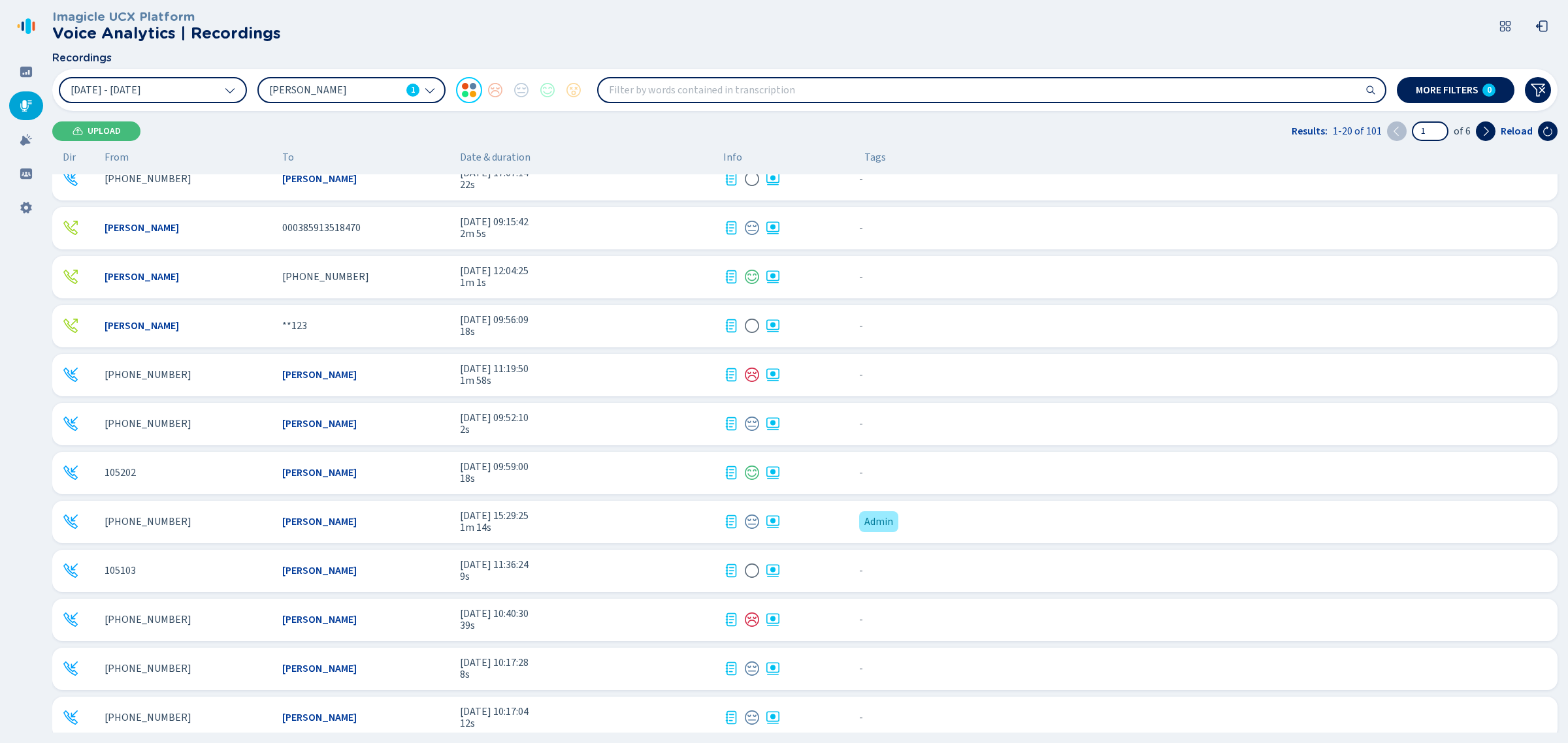
scroll to position [408, 0]
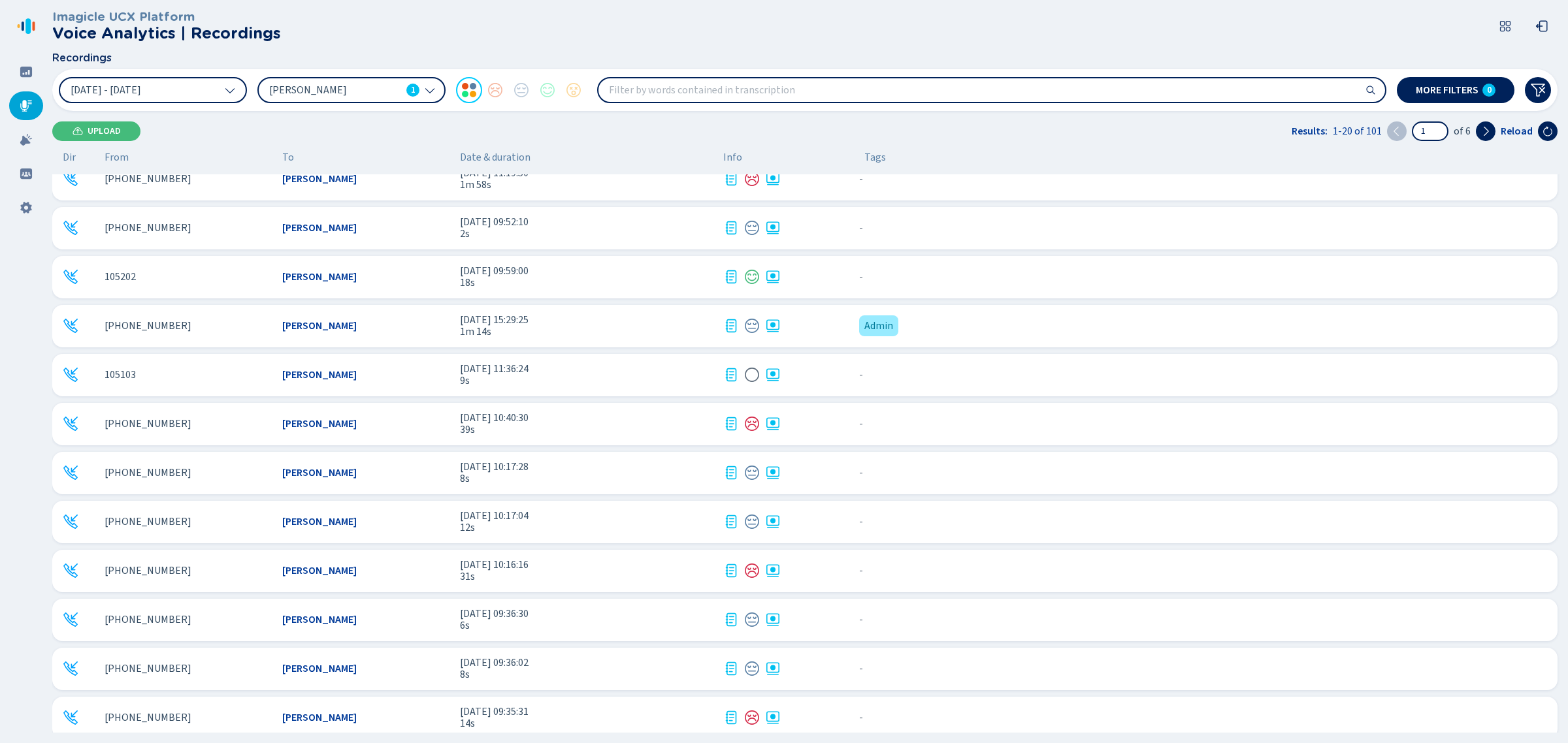
click at [595, 321] on span "[DATE] 15:29:25" at bounding box center [587, 320] width 253 height 12
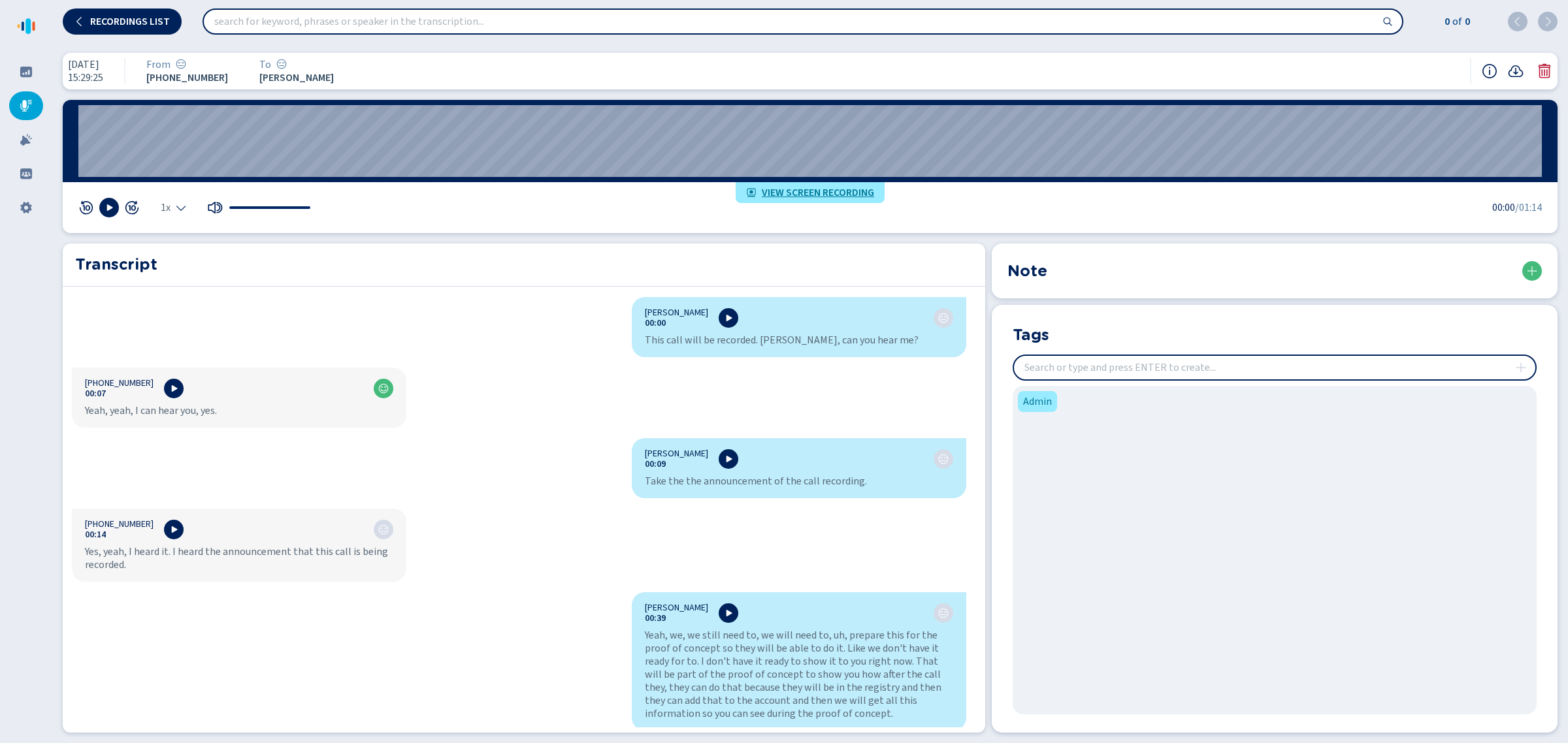
click at [1543, 76] on icon at bounding box center [1544, 71] width 12 height 15
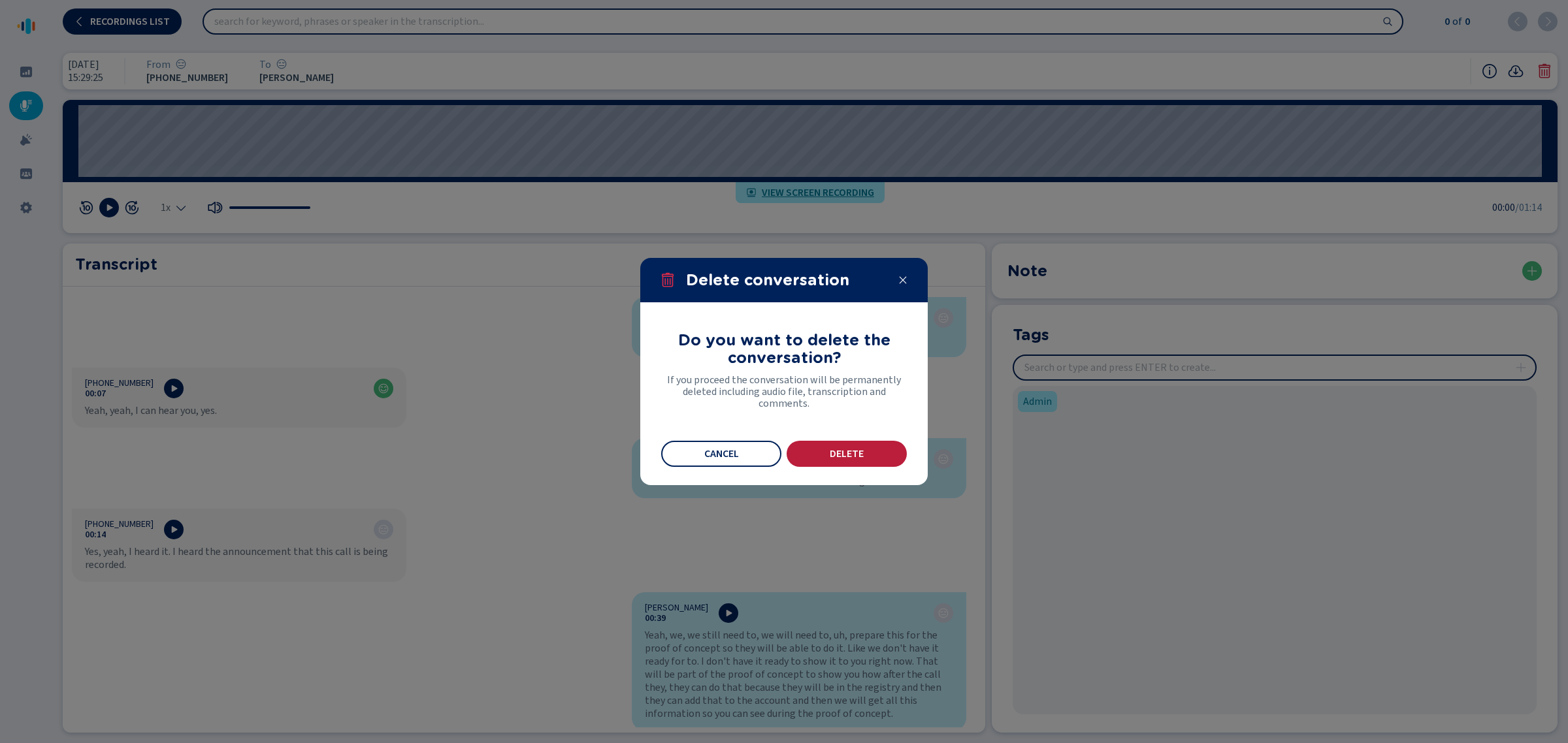
click at [860, 443] on button "Delete" at bounding box center [846, 453] width 121 height 27
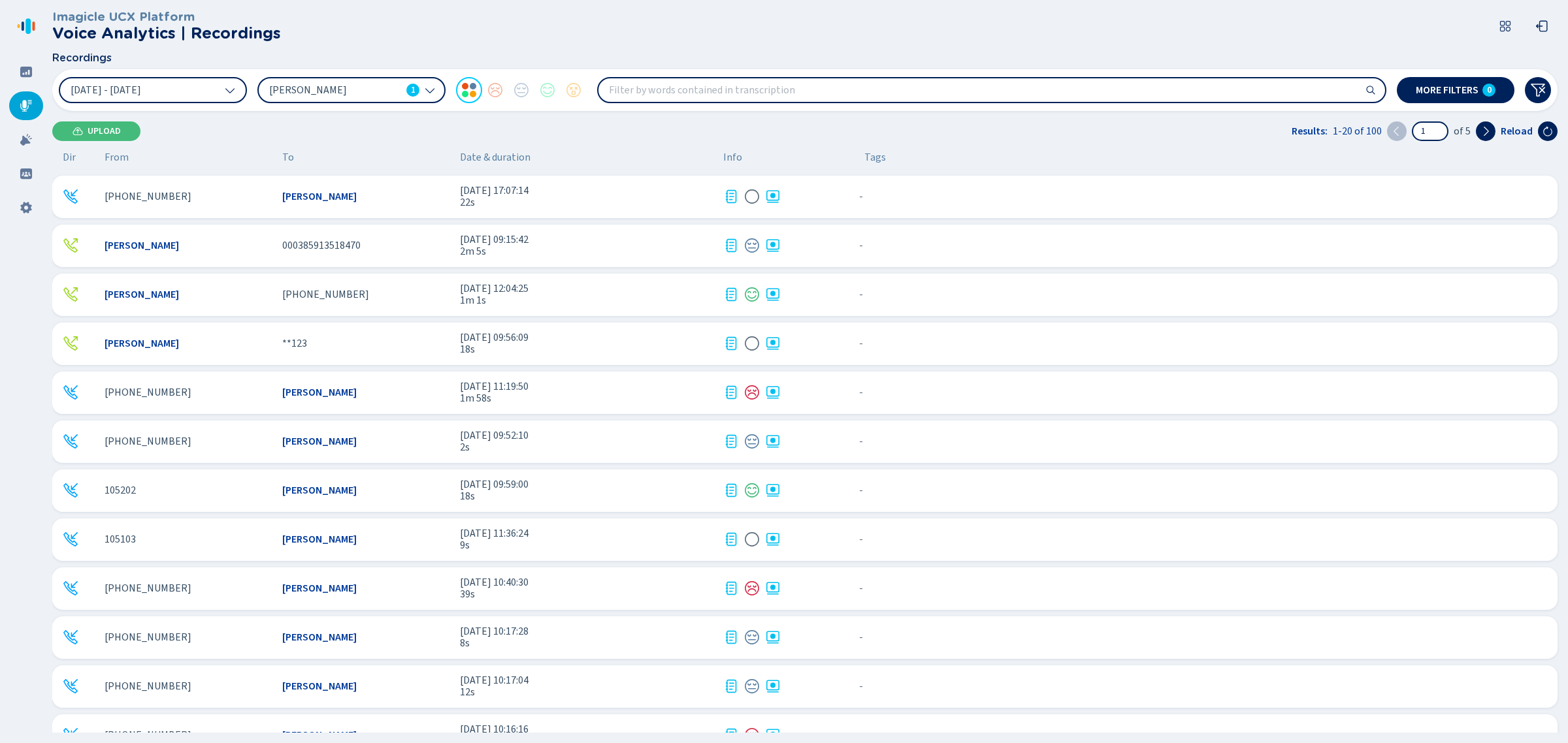
scroll to position [418, 0]
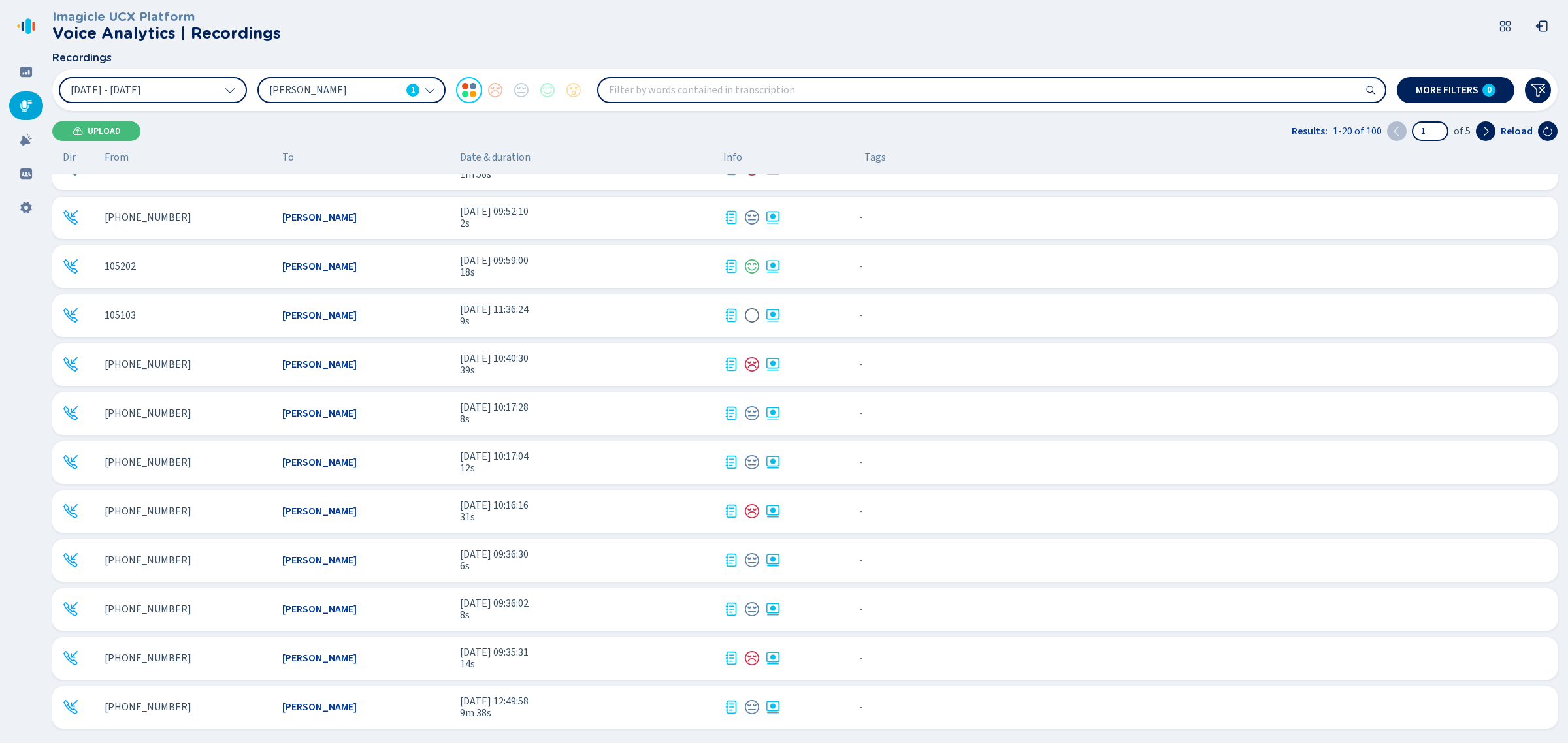
click at [580, 716] on span "9m 38s" at bounding box center [587, 713] width 253 height 12
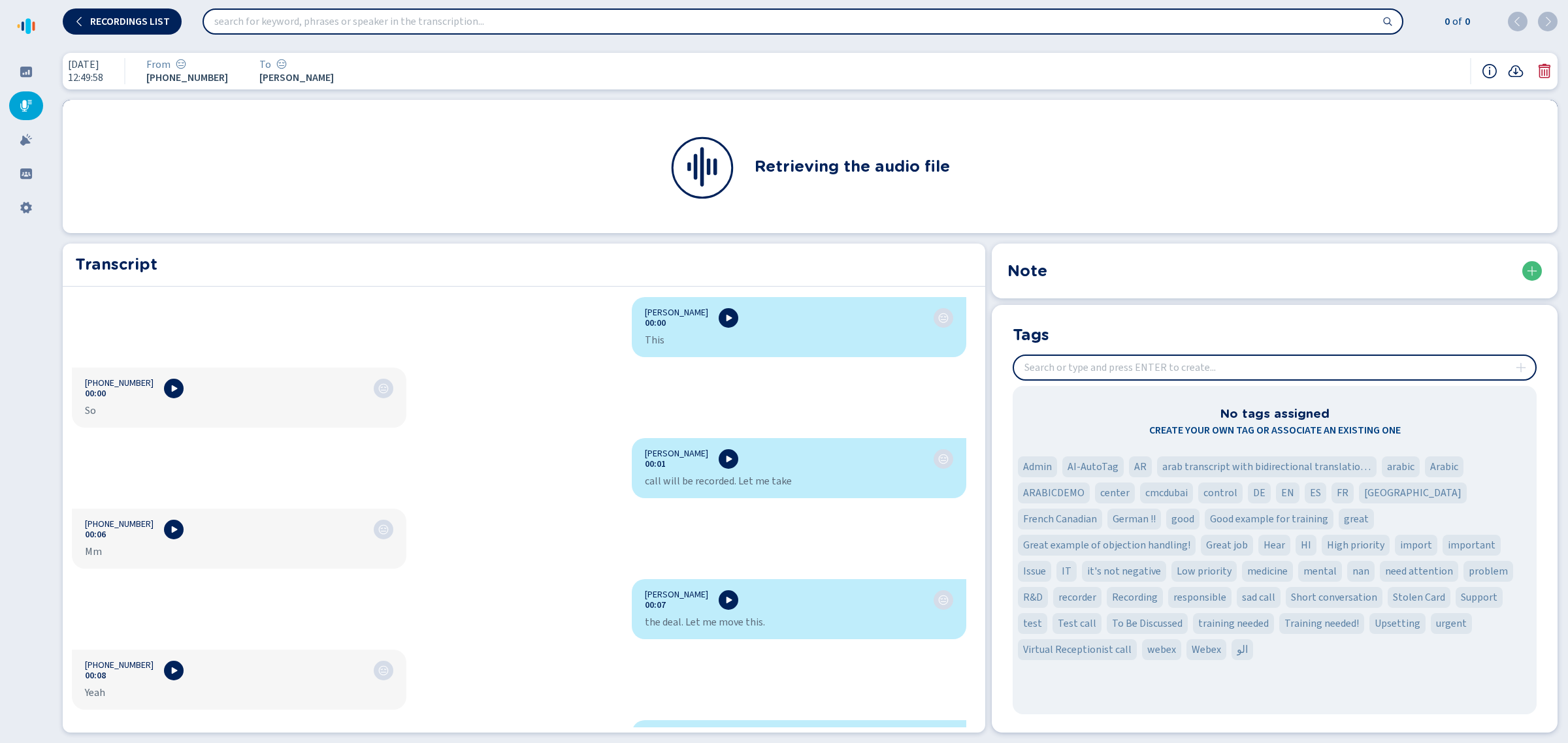
click at [1537, 66] on icon at bounding box center [1544, 71] width 15 height 15
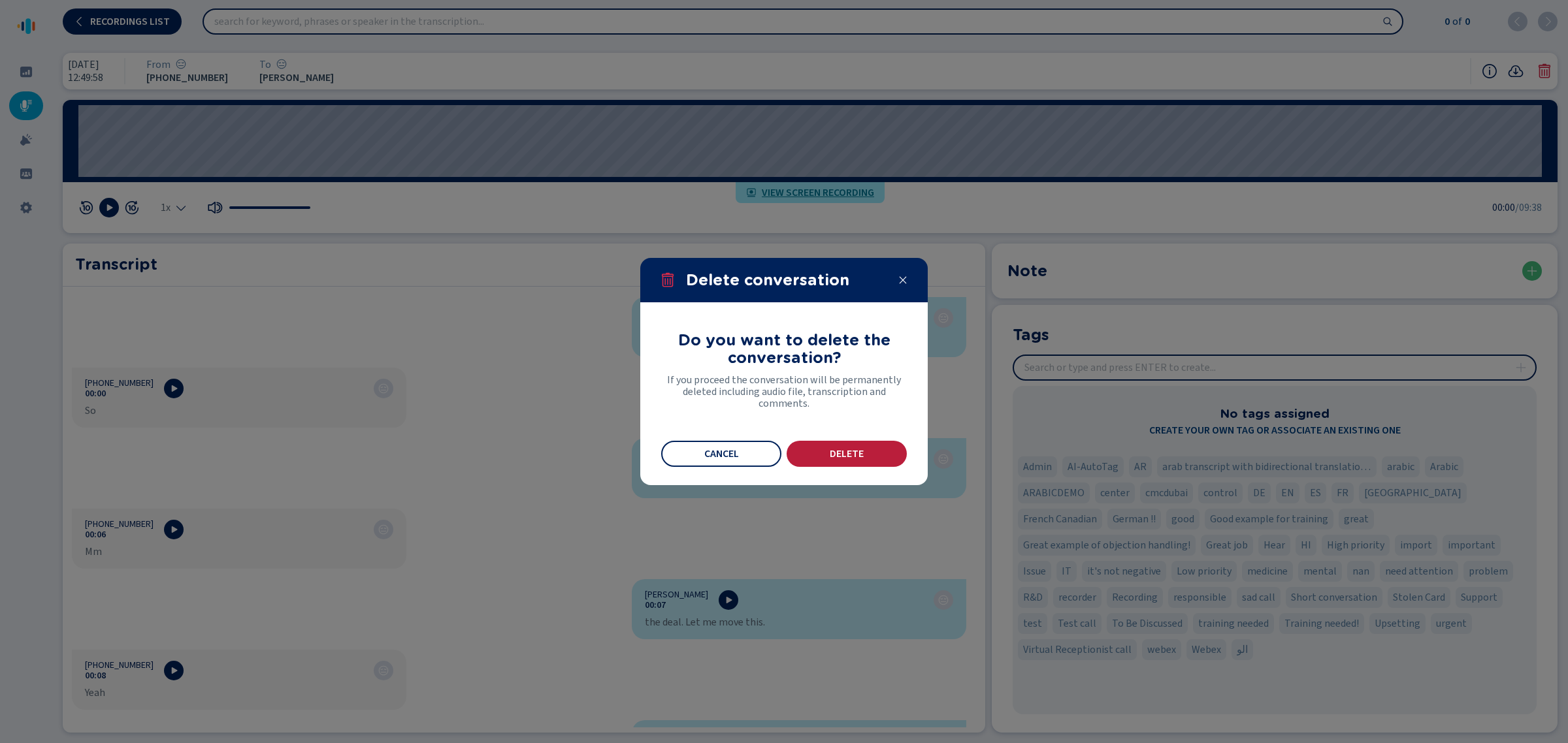
click at [841, 451] on span "Delete" at bounding box center [847, 454] width 34 height 10
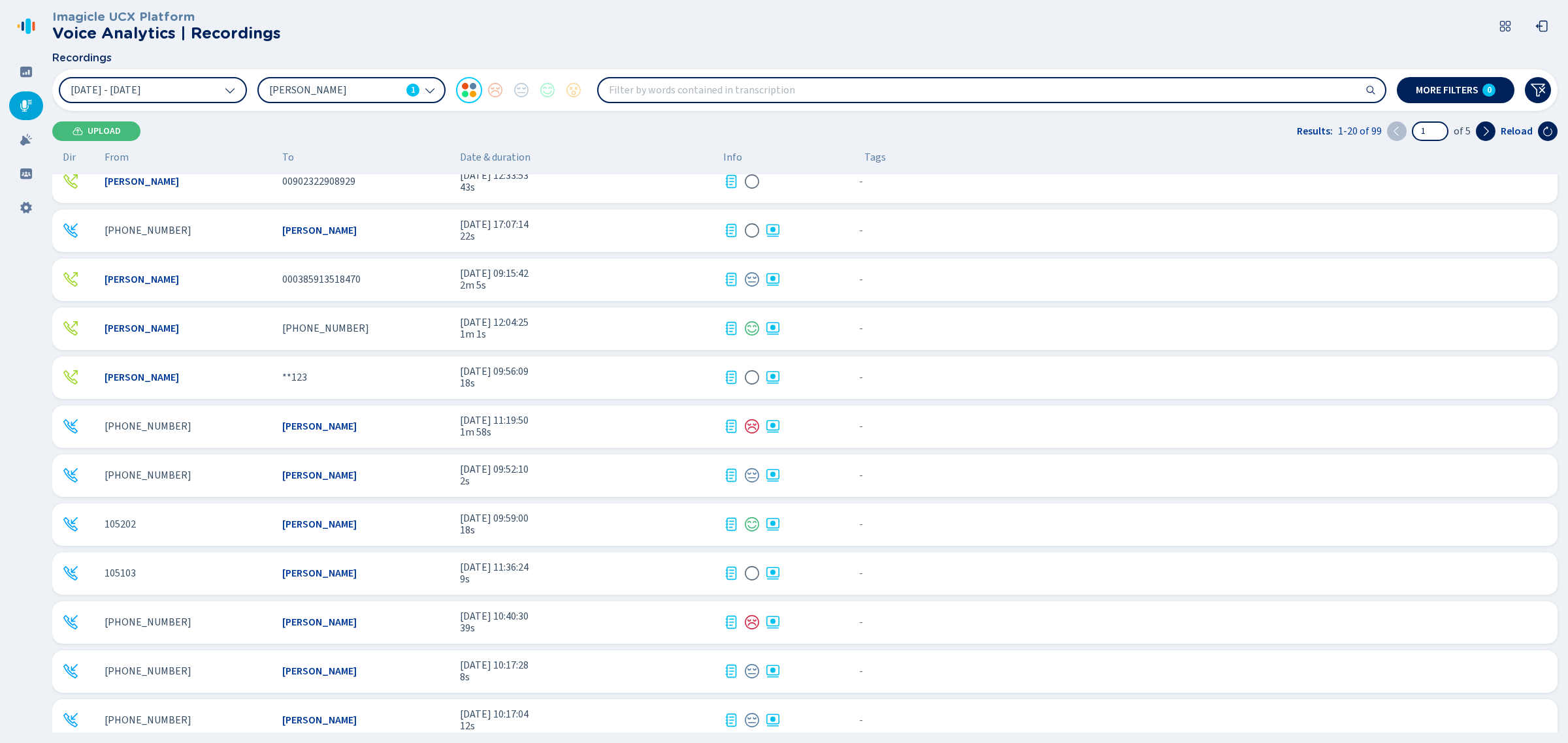
scroll to position [418, 0]
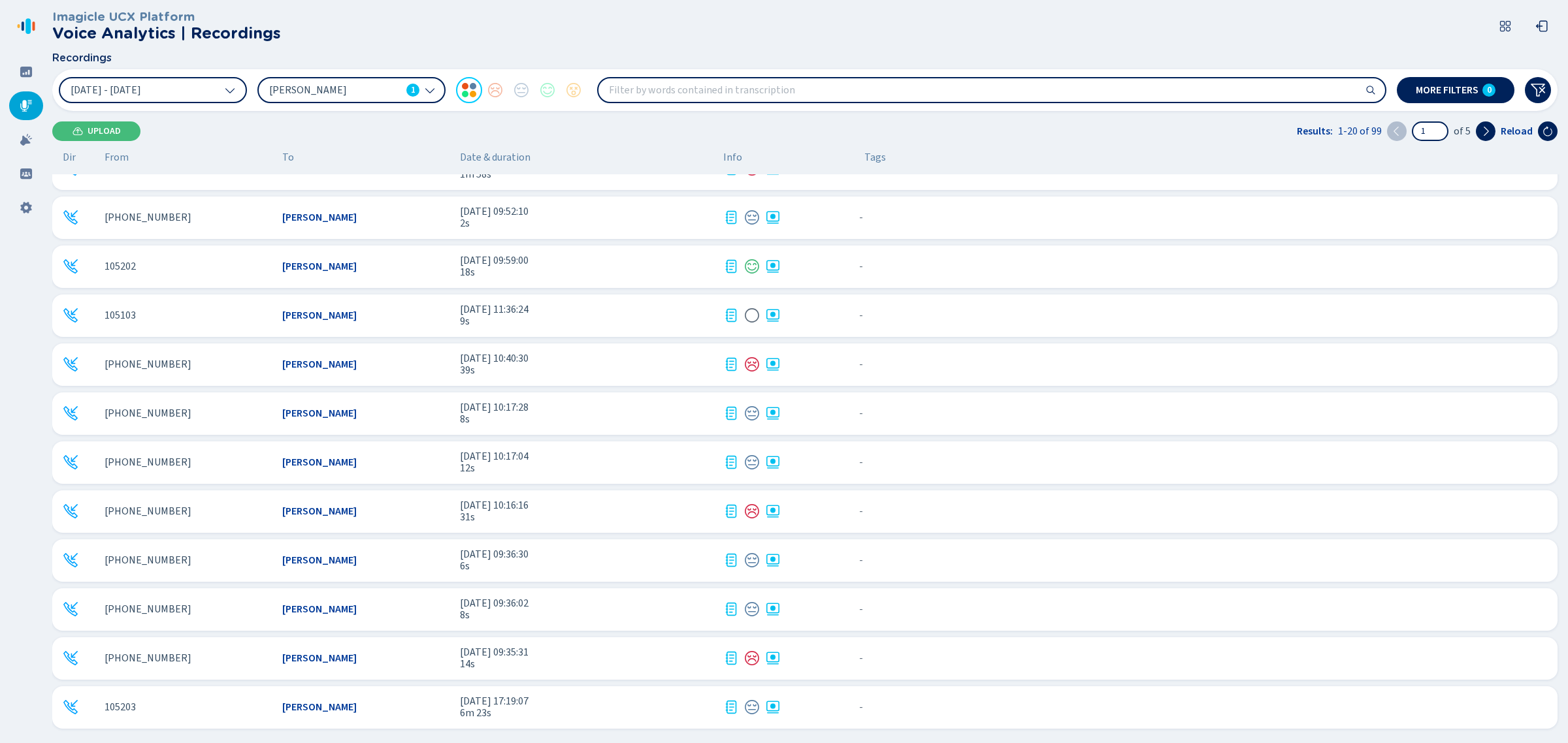
click at [677, 705] on span "[DATE] 17:19:07" at bounding box center [587, 701] width 253 height 12
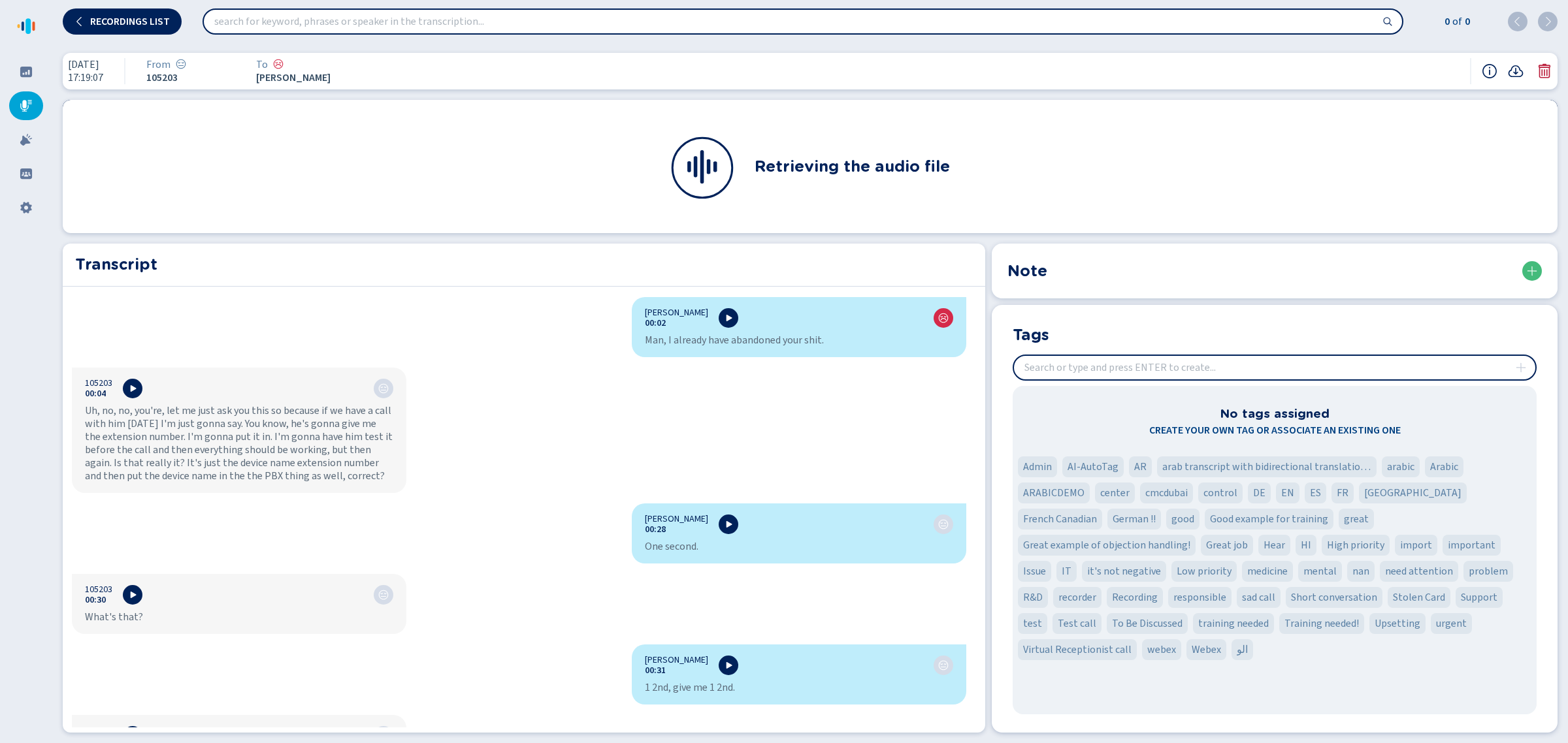
click at [1545, 77] on icon at bounding box center [1544, 71] width 12 height 15
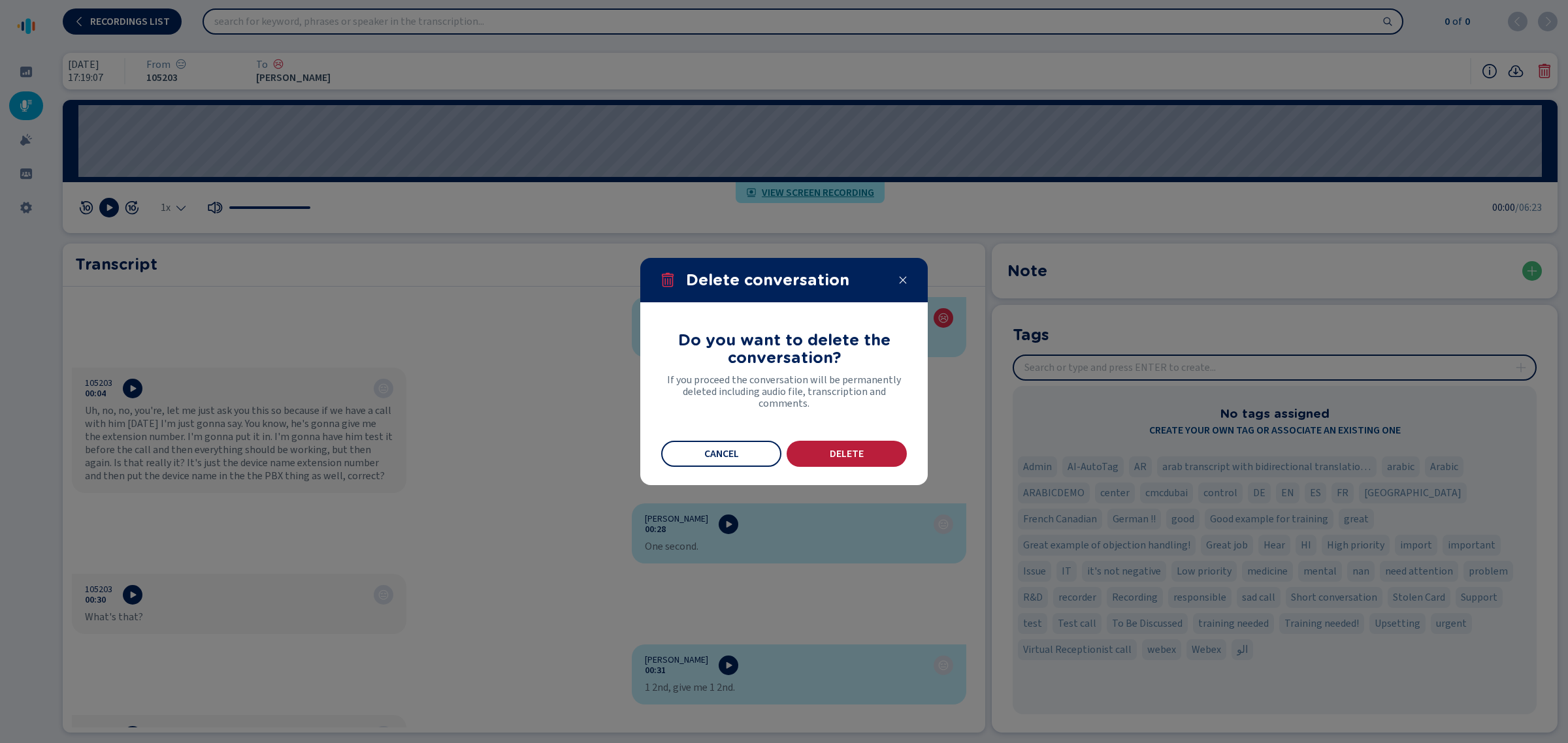
click at [840, 451] on span "Delete" at bounding box center [847, 454] width 34 height 10
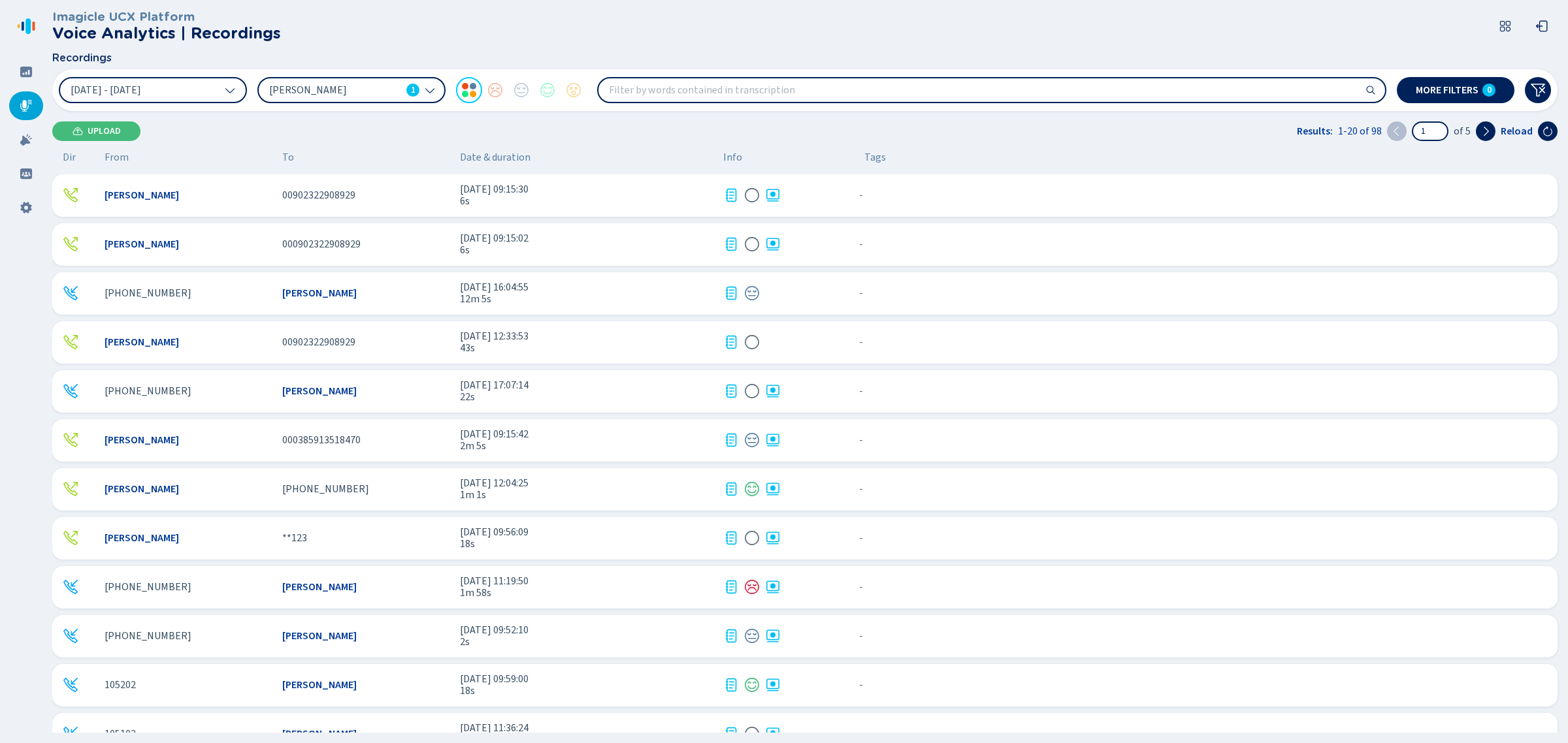
scroll to position [418, 0]
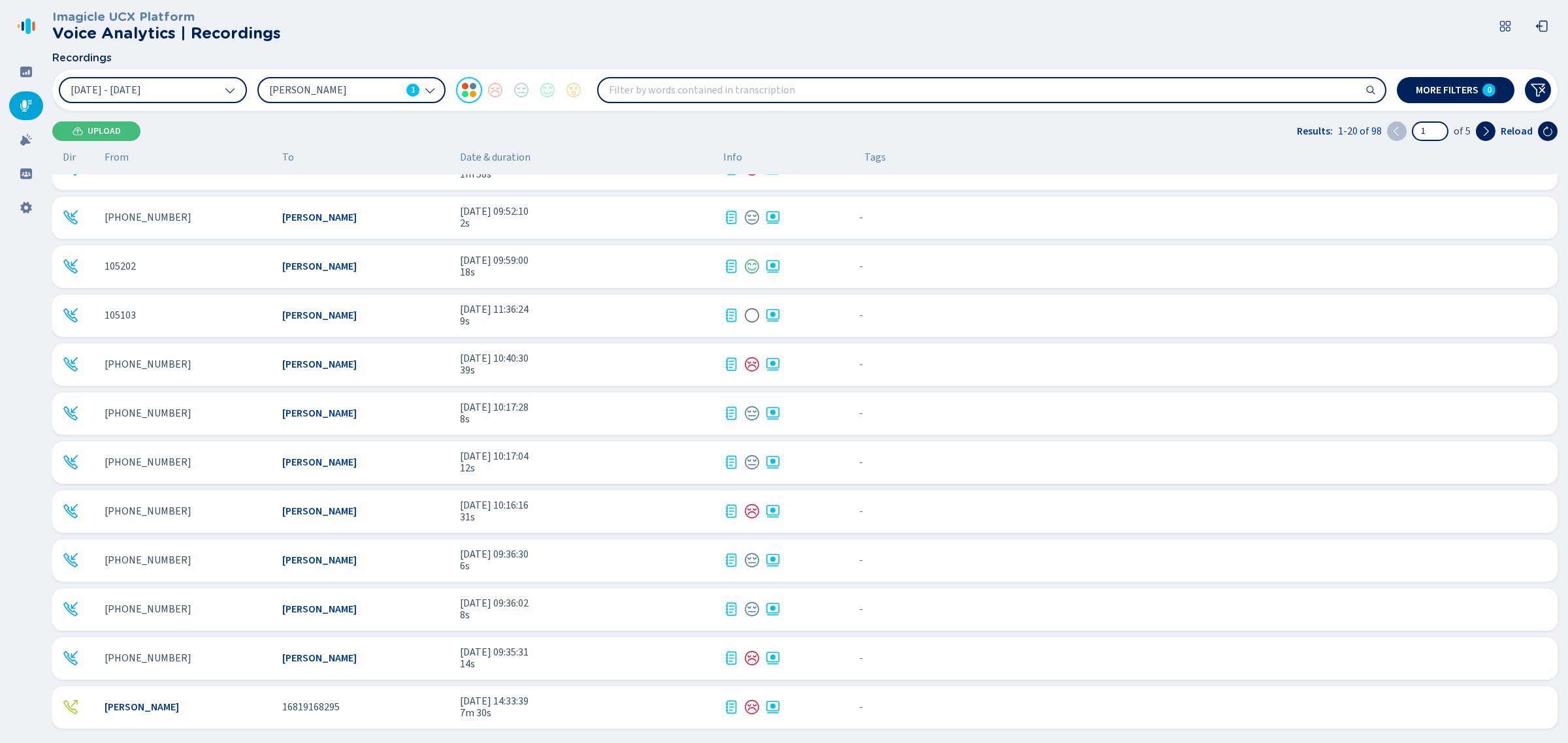
click at [572, 707] on span "7m 30s" at bounding box center [587, 713] width 253 height 12
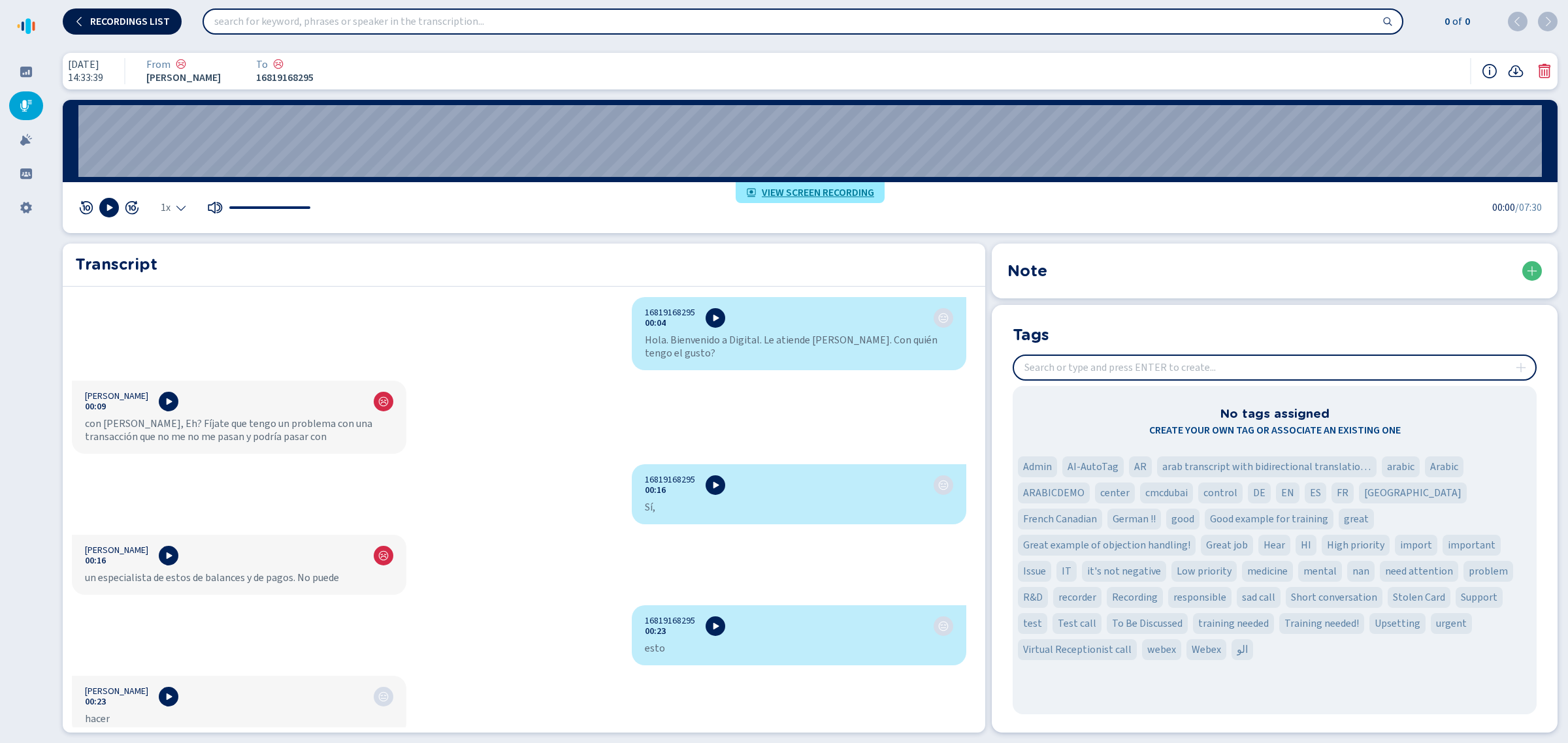
click at [115, 17] on span "Recordings list" at bounding box center [129, 21] width 80 height 10
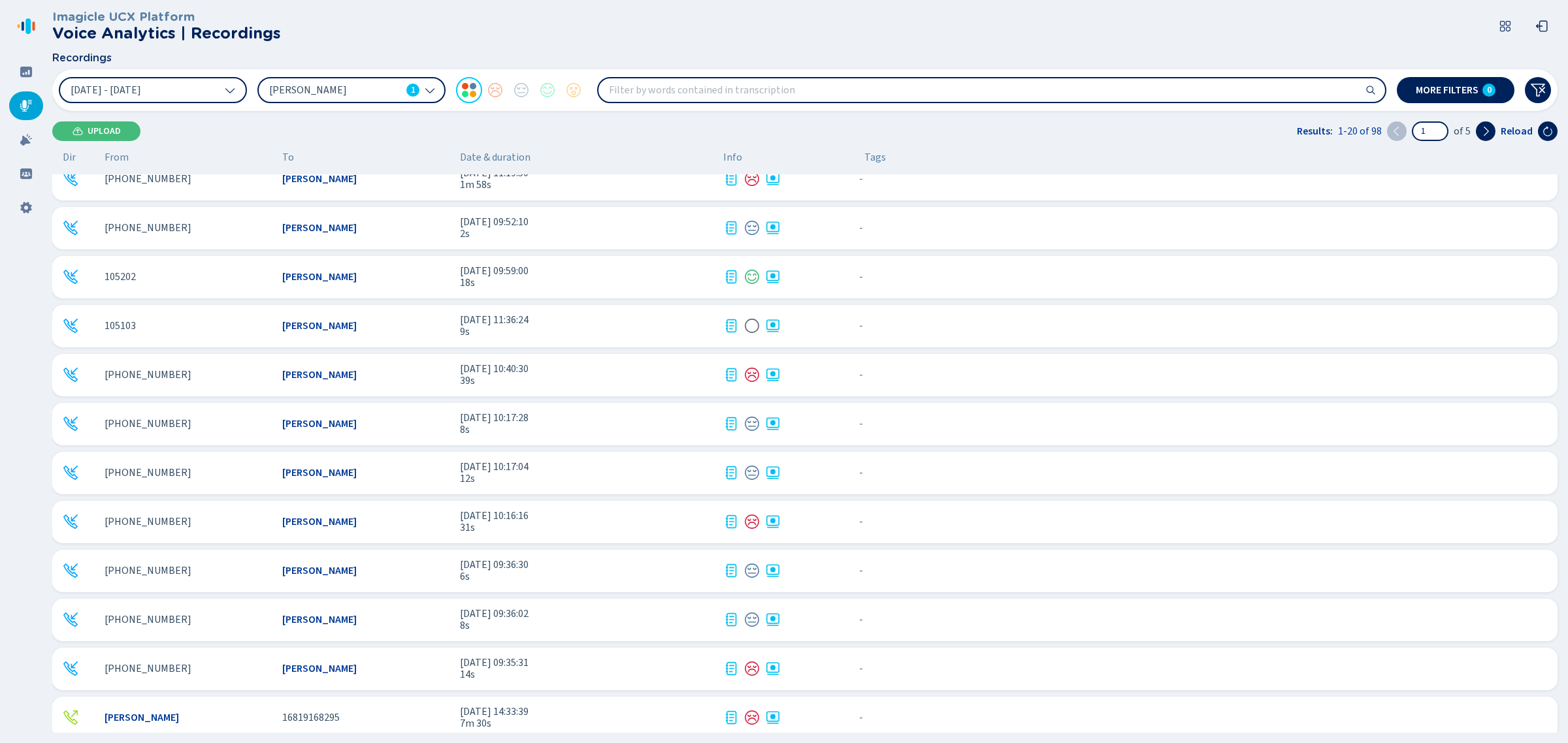
scroll to position [418, 0]
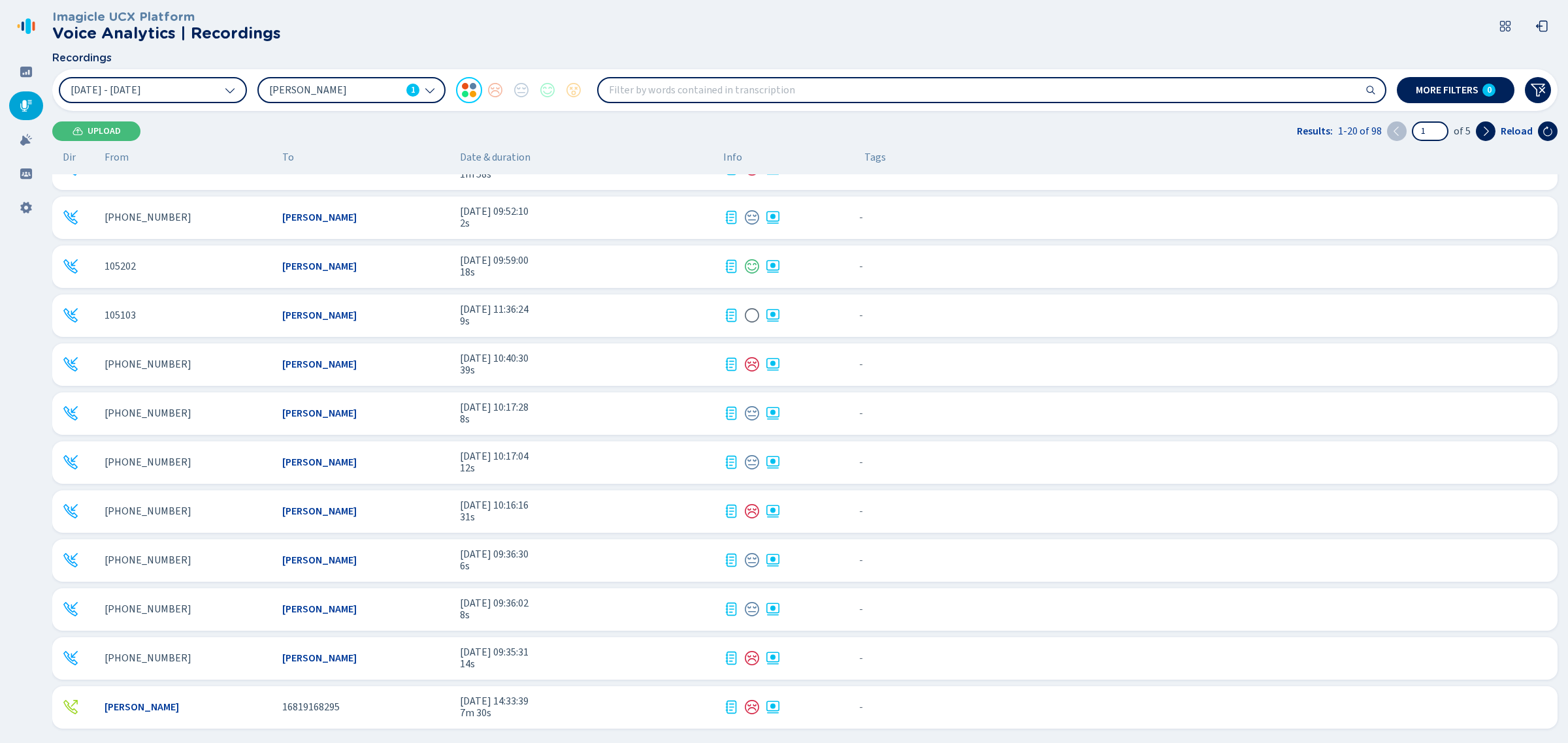
click at [390, 664] on div "[PHONE_NUMBER] [PERSON_NAME] [DATE] 09:35:31 14s - {{hiddenTagsCount}} more" at bounding box center [804, 658] width 1505 height 43
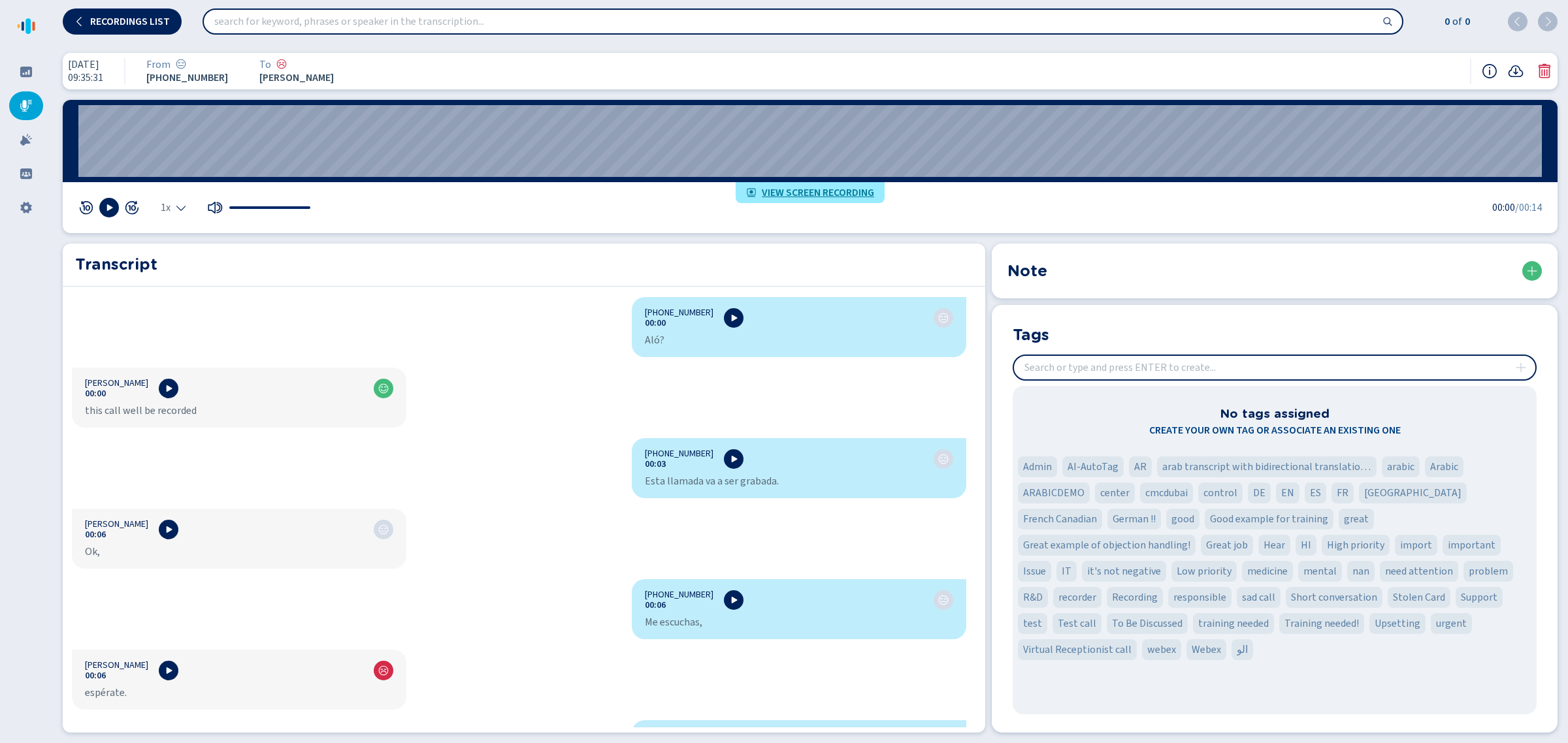
scroll to position [65, 0]
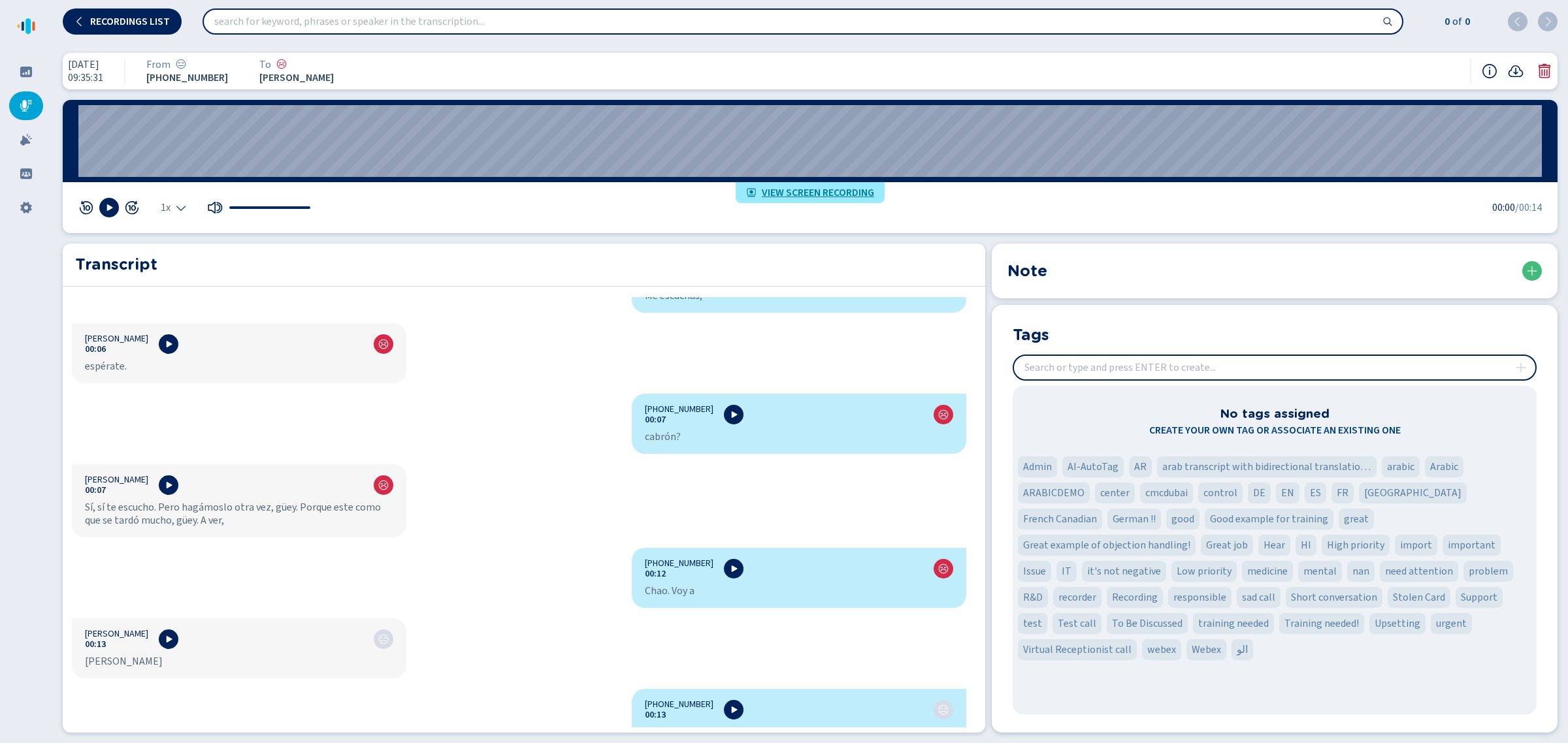
click at [1542, 69] on icon at bounding box center [1544, 71] width 15 height 15
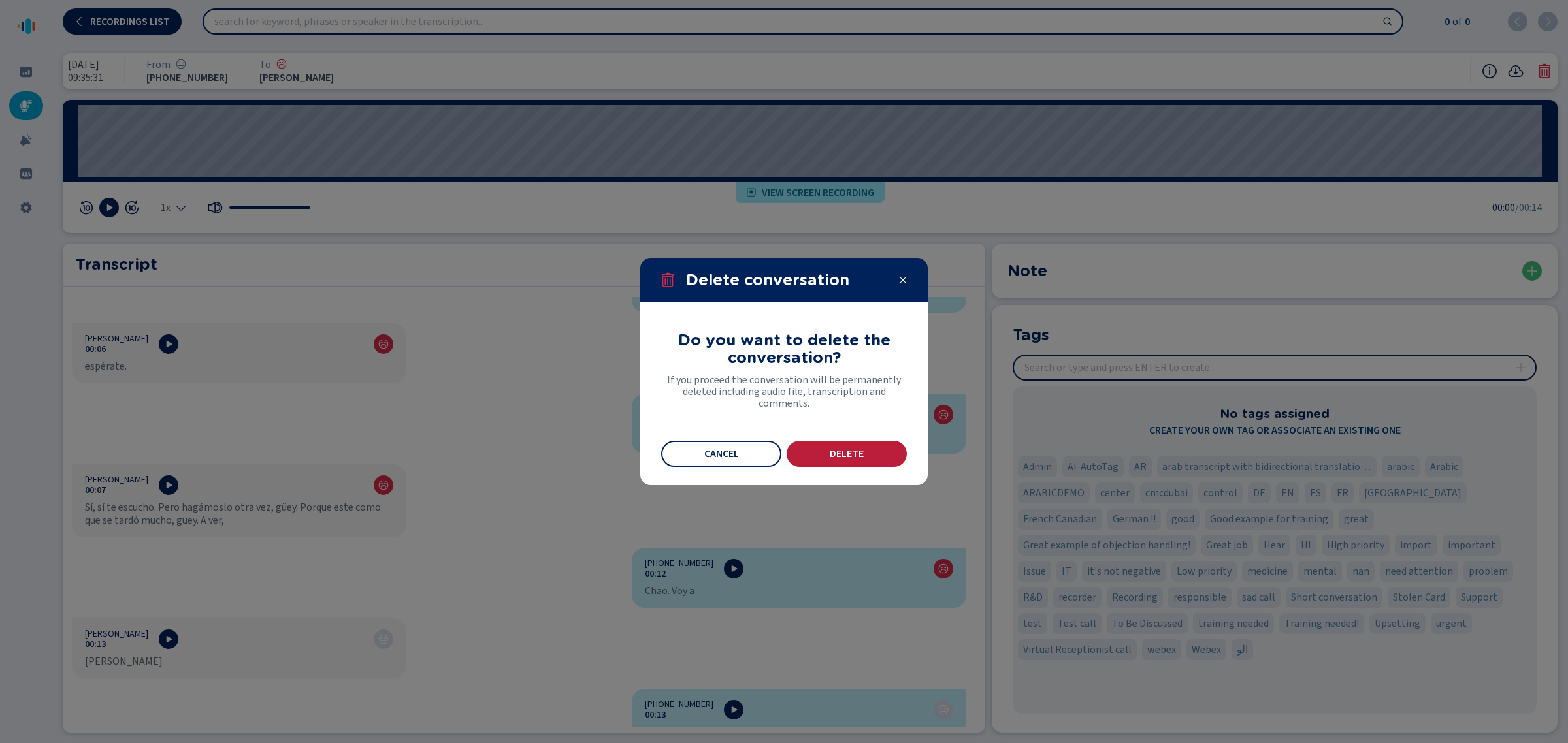
click at [792, 461] on button "Delete" at bounding box center [846, 453] width 121 height 27
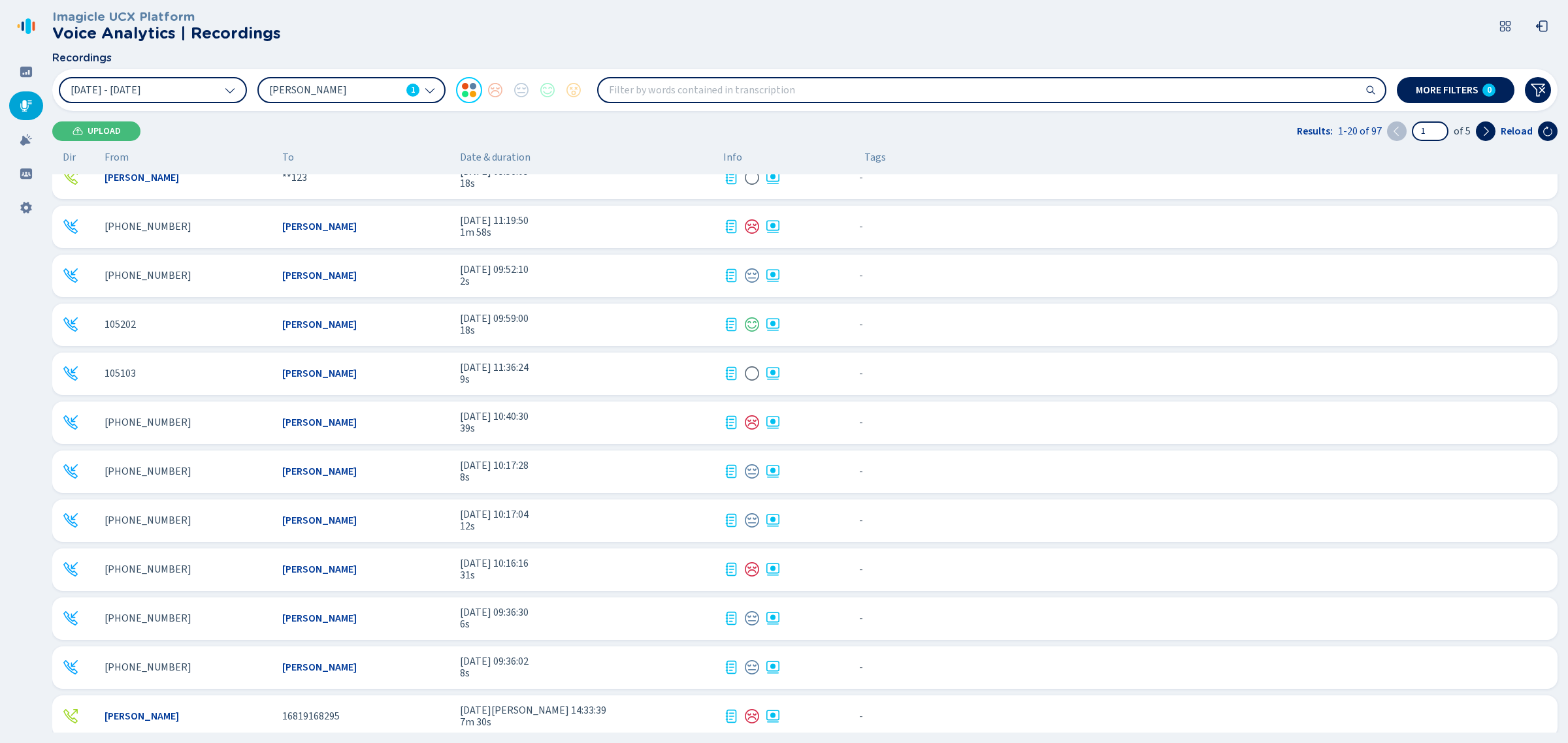
scroll to position [418, 0]
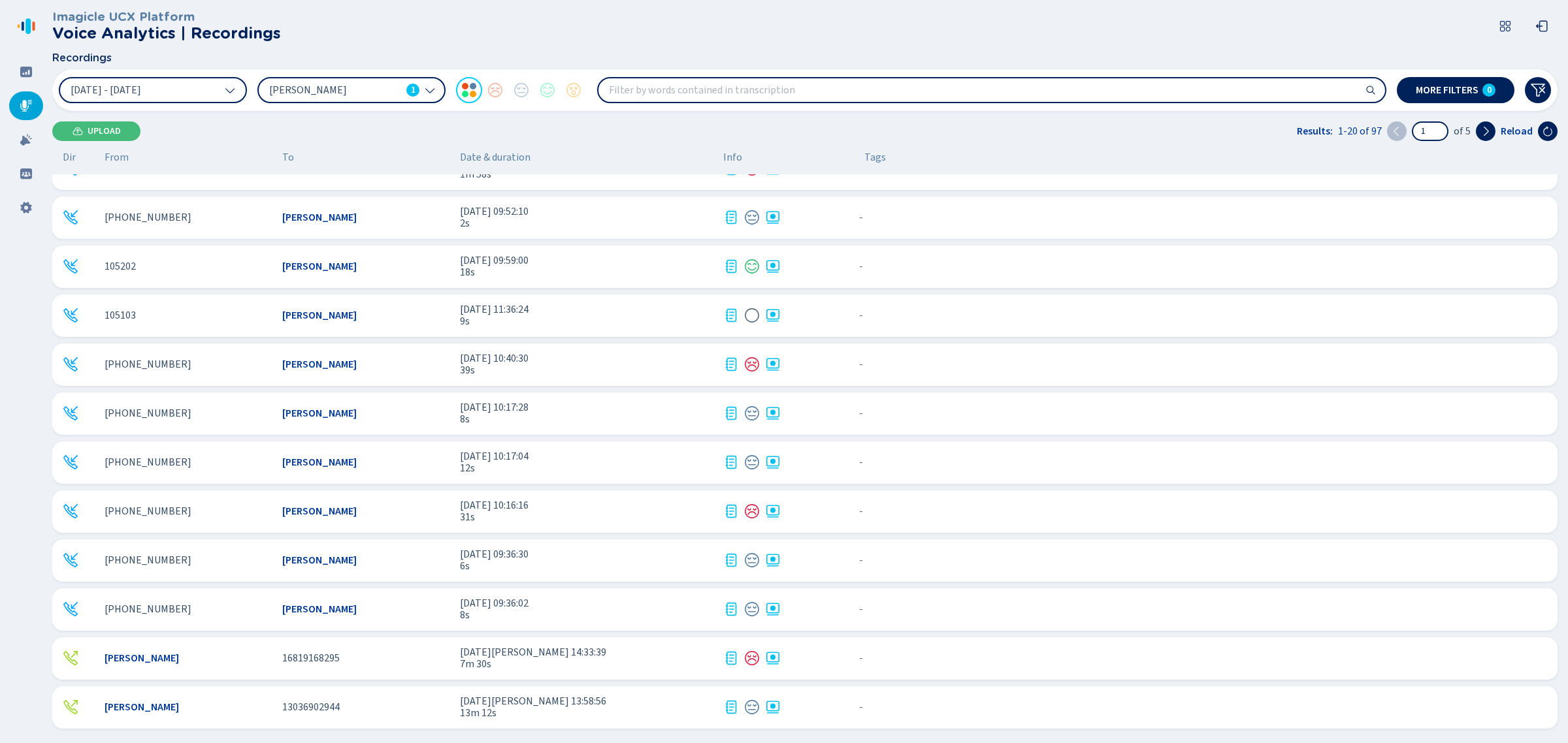
click at [390, 323] on div "105103 [PERSON_NAME] [DATE] 11:36:24 9s - {{hiddenTagsCount}} more" at bounding box center [804, 315] width 1505 height 43
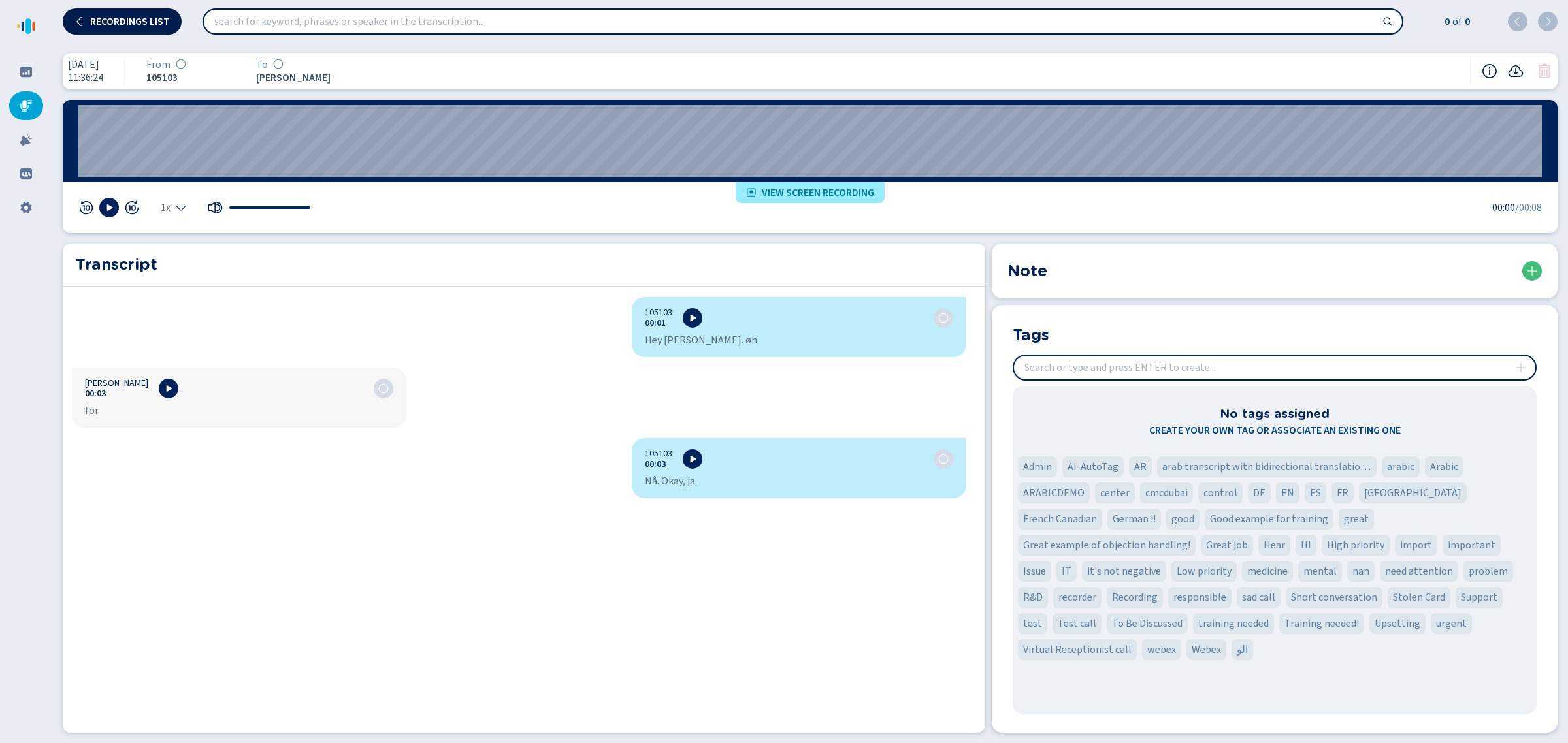
click at [79, 20] on icon at bounding box center [79, 21] width 5 height 9
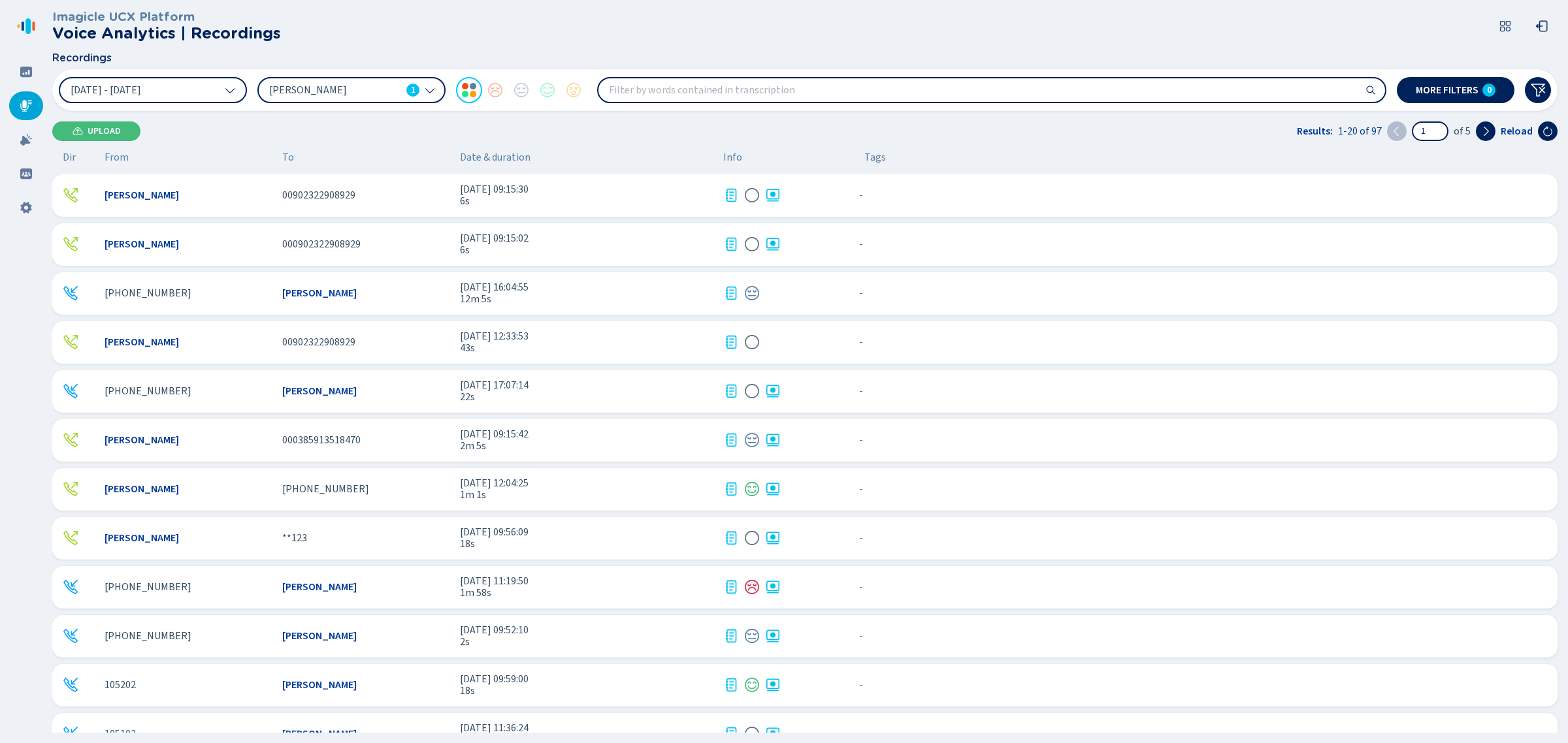
click at [615, 645] on span "2s" at bounding box center [587, 642] width 253 height 12
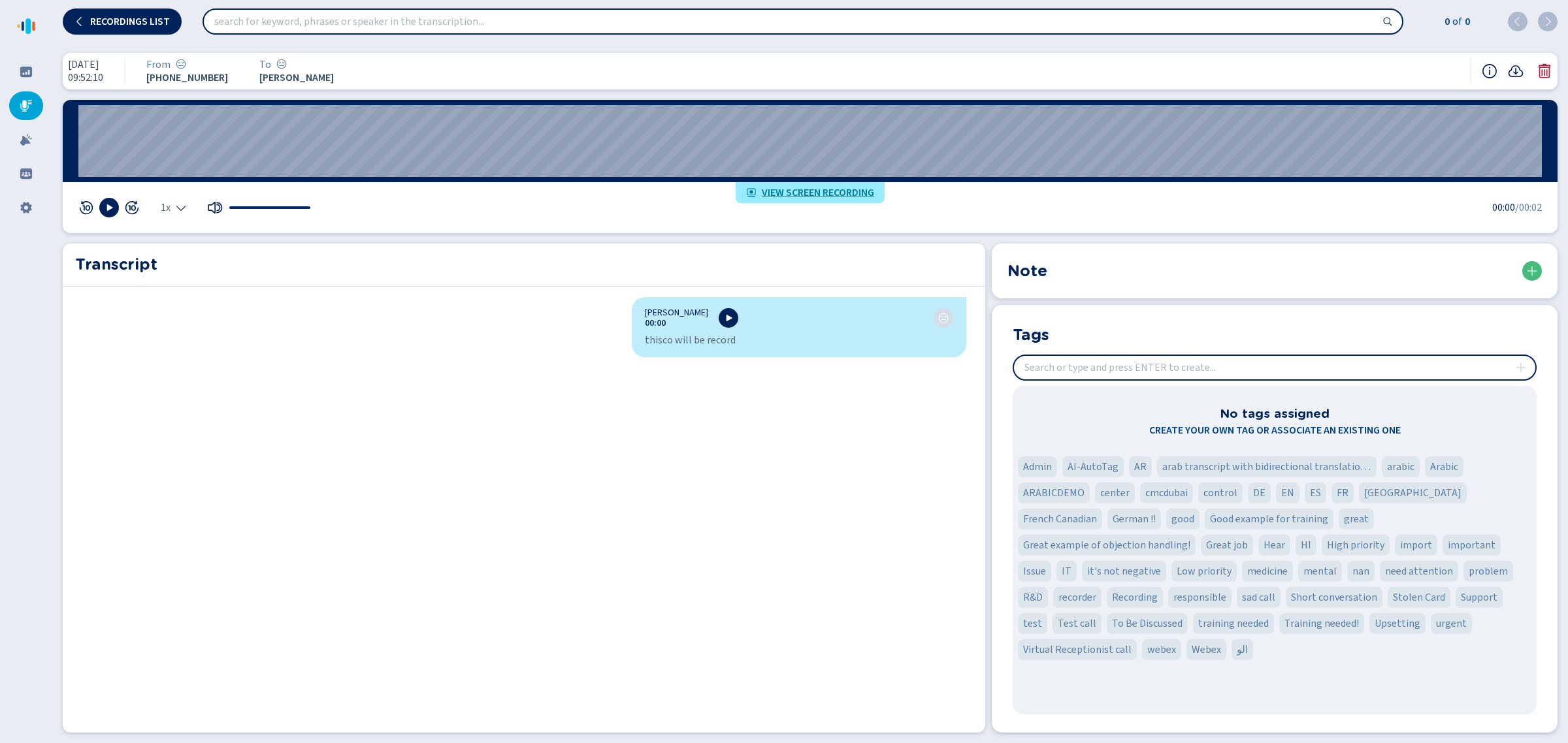
click at [1545, 79] on icon at bounding box center [1544, 71] width 15 height 15
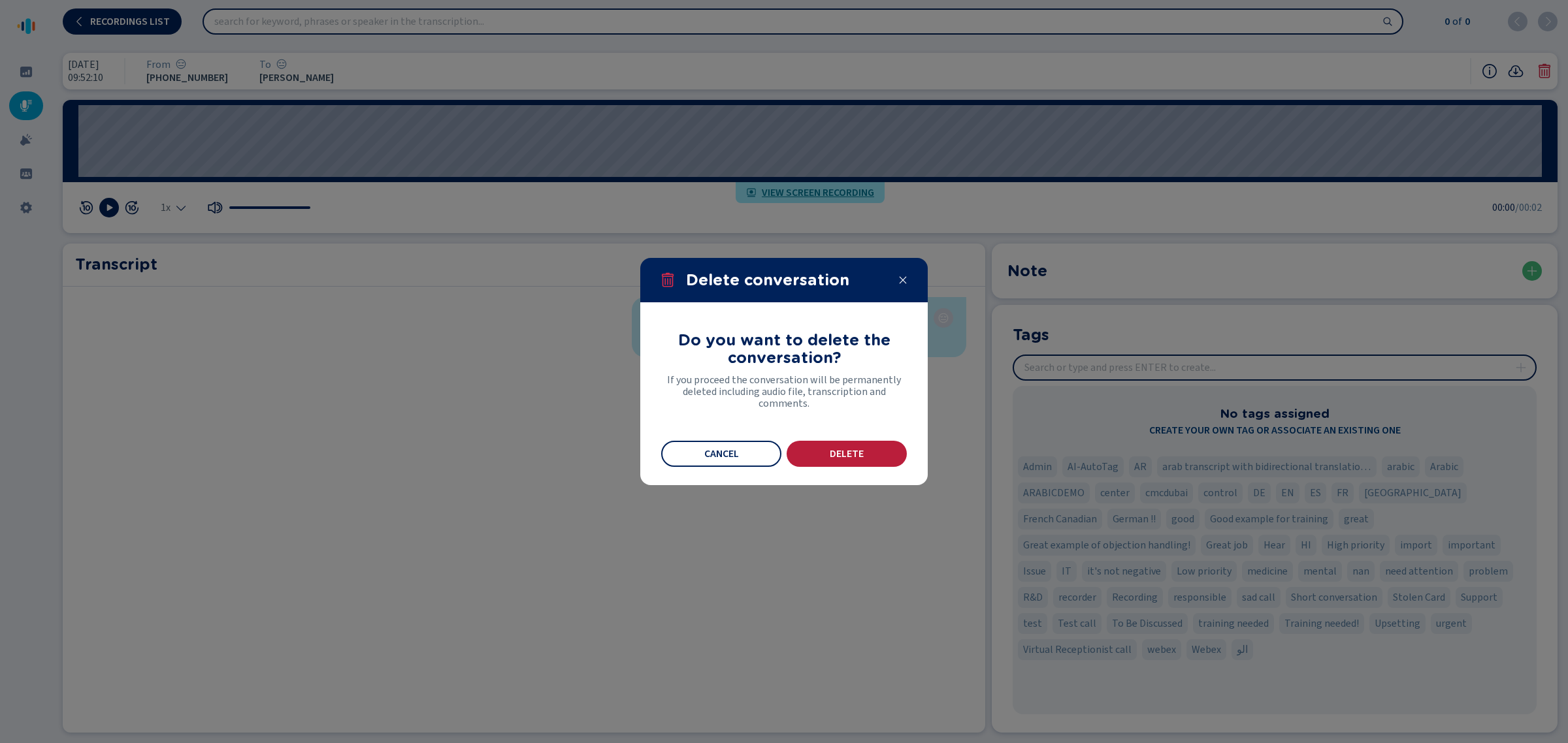
click at [848, 459] on button "Delete" at bounding box center [846, 453] width 121 height 27
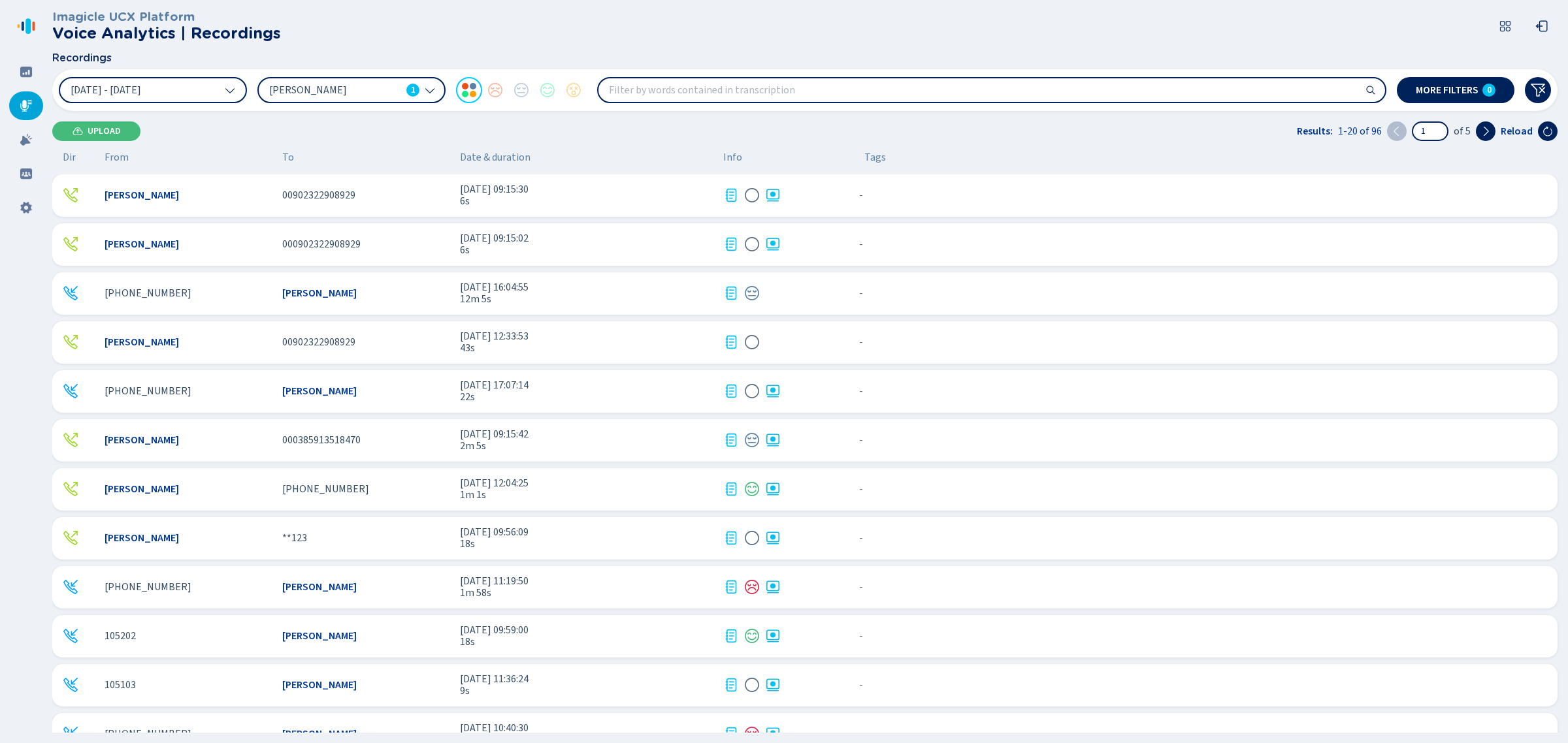
click at [593, 289] on span "[DATE] 16:04:55" at bounding box center [587, 287] width 253 height 12
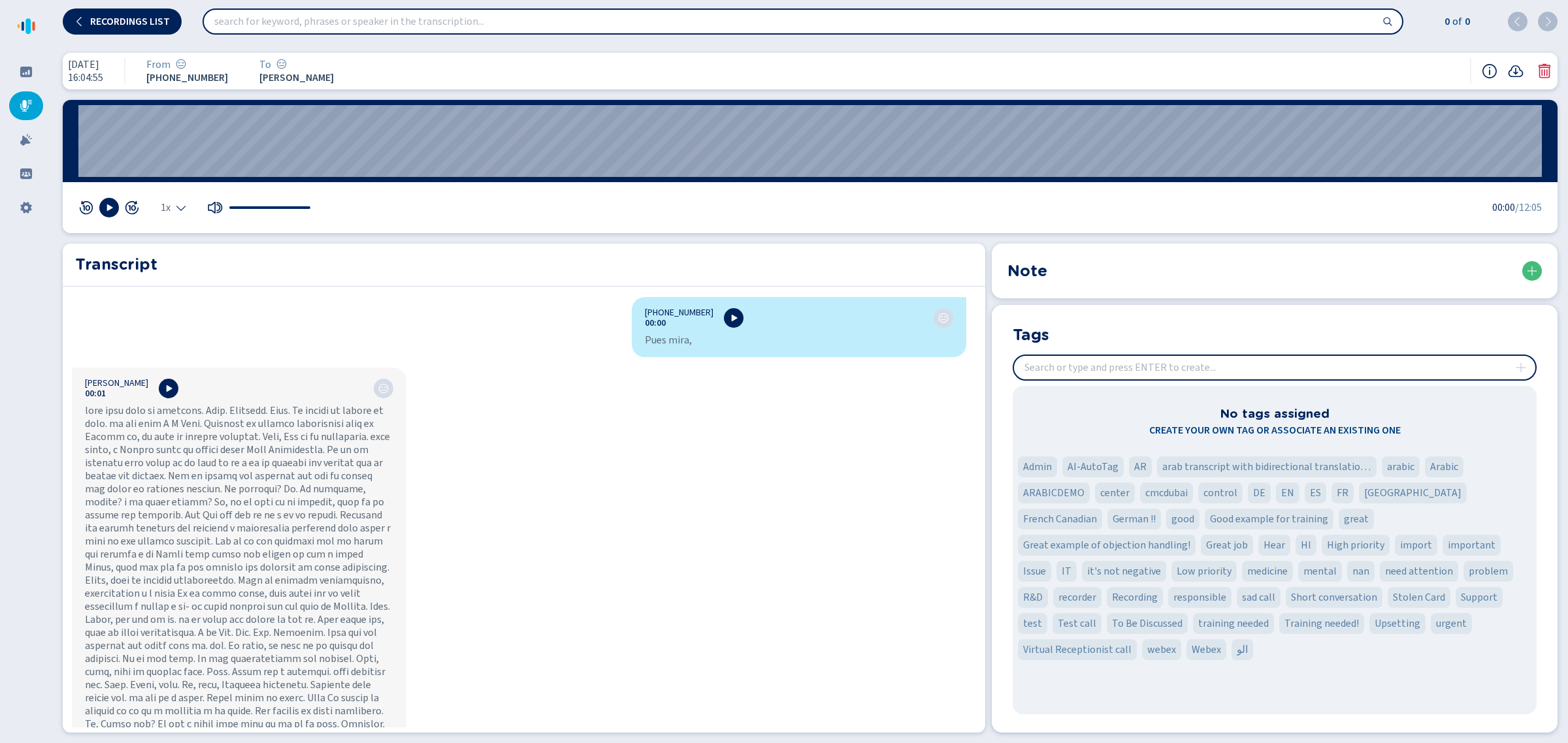
click at [1543, 61] on div at bounding box center [1517, 71] width 70 height 27
click at [1543, 66] on icon at bounding box center [1544, 71] width 15 height 15
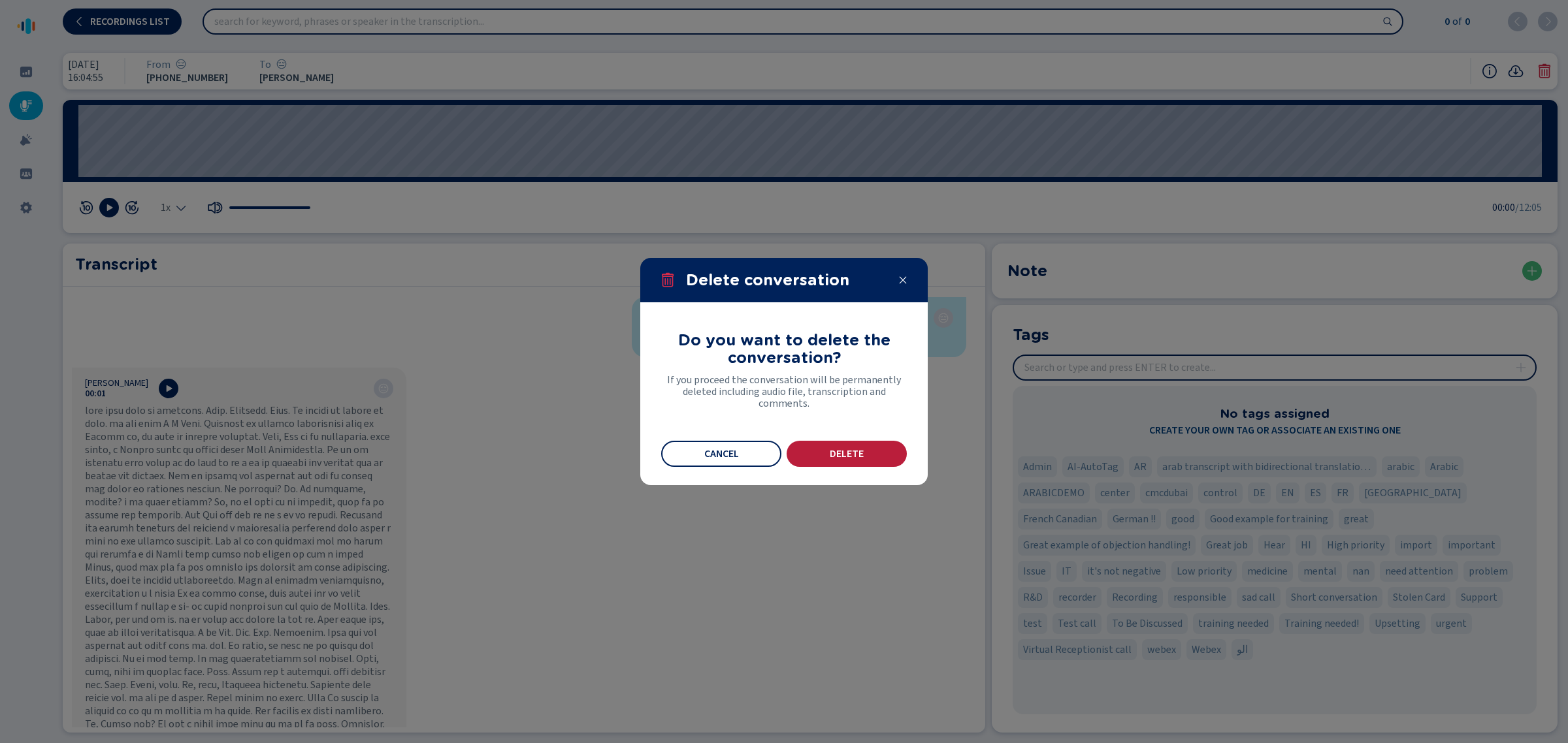
click at [825, 463] on button "Delete" at bounding box center [846, 453] width 121 height 27
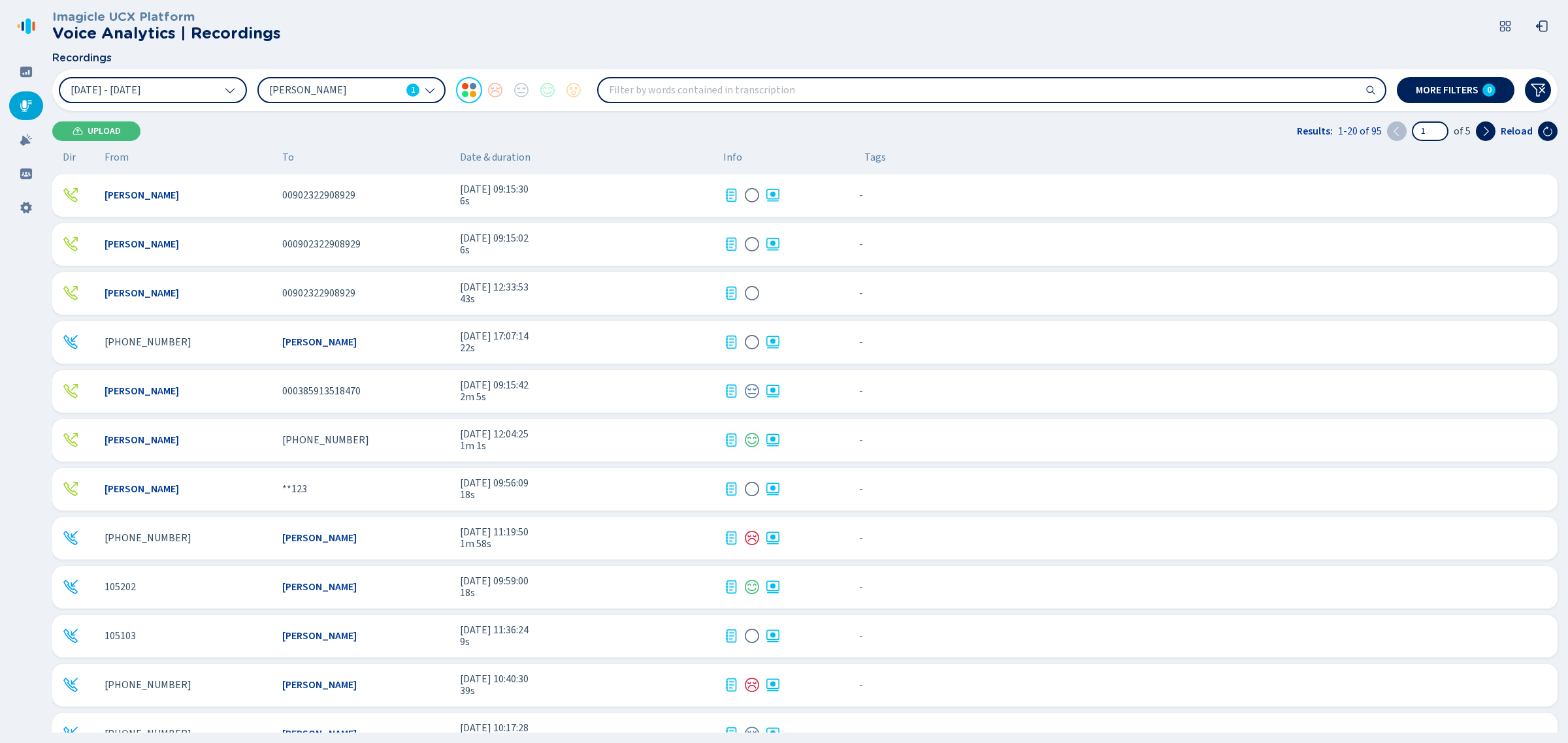
click at [566, 352] on span "22s" at bounding box center [587, 348] width 253 height 12
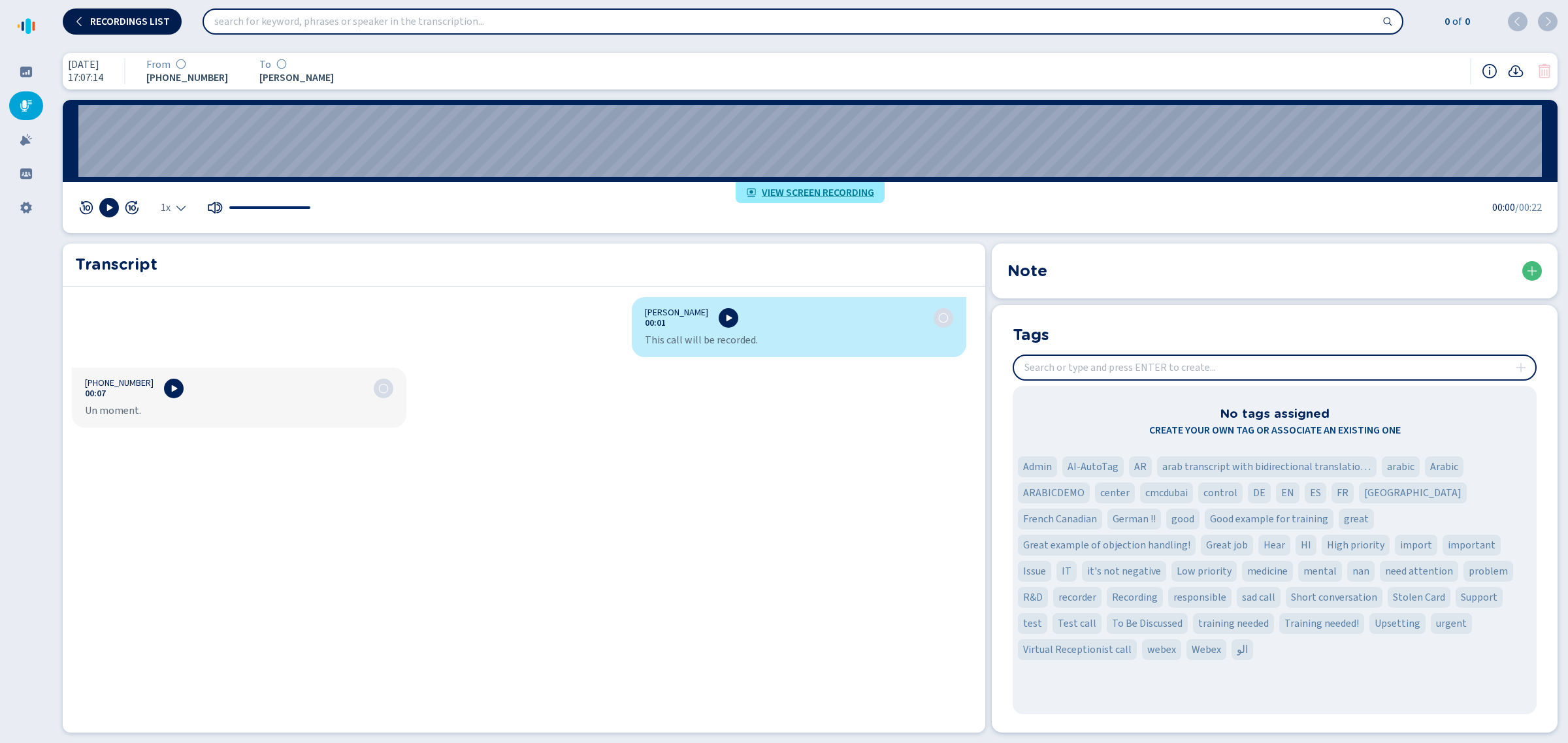
click at [122, 13] on button "Recordings list" at bounding box center [121, 21] width 119 height 27
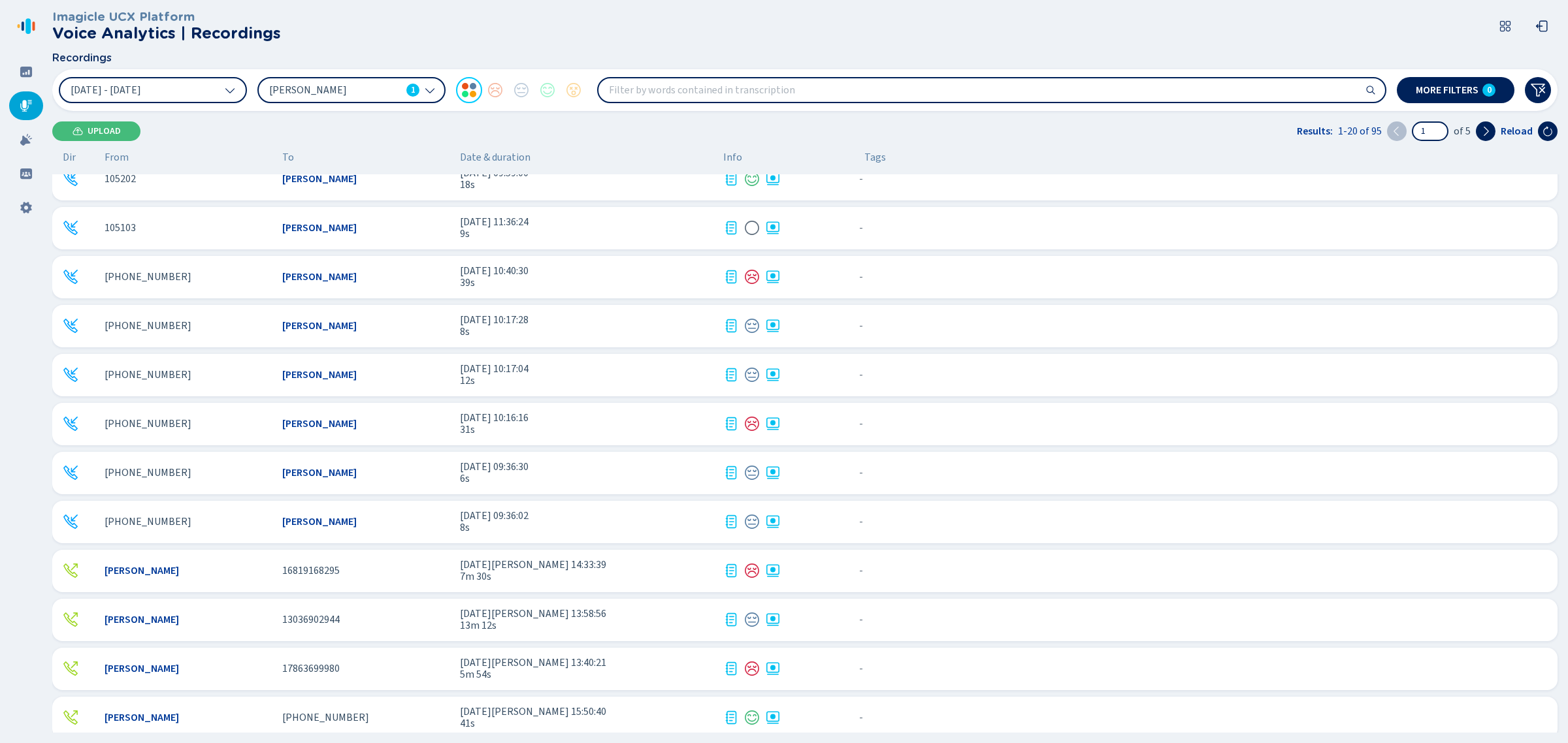
scroll to position [418, 0]
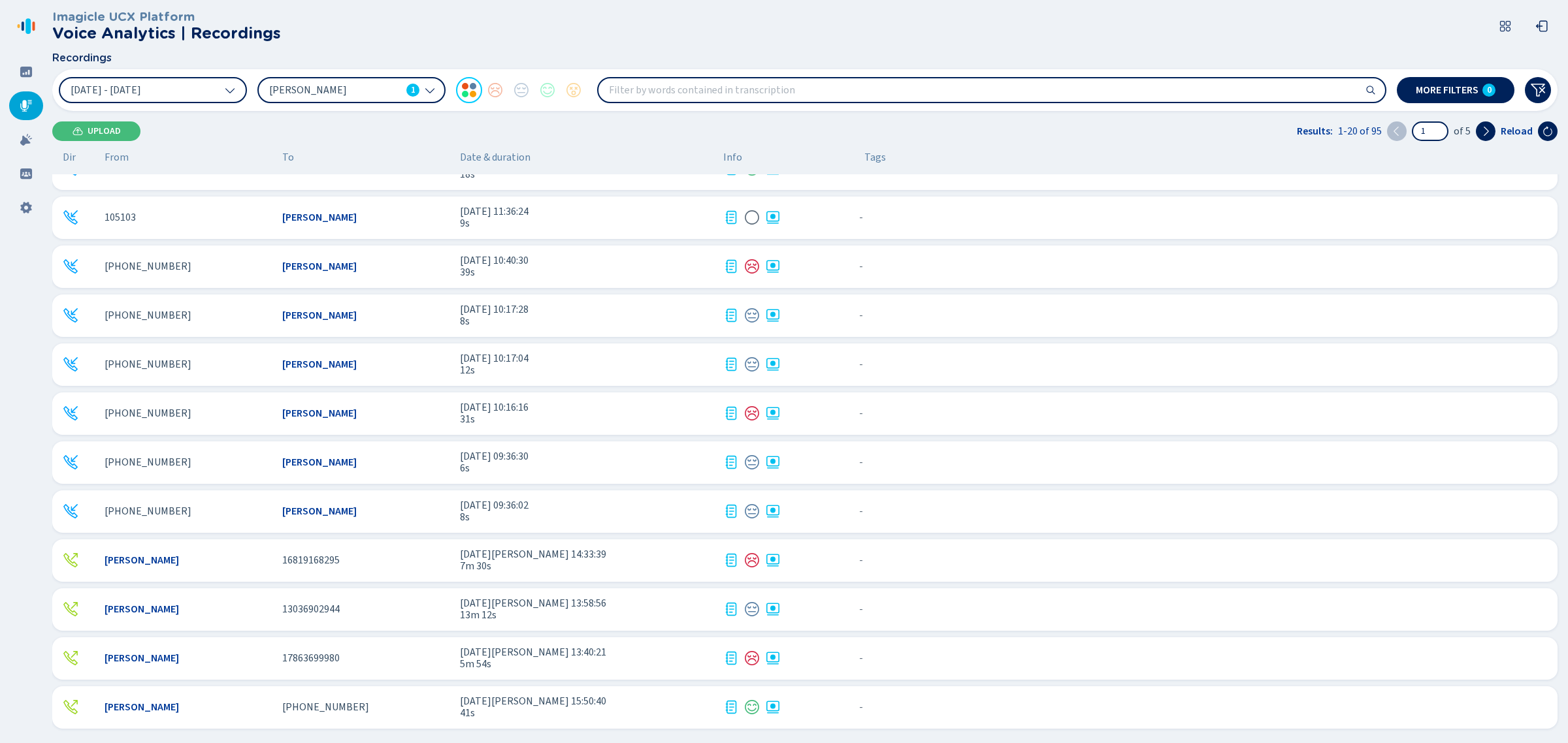
click at [612, 556] on span "[DATE] 14:33:39" at bounding box center [587, 554] width 253 height 12
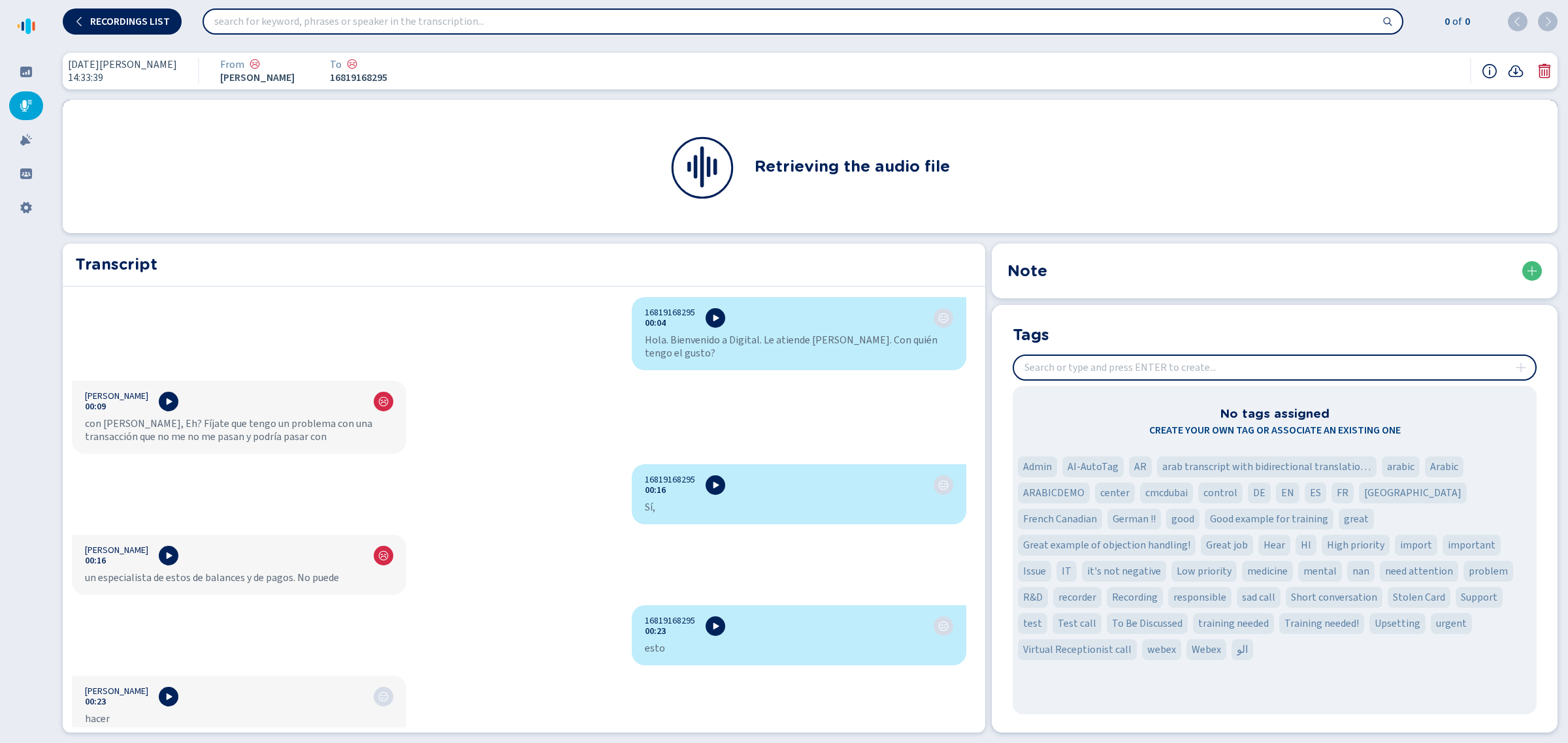
click at [1548, 69] on icon at bounding box center [1544, 71] width 15 height 15
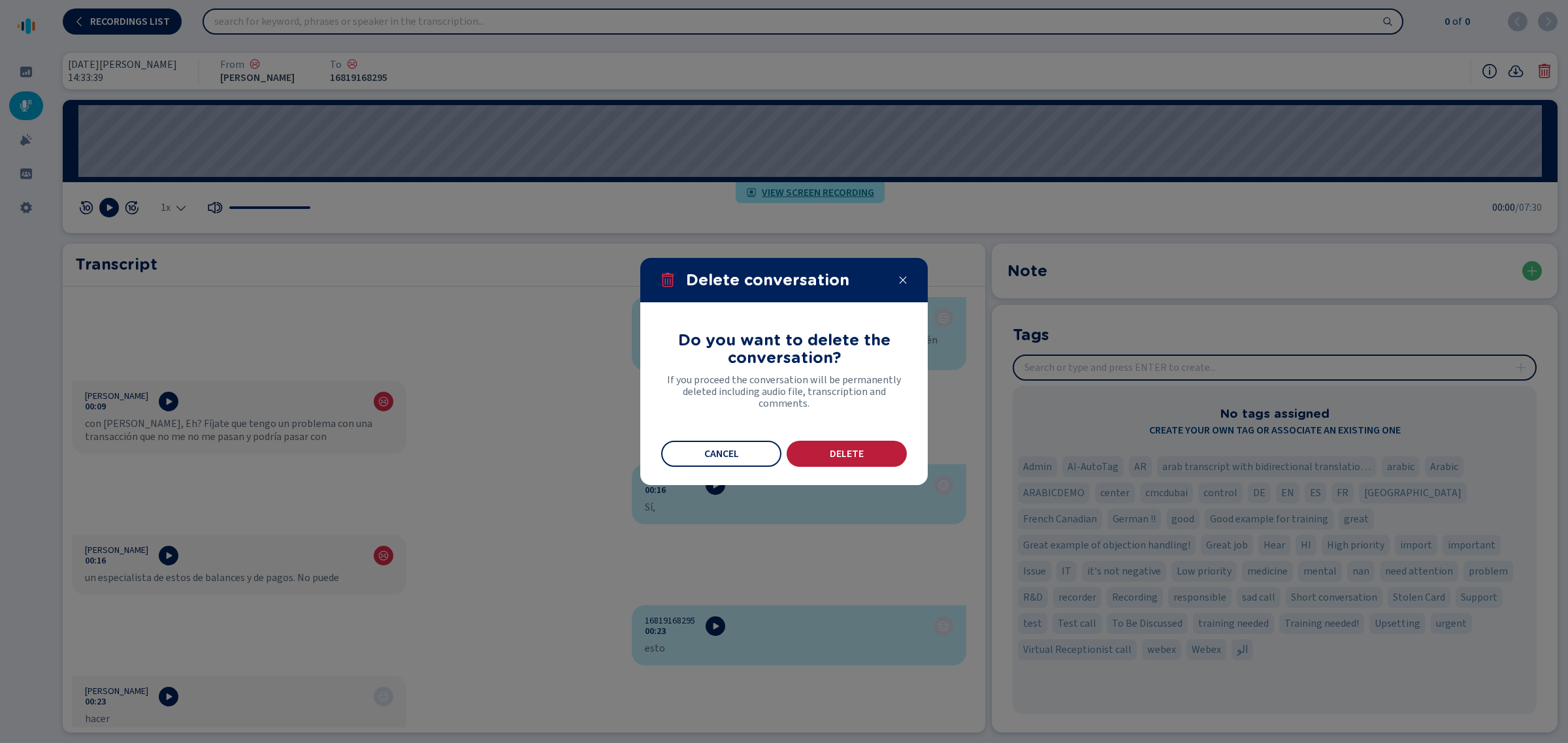
click at [862, 454] on span "Delete" at bounding box center [847, 454] width 34 height 10
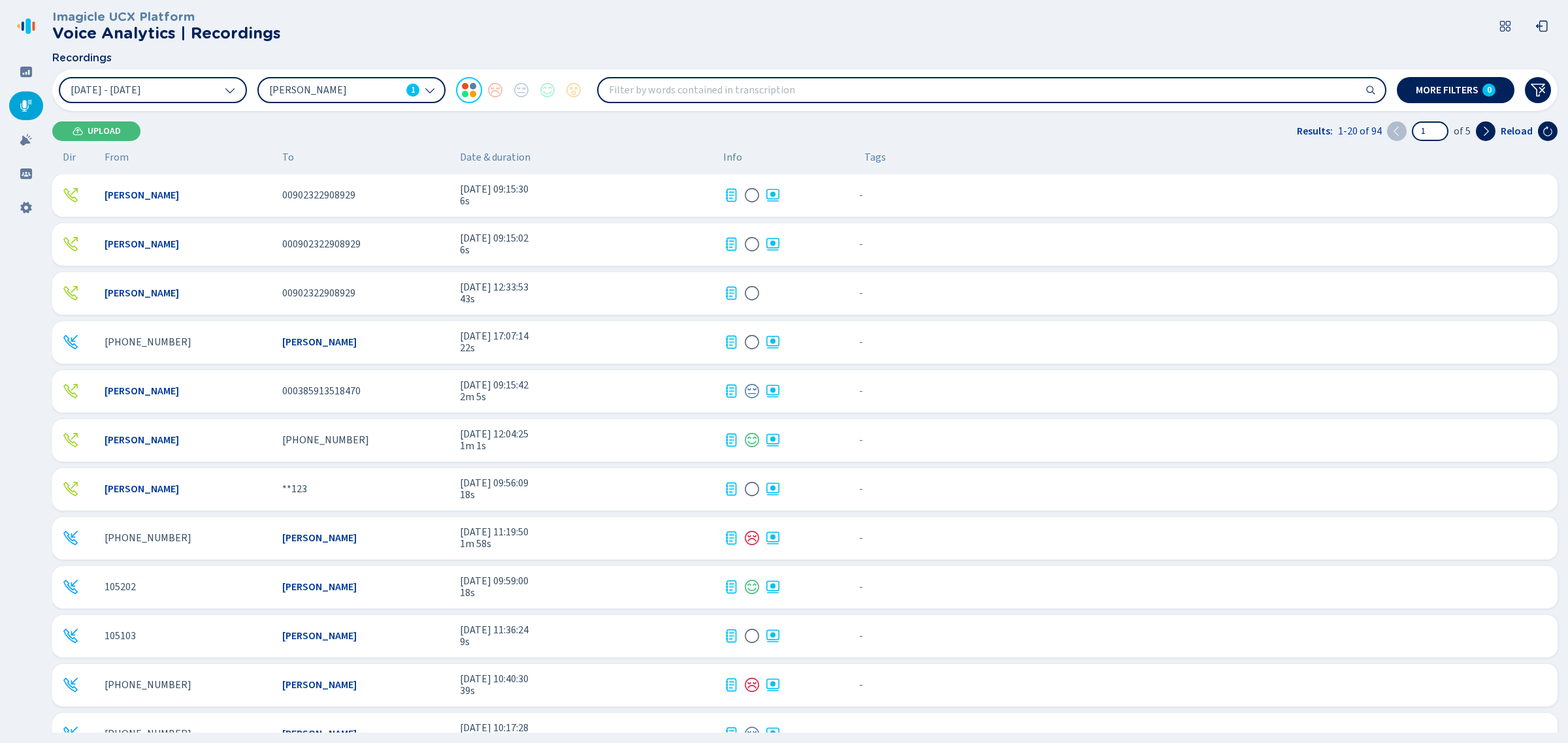
click at [612, 192] on span "[DATE] 09:15:30" at bounding box center [587, 190] width 253 height 12
click at [641, 252] on span "6s" at bounding box center [587, 251] width 253 height 12
click at [416, 291] on div "00902322908929" at bounding box center [365, 293] width 167 height 12
click at [618, 350] on span "22s" at bounding box center [587, 348] width 253 height 12
click at [32, 21] on icon at bounding box center [26, 26] width 21 height 21
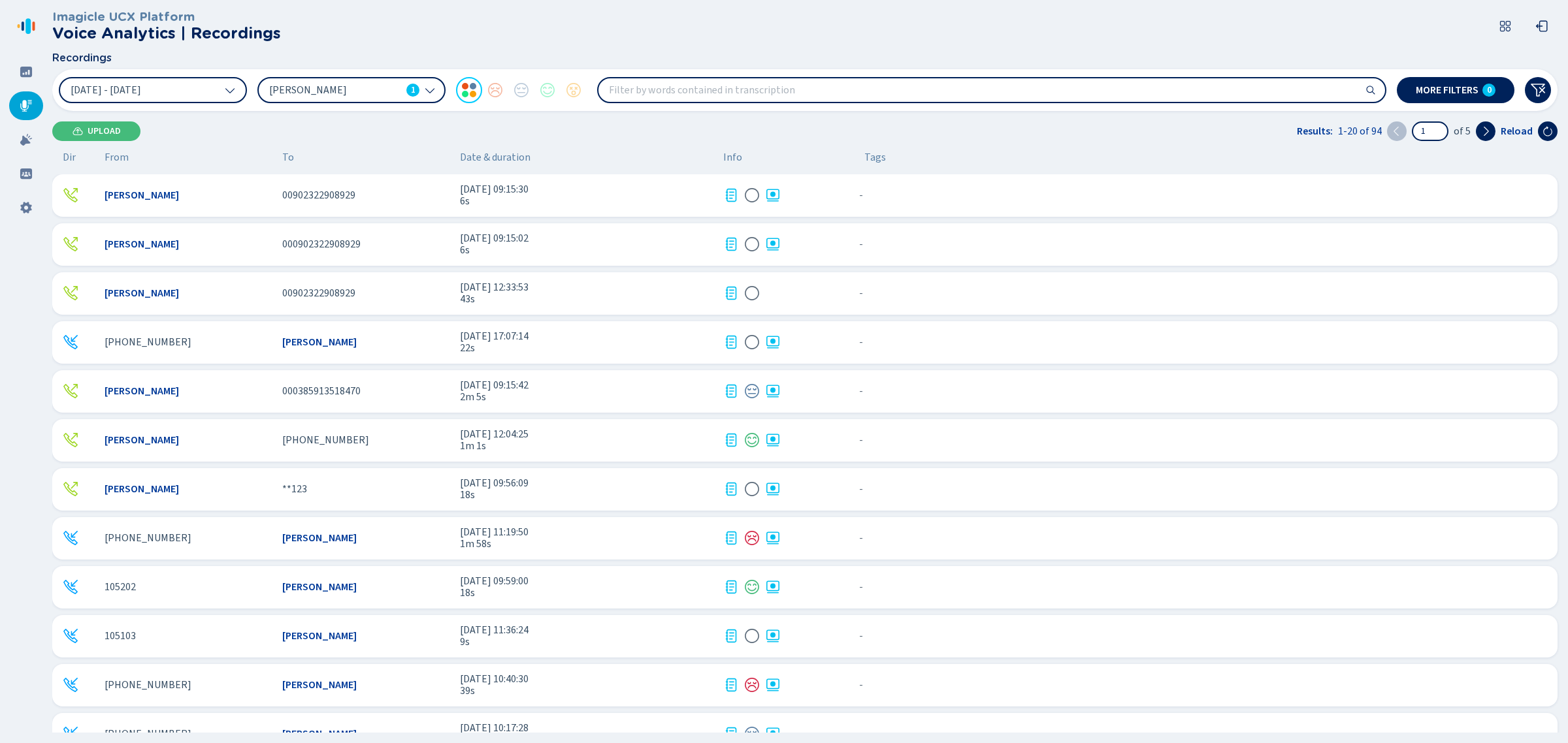
click at [25, 40] on nav at bounding box center [26, 371] width 52 height 743
click at [34, 2] on nav at bounding box center [26, 371] width 52 height 743
click at [533, 393] on span "2m 5s" at bounding box center [587, 397] width 253 height 12
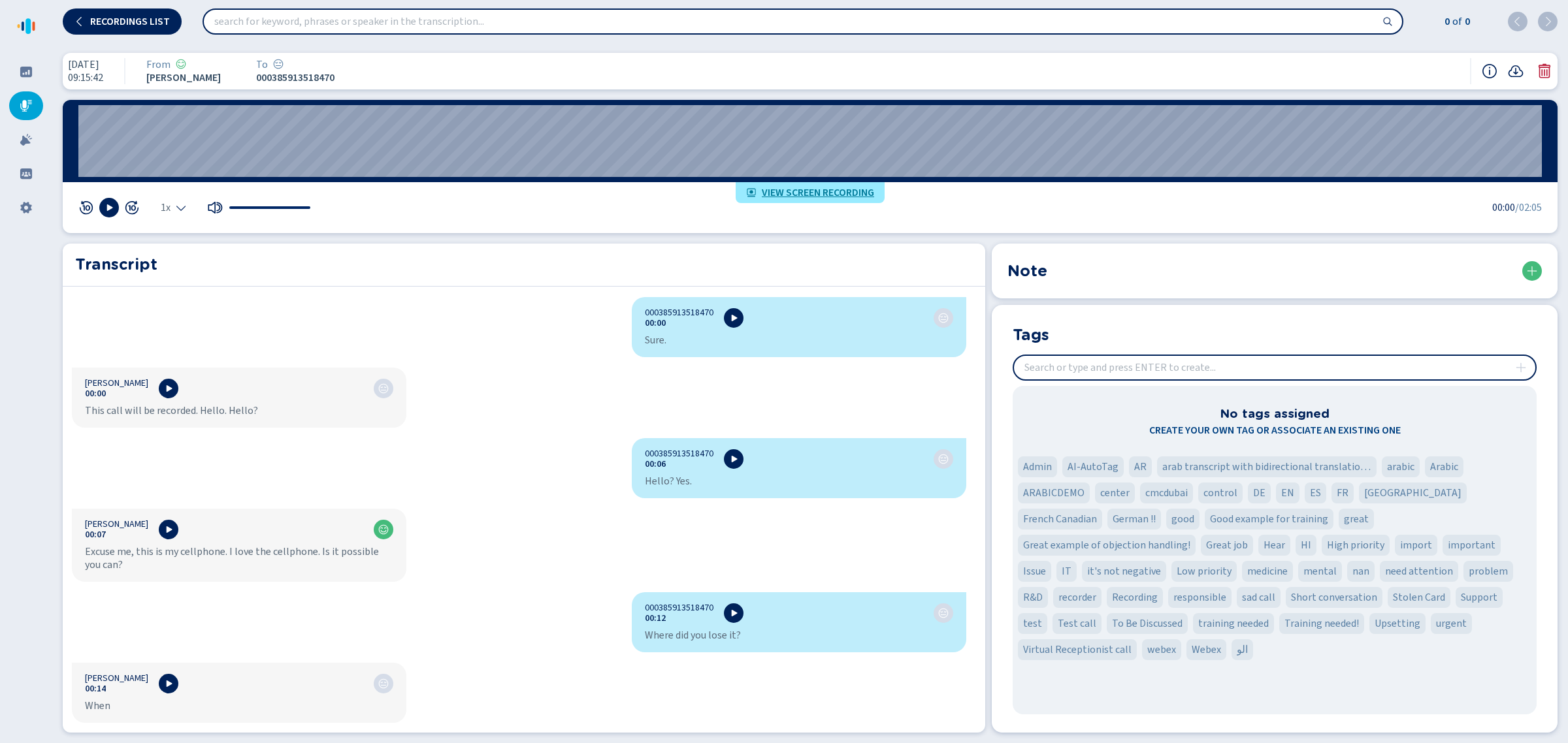
click at [1543, 79] on icon at bounding box center [1544, 71] width 15 height 15
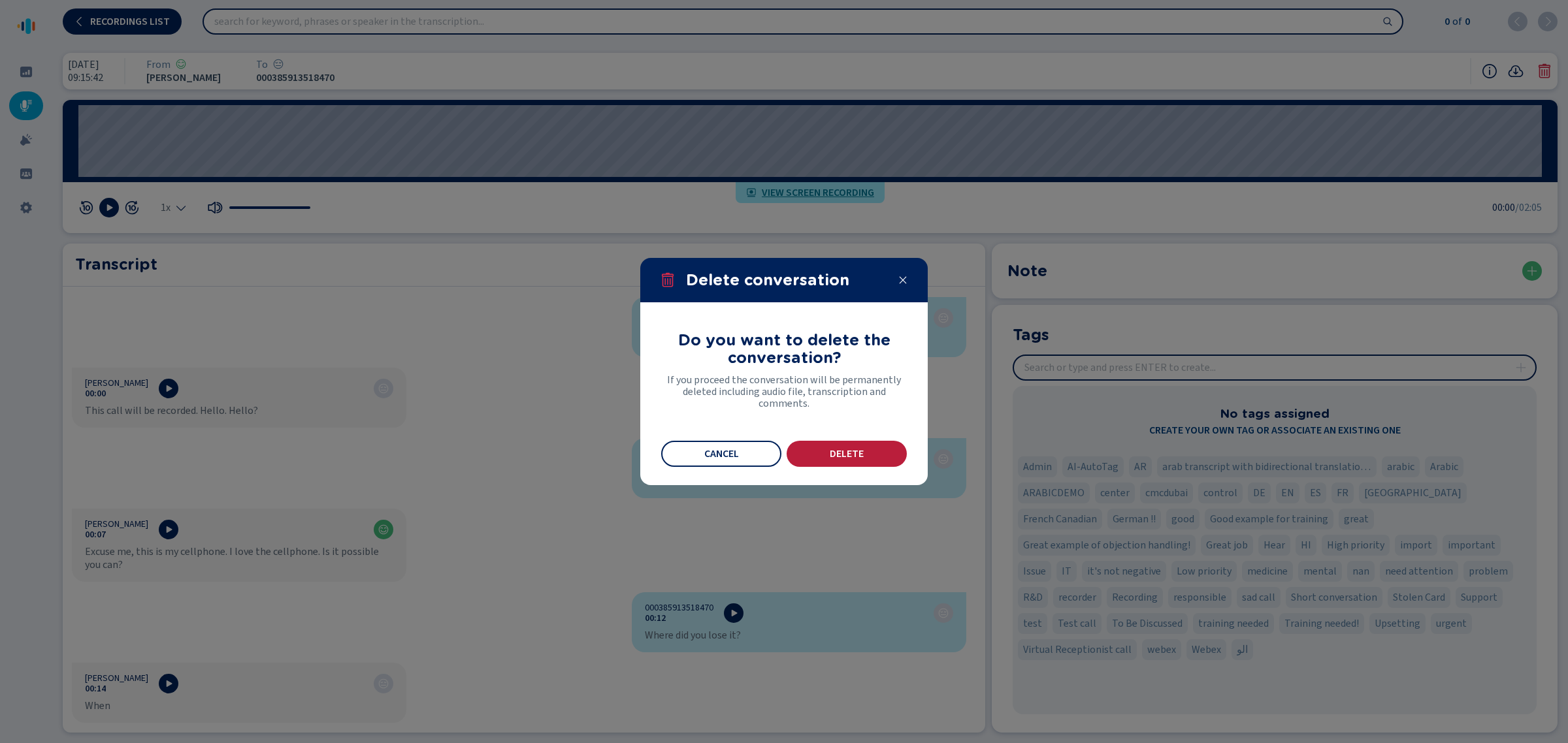
click at [833, 451] on span "Delete" at bounding box center [847, 454] width 34 height 10
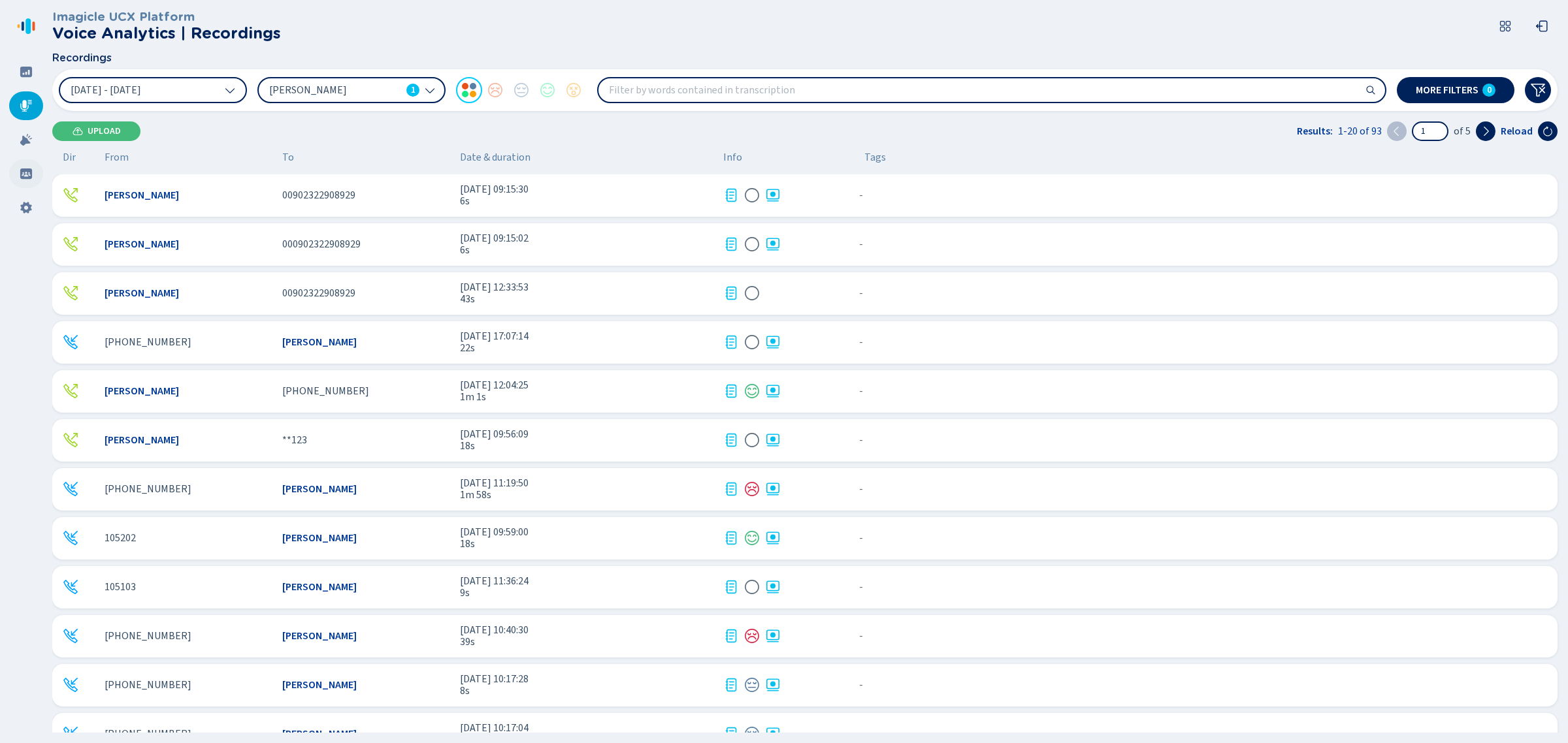
click at [27, 181] on div at bounding box center [27, 174] width 34 height 29
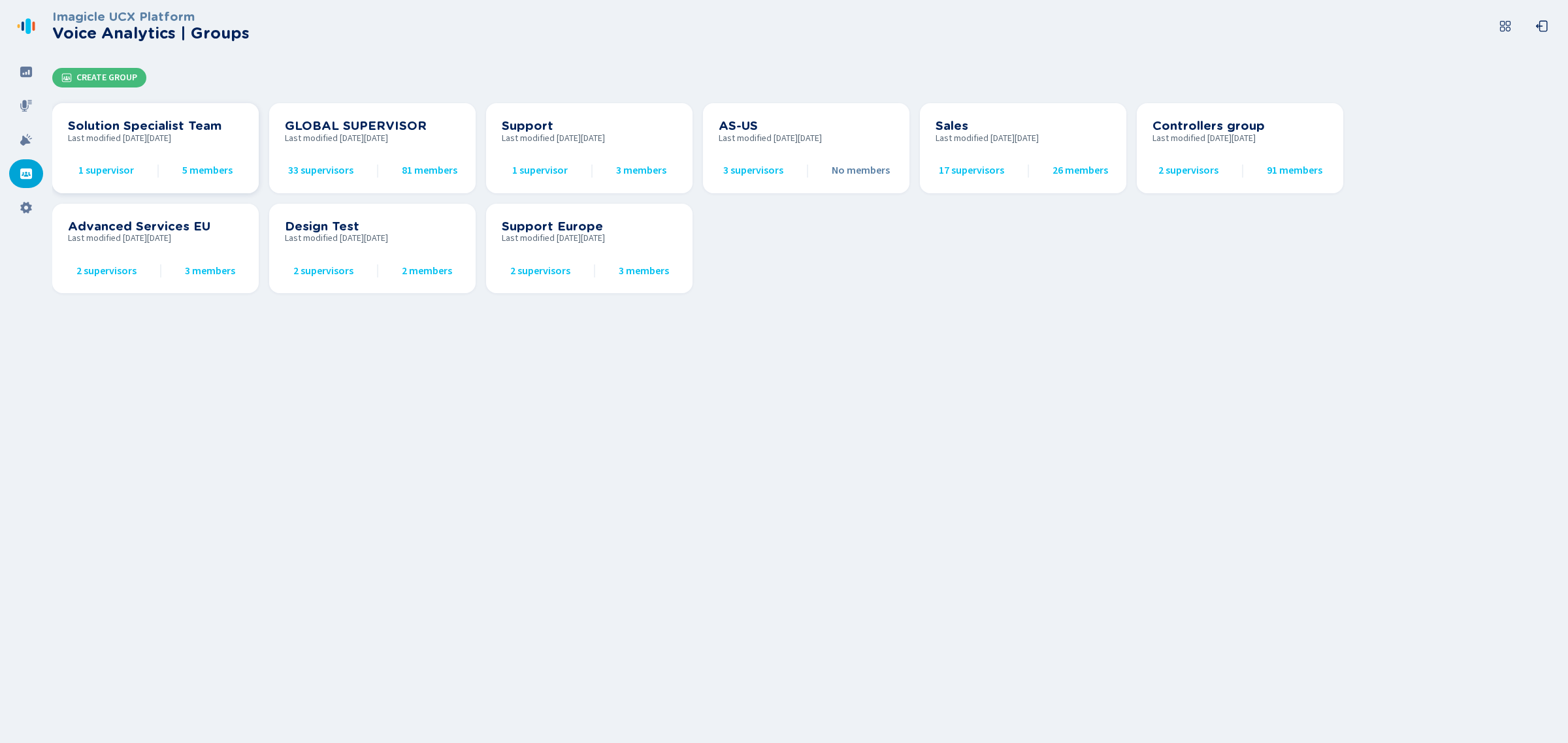
click at [140, 147] on div "Solution Specialist Team Last modified on Thu Mar 20 2025 1 supervisor 5 members" at bounding box center [155, 148] width 175 height 59
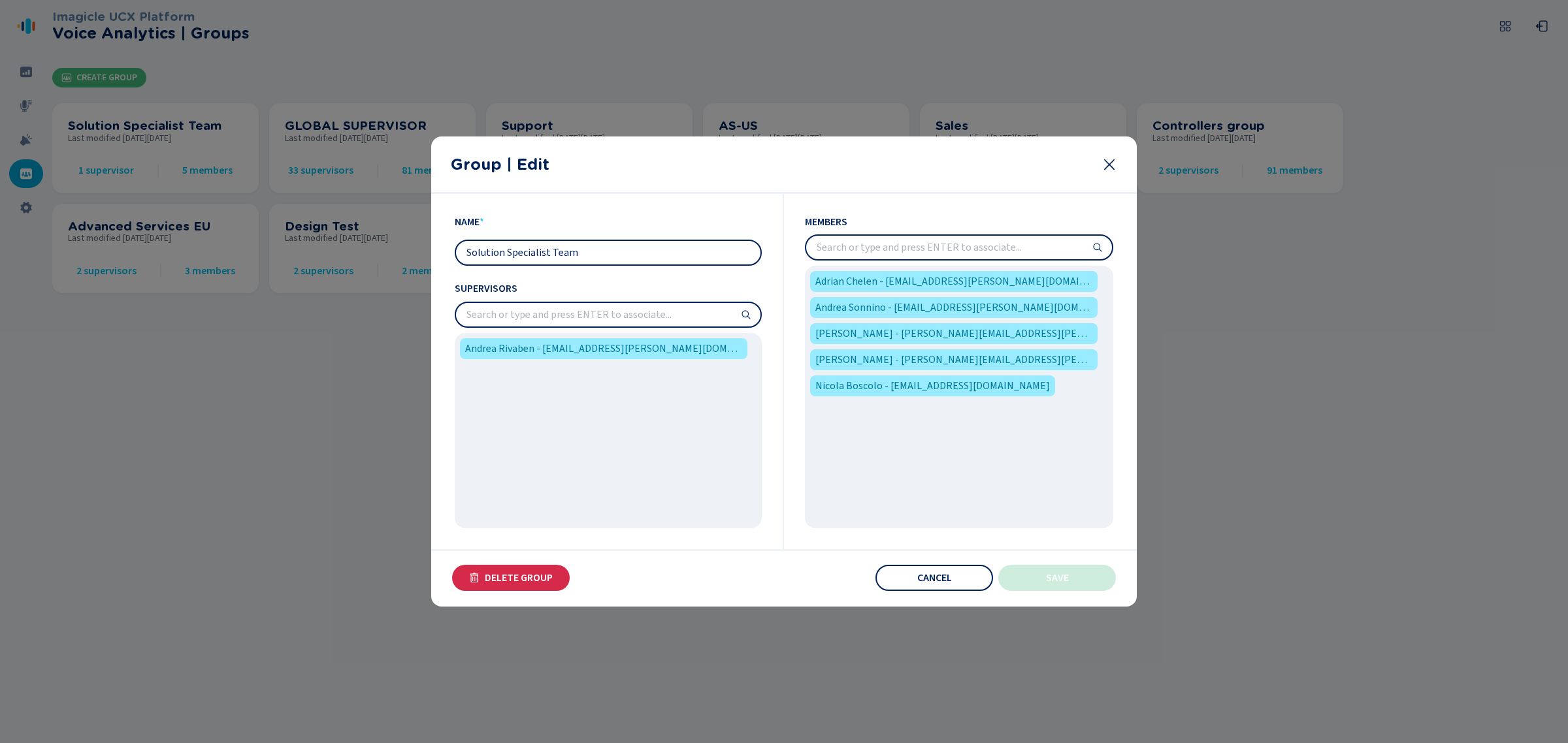
click at [97, 397] on div at bounding box center [784, 371] width 1568 height 743
click at [950, 570] on button "Cancel" at bounding box center [933, 578] width 117 height 27
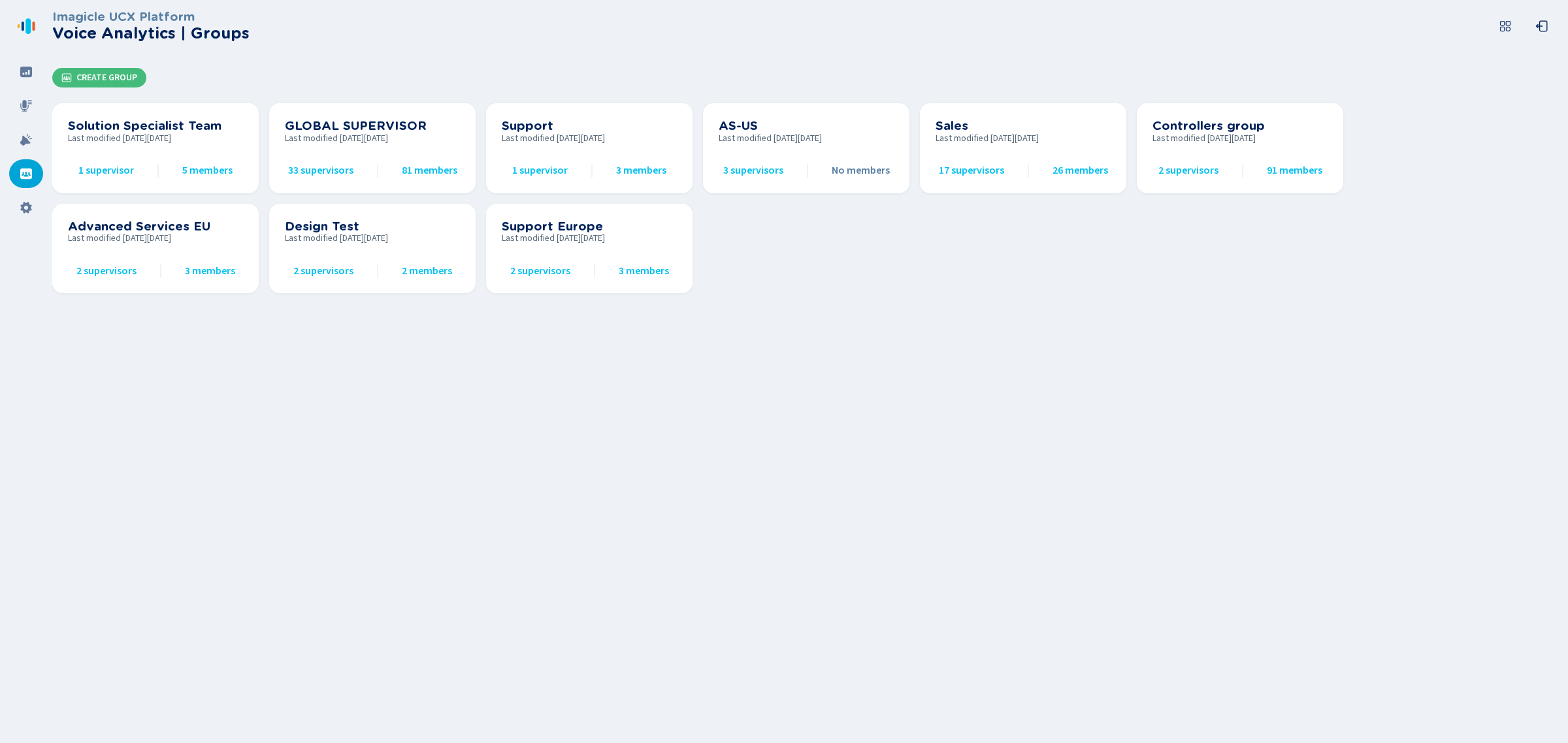
click at [31, 29] on icon at bounding box center [26, 26] width 21 height 21
drag, startPoint x: 125, startPoint y: 38, endPoint x: 178, endPoint y: 23, distance: 55.1
click at [125, 39] on h2 "Voice Analytics | Groups" at bounding box center [151, 32] width 198 height 18
click at [1537, 25] on icon at bounding box center [1541, 26] width 12 height 11
